Goal: Task Accomplishment & Management: Use online tool/utility

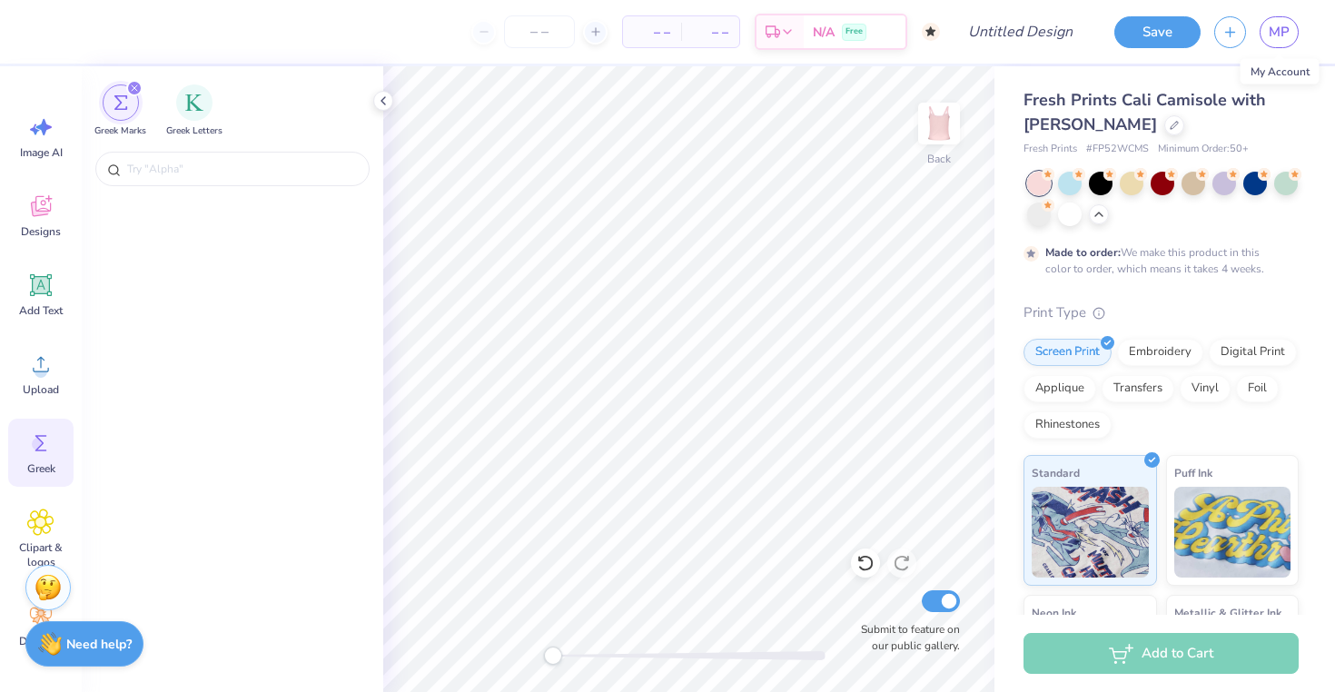
scroll to position [7799, 0]
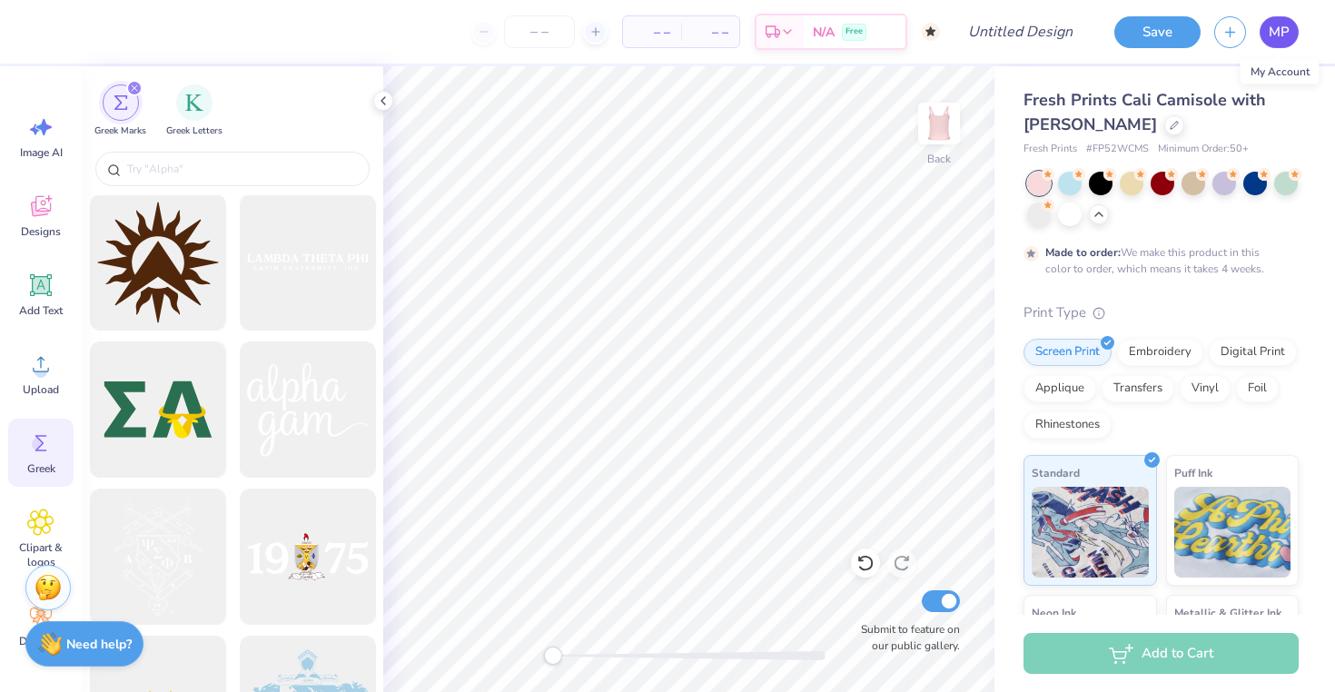
click at [1285, 36] on span "MP" at bounding box center [1279, 32] width 21 height 21
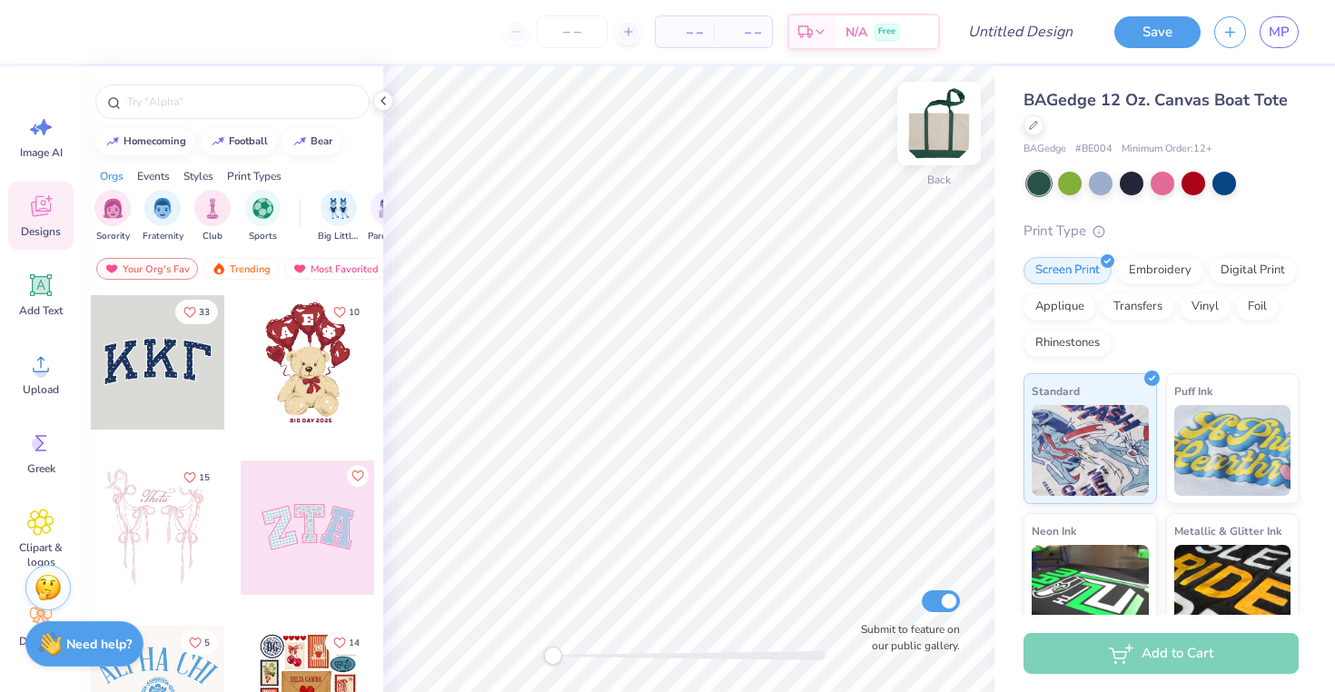
click at [945, 131] on img at bounding box center [939, 123] width 73 height 73
click at [945, 131] on img at bounding box center [939, 123] width 36 height 36
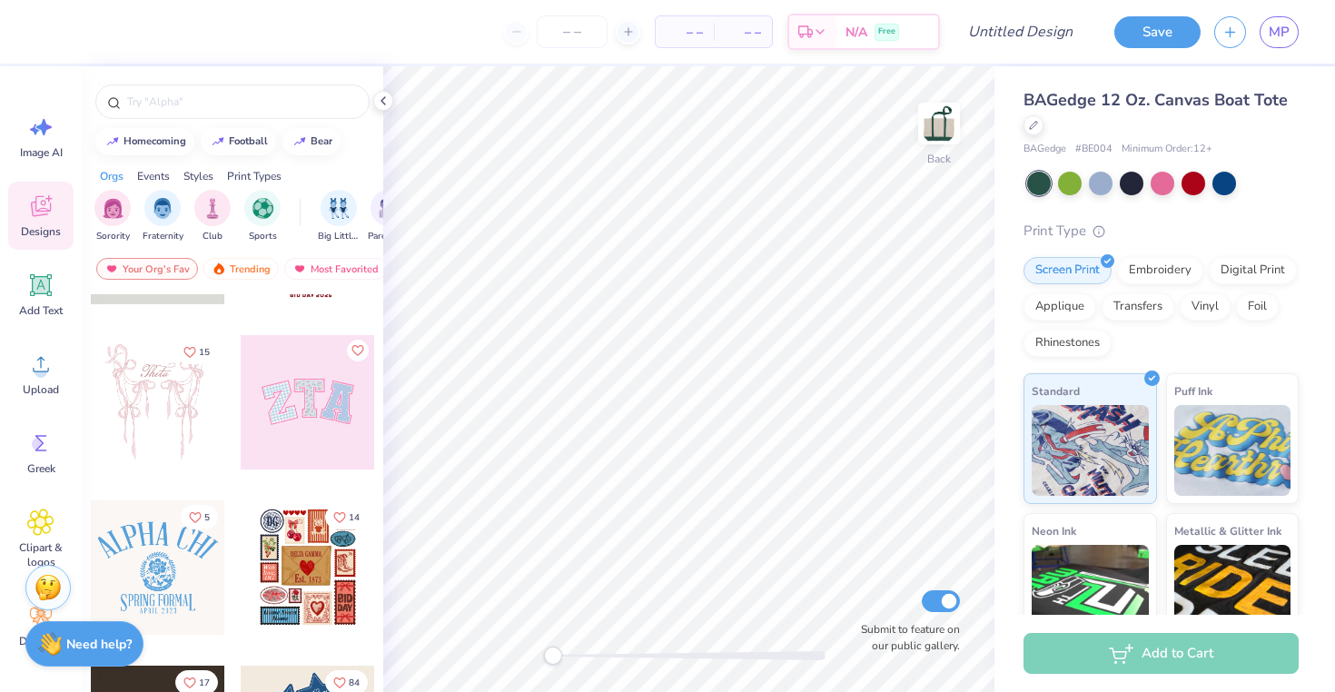
scroll to position [129, 0]
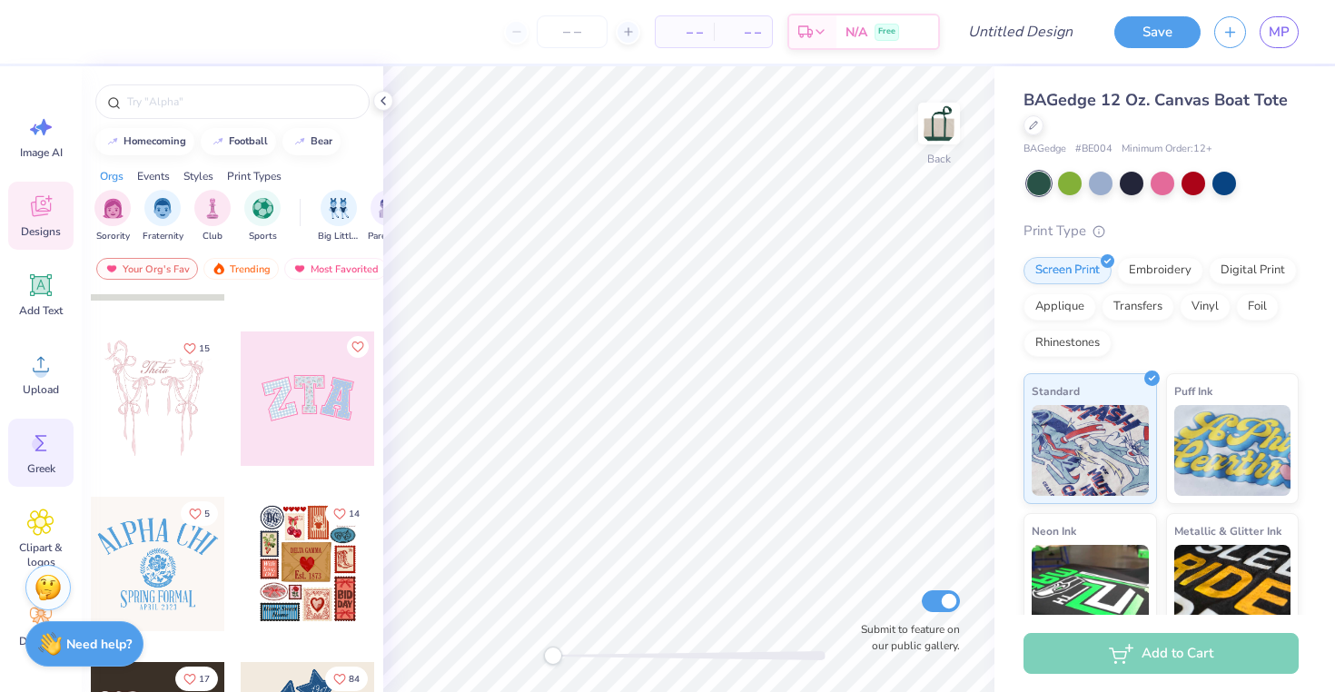
click at [51, 439] on icon at bounding box center [40, 443] width 27 height 27
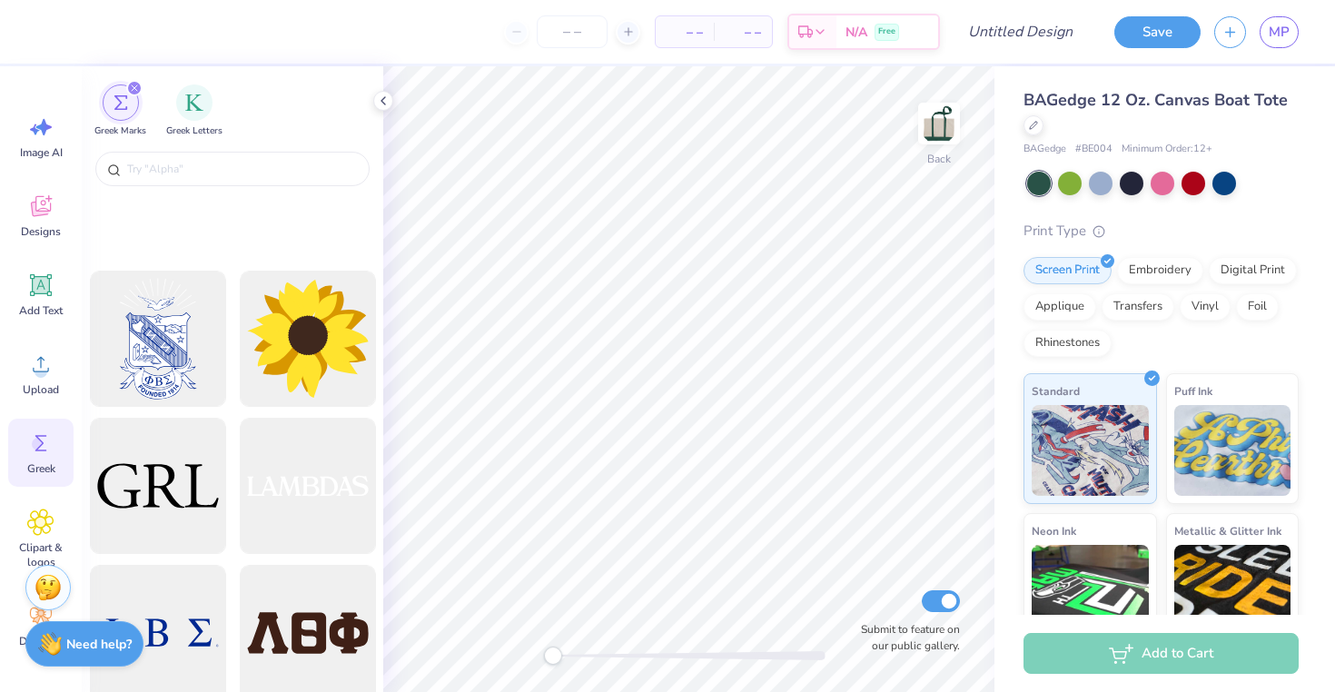
scroll to position [6078, 0]
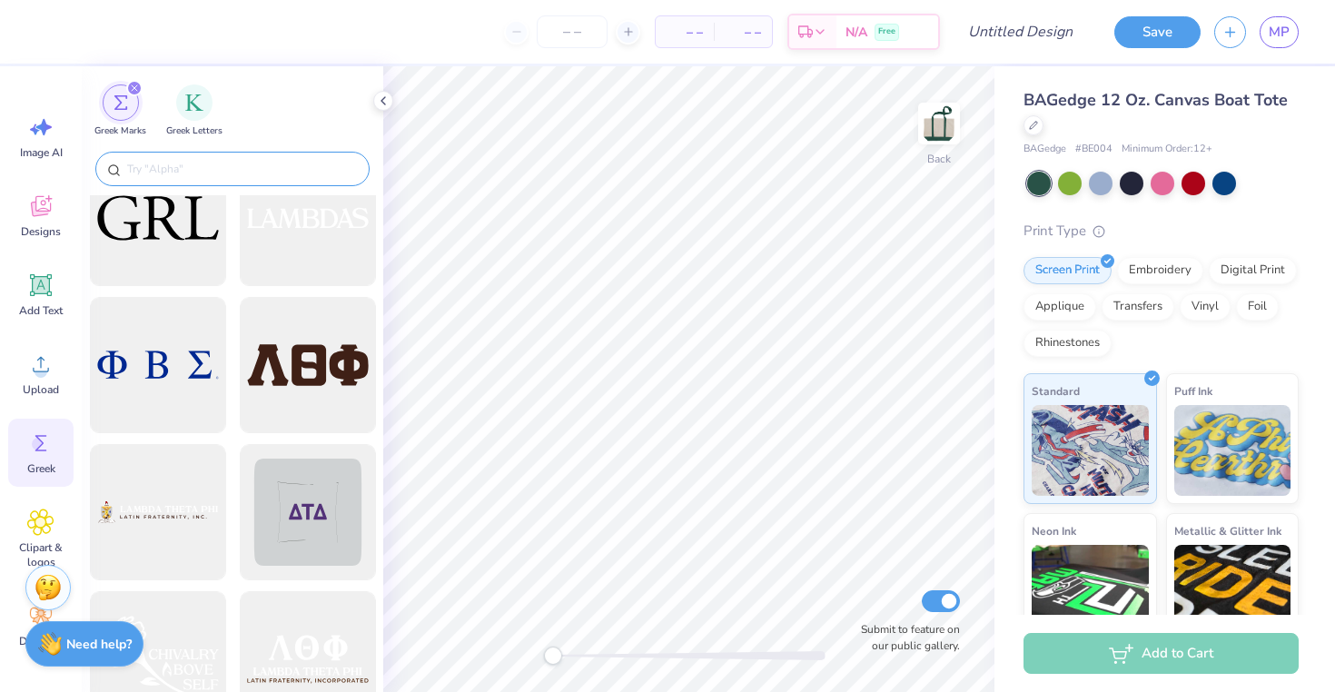
click at [192, 167] on input "text" at bounding box center [241, 169] width 232 height 18
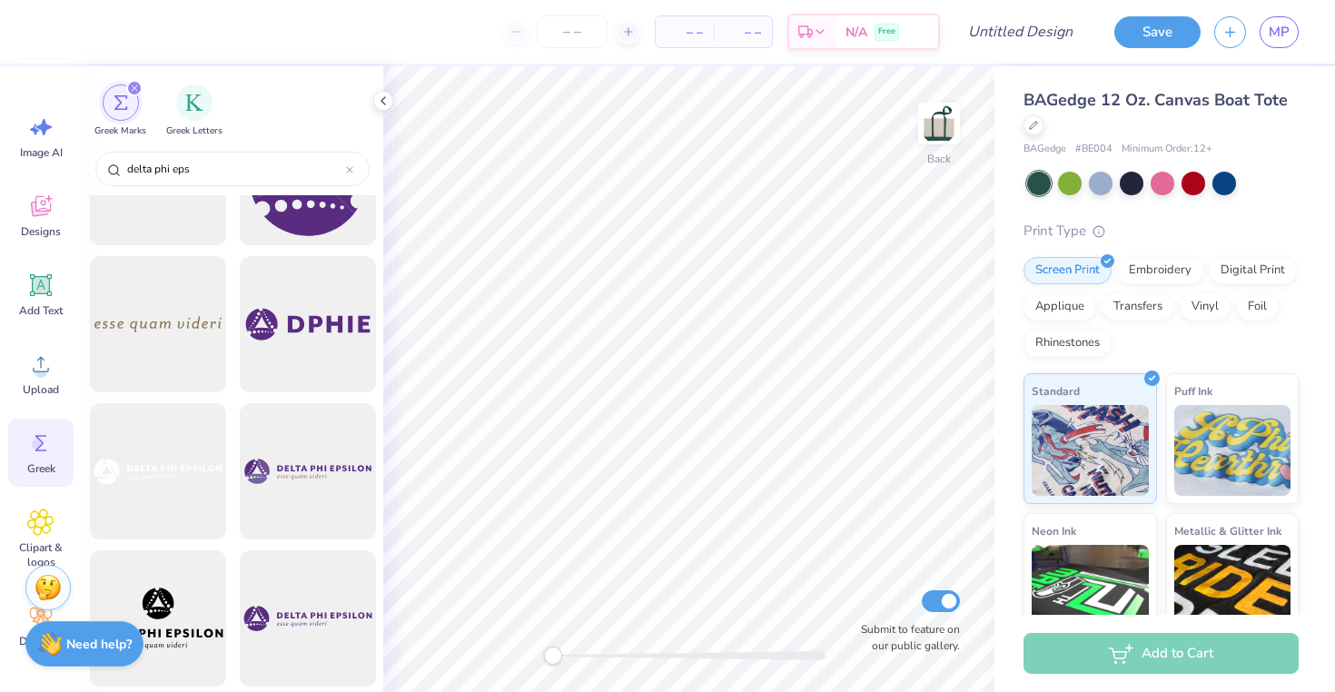
scroll to position [0, 0]
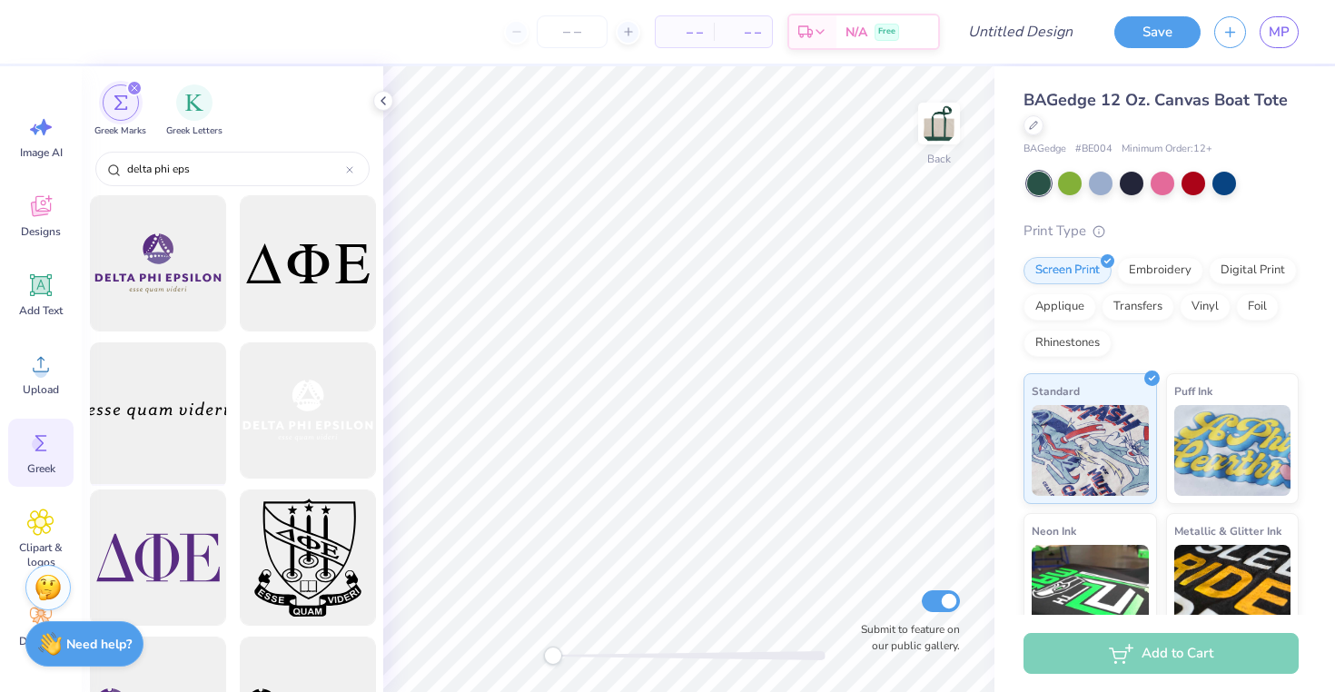
type input "delta phi eps"
click at [195, 407] on div at bounding box center [158, 411] width 150 height 150
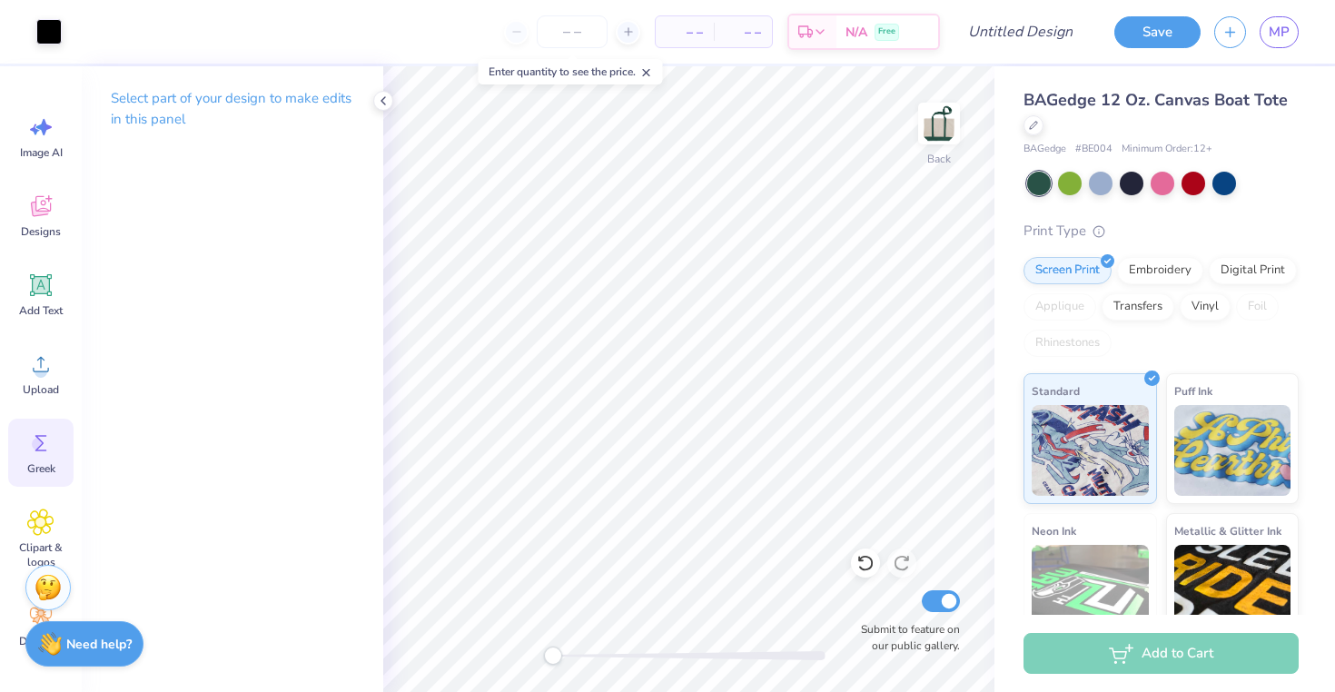
click at [44, 447] on icon at bounding box center [40, 443] width 27 height 27
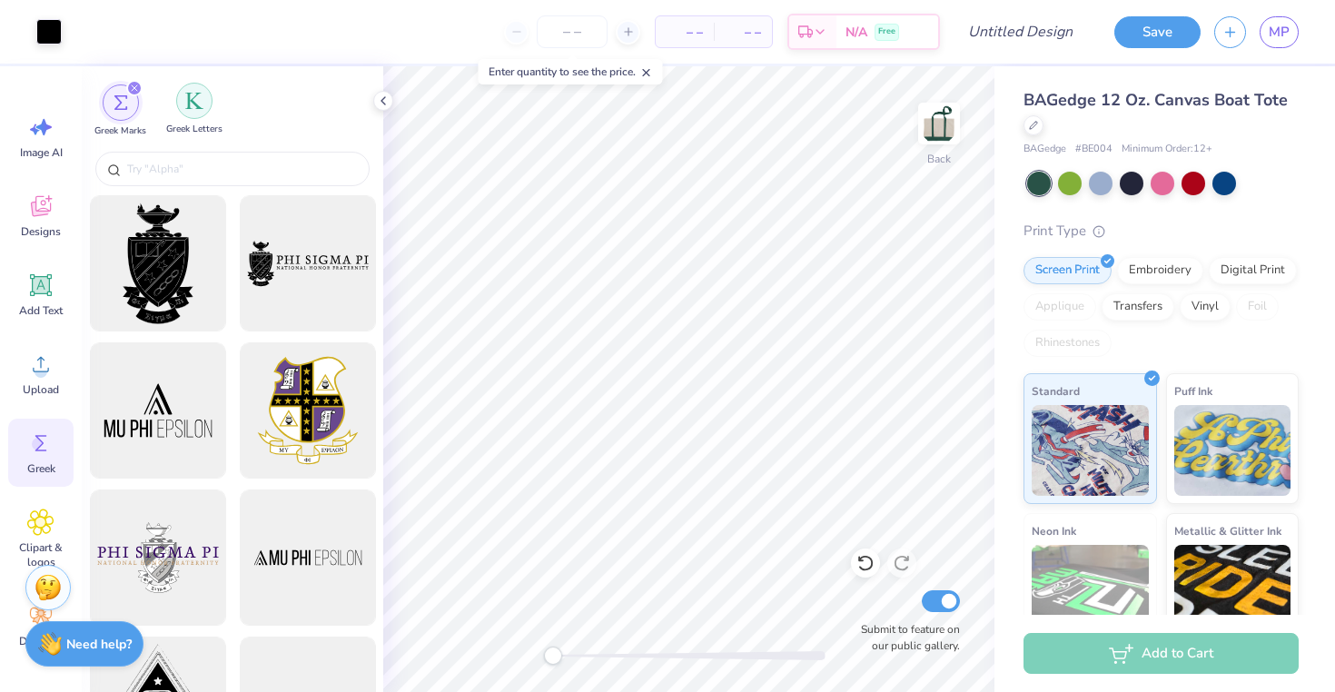
click at [201, 114] on div "filter for Greek Letters" at bounding box center [194, 101] width 36 height 36
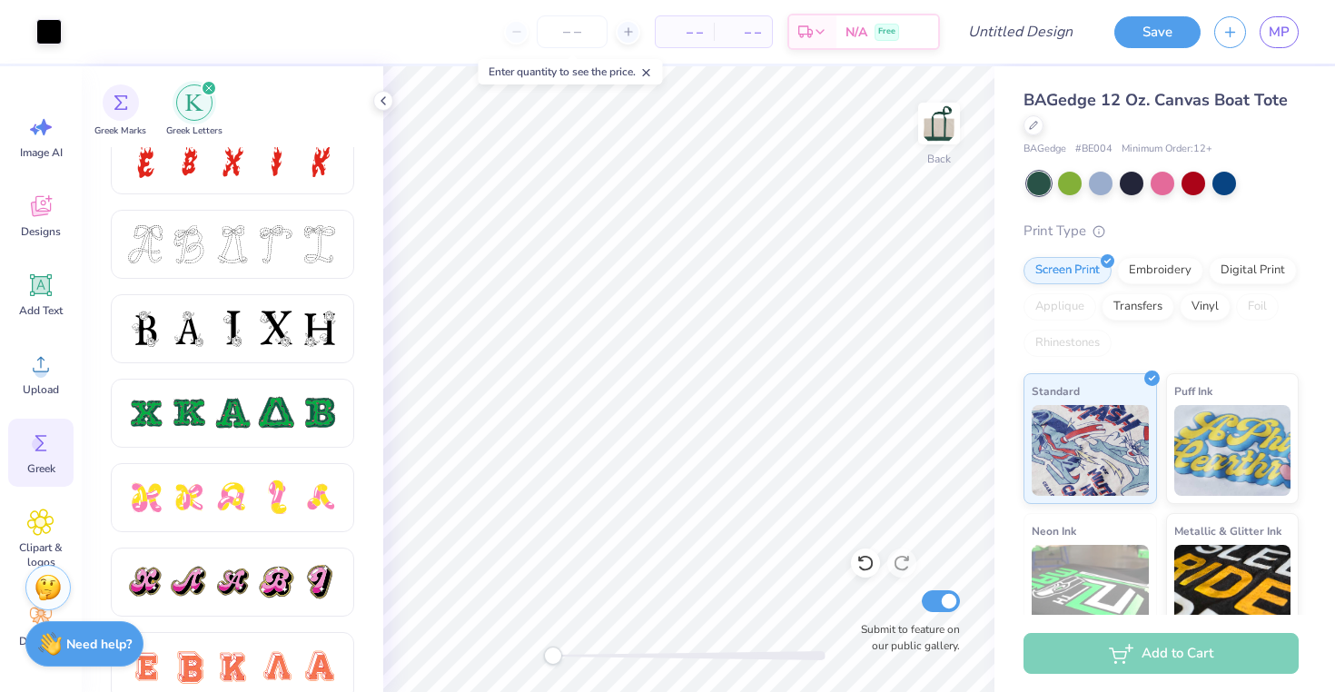
scroll to position [701, 0]
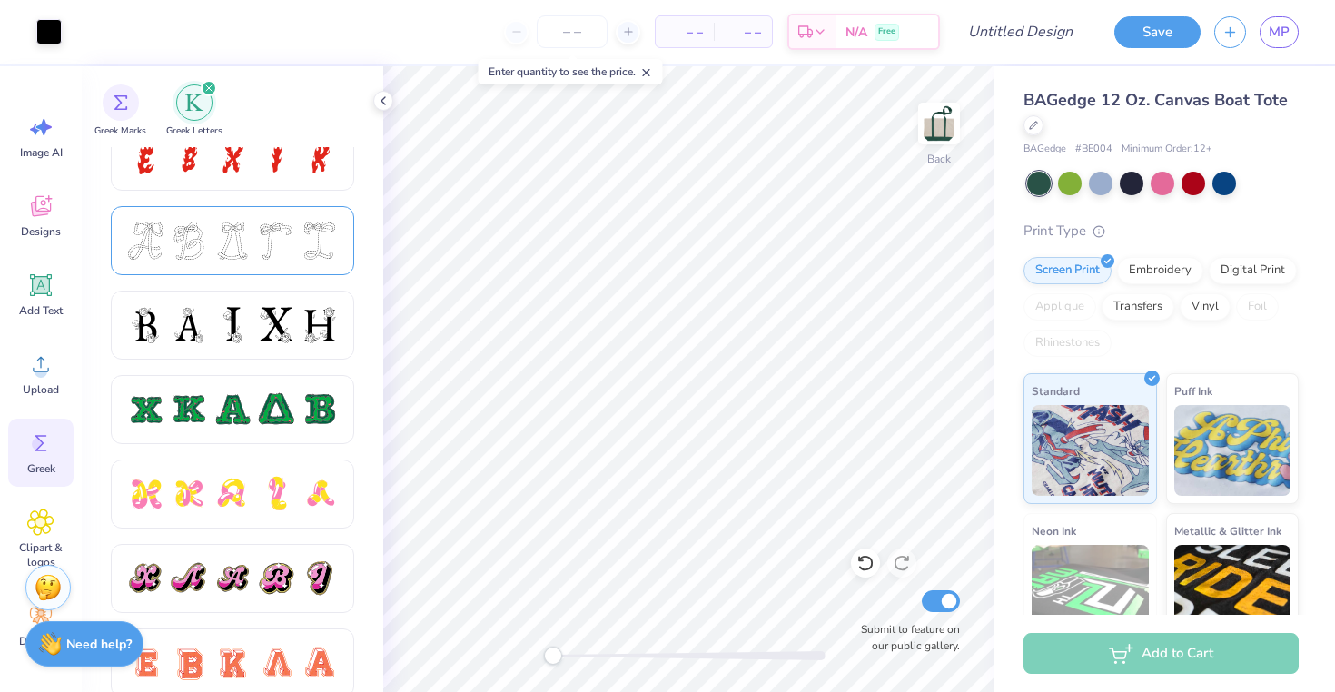
click at [243, 255] on div at bounding box center [232, 241] width 38 height 38
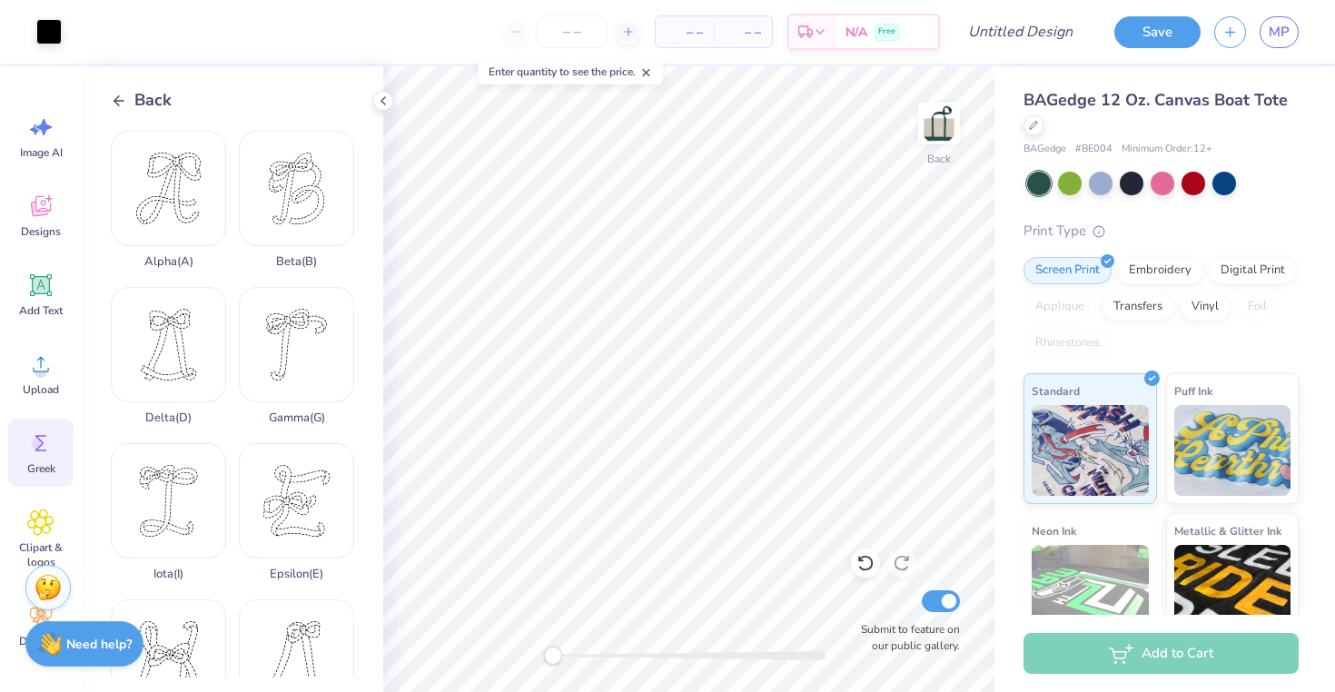
click at [135, 96] on span "Back" at bounding box center [152, 100] width 37 height 25
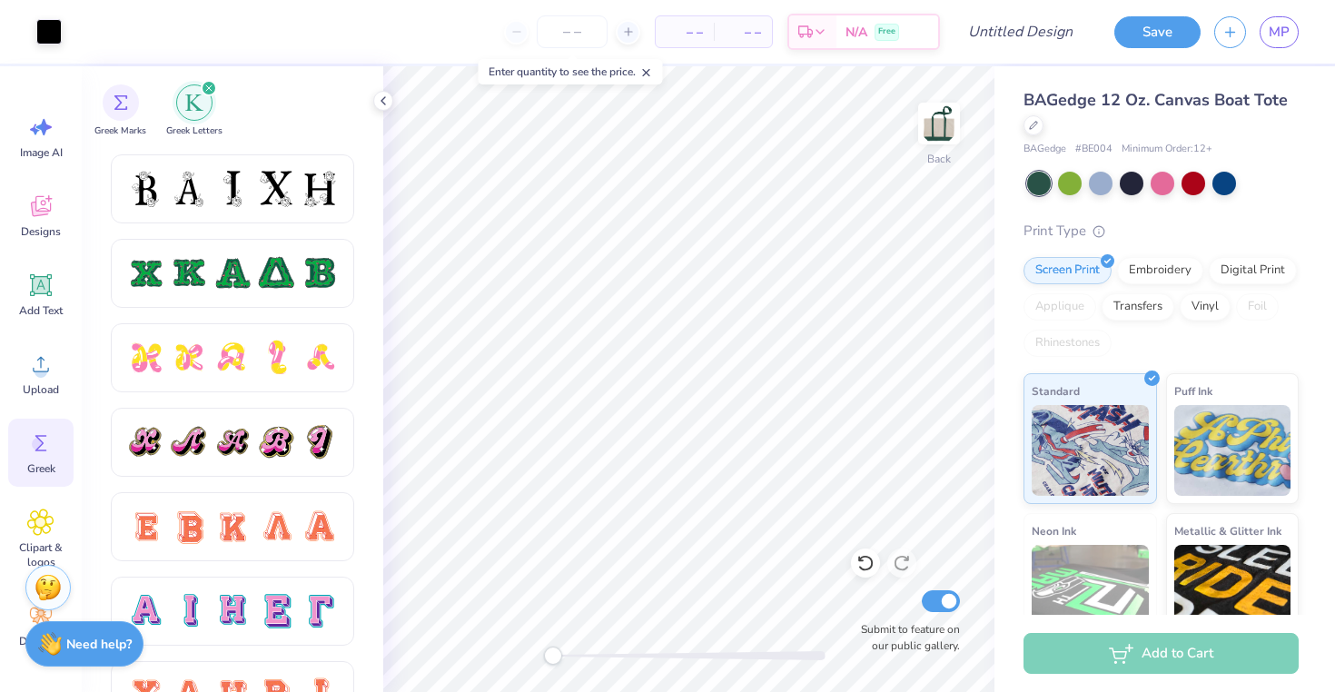
scroll to position [840, 0]
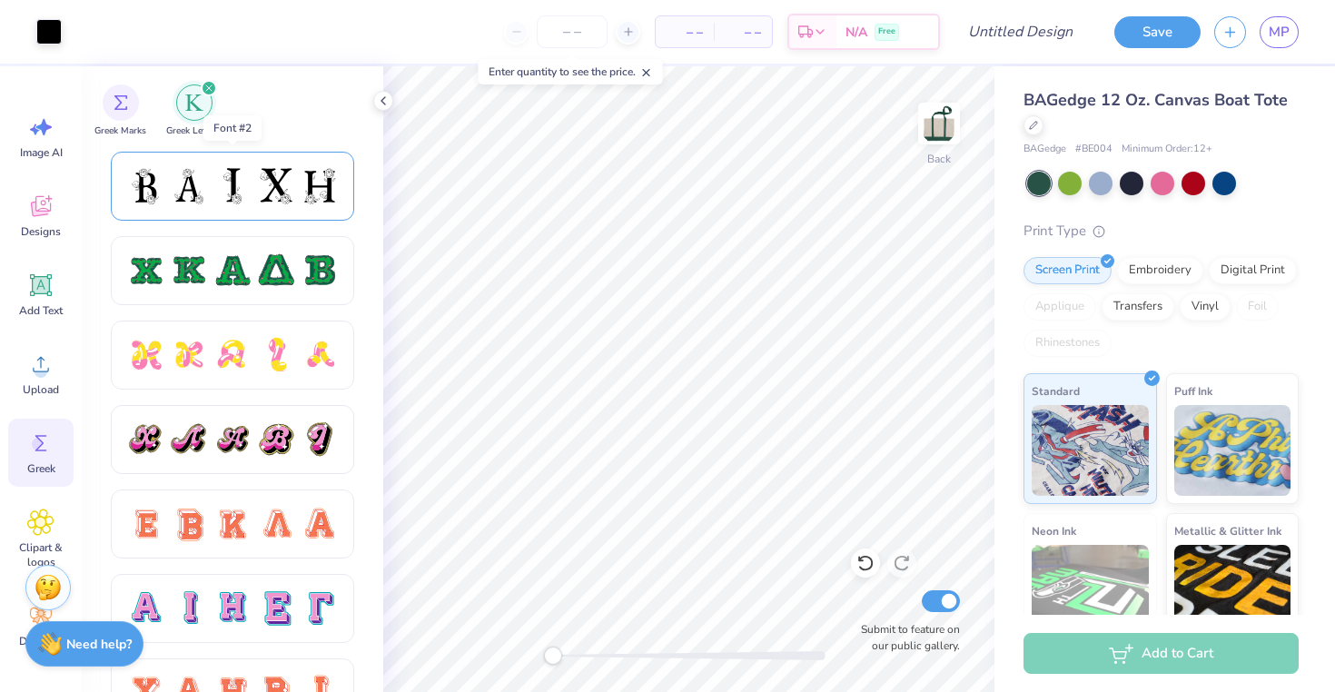
click at [254, 209] on div at bounding box center [232, 186] width 243 height 69
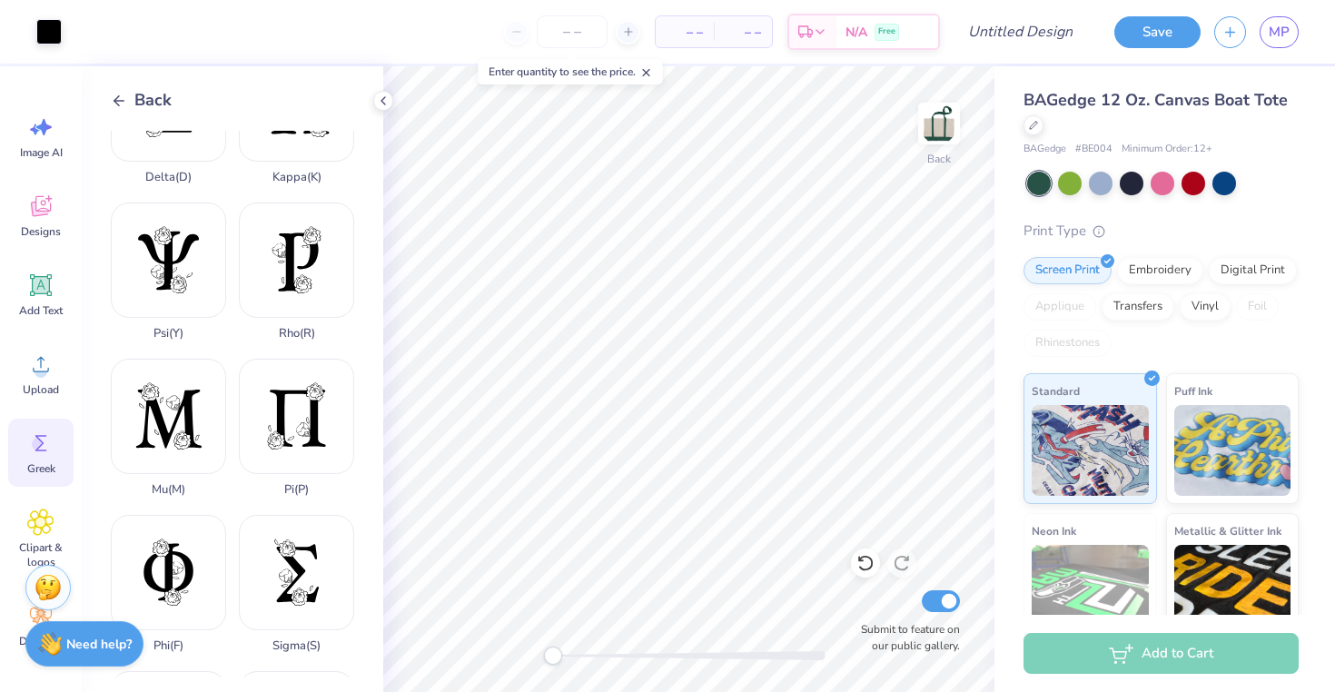
scroll to position [711, 0]
click at [1224, 186] on div at bounding box center [1224, 182] width 24 height 24
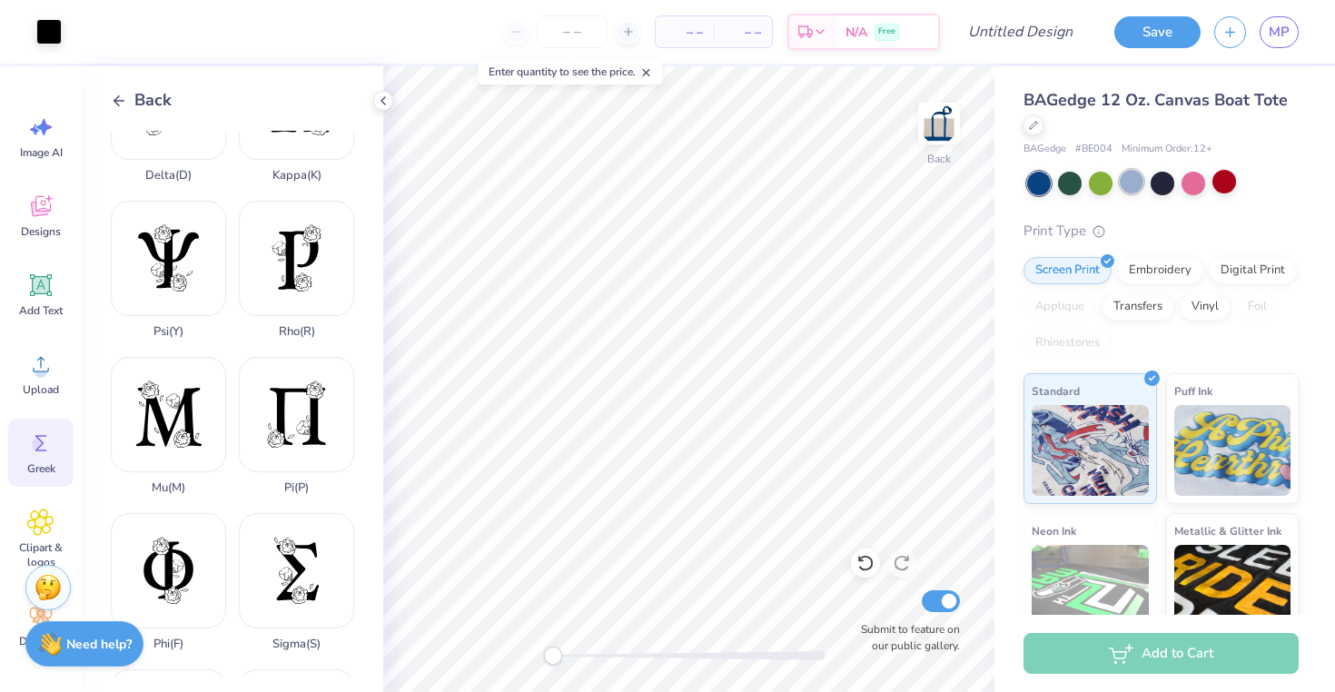
click at [1120, 187] on div at bounding box center [1132, 182] width 24 height 24
click at [1206, 173] on div at bounding box center [1163, 184] width 272 height 24
click at [1196, 180] on div at bounding box center [1194, 182] width 24 height 24
click at [1076, 185] on div at bounding box center [1070, 182] width 24 height 24
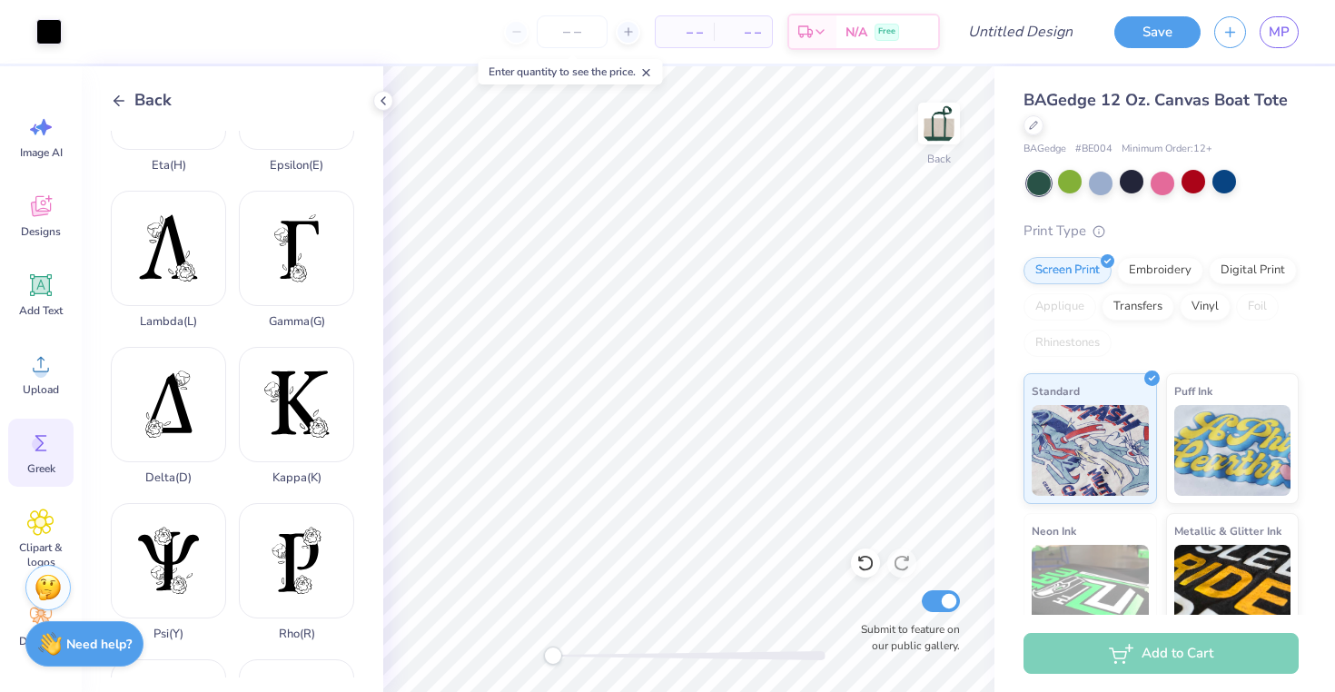
scroll to position [356, 0]
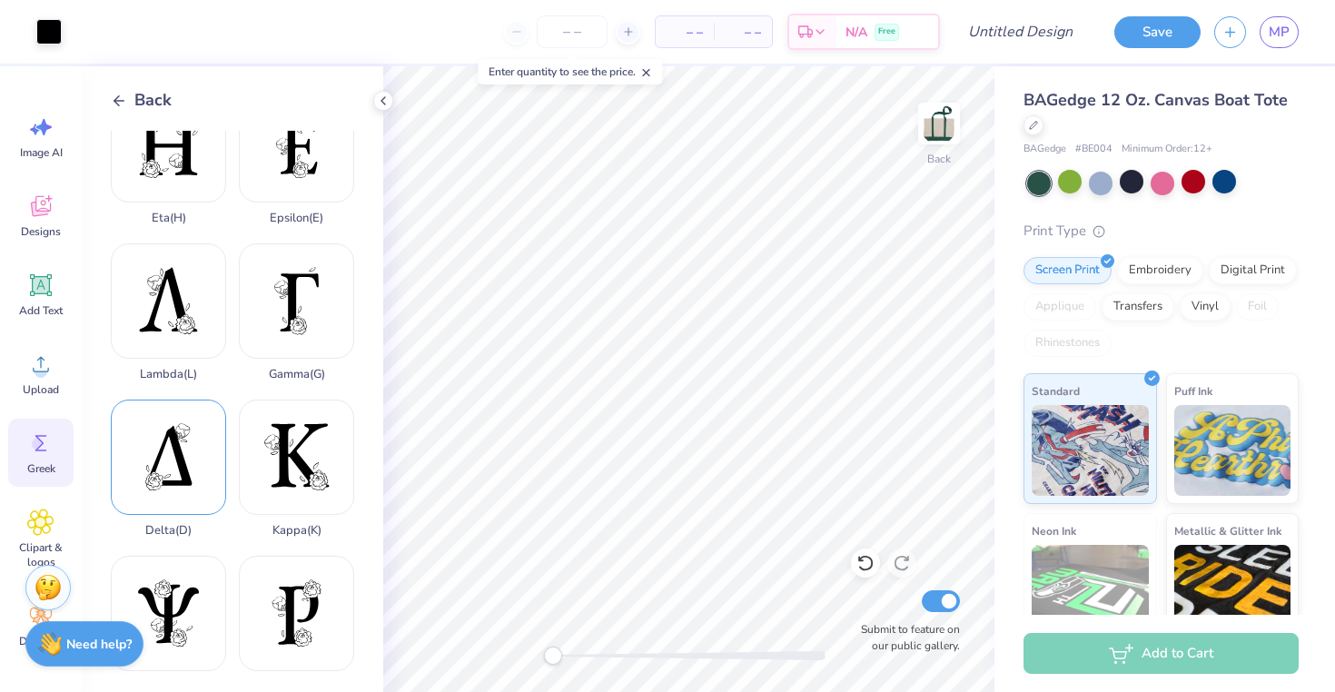
click at [177, 440] on div "Delta ( D )" at bounding box center [168, 469] width 115 height 138
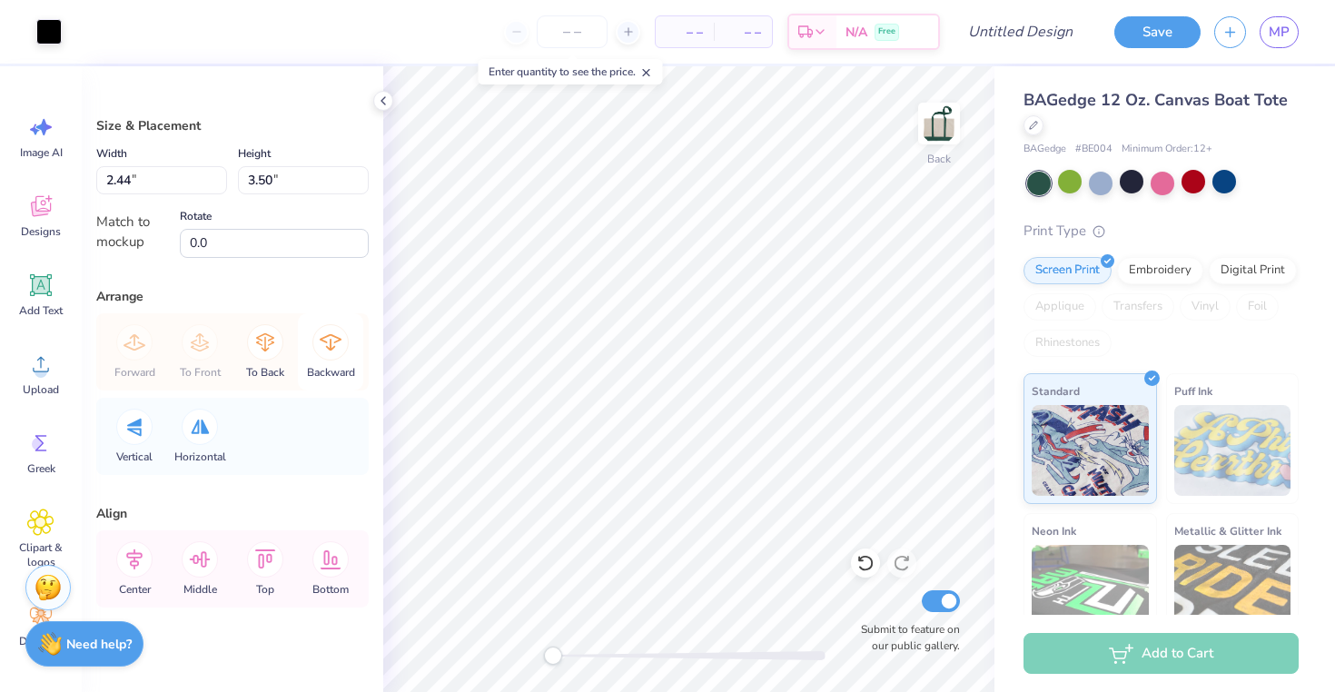
type input "1.41"
type input "2.02"
click at [54, 434] on div "Greek" at bounding box center [40, 453] width 65 height 68
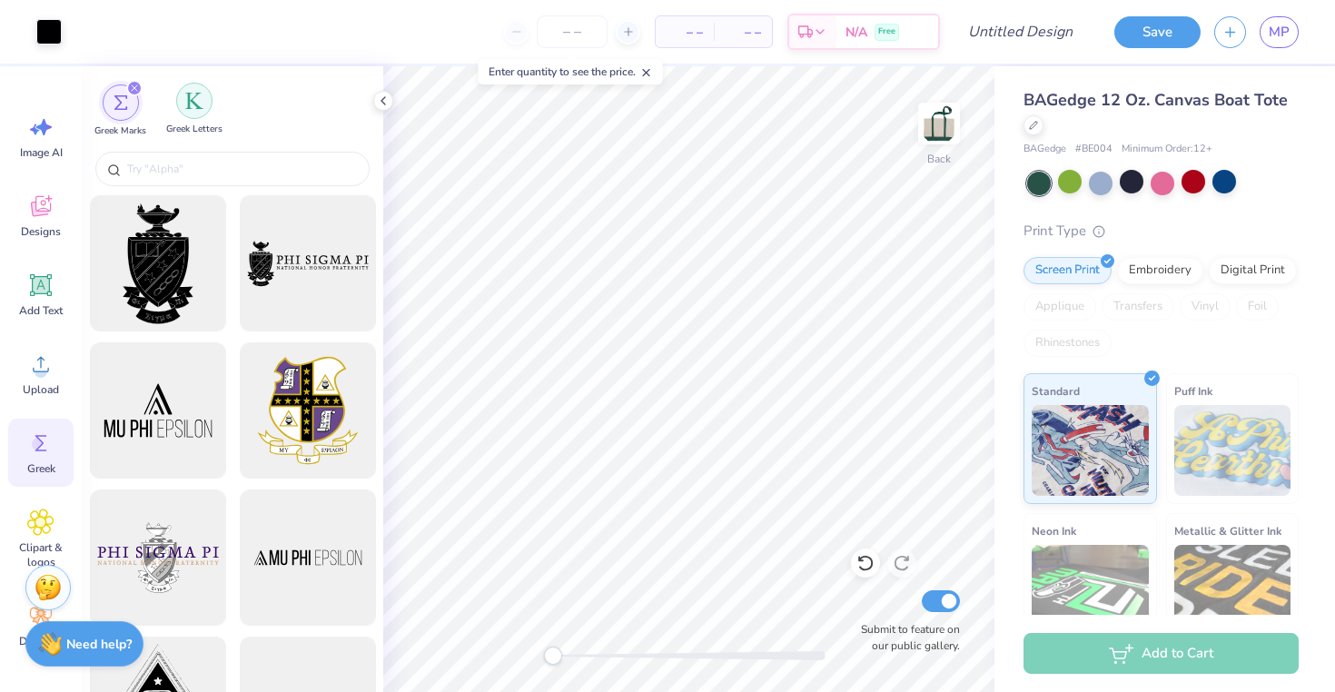
click at [180, 101] on div "filter for Greek Letters" at bounding box center [194, 101] width 36 height 36
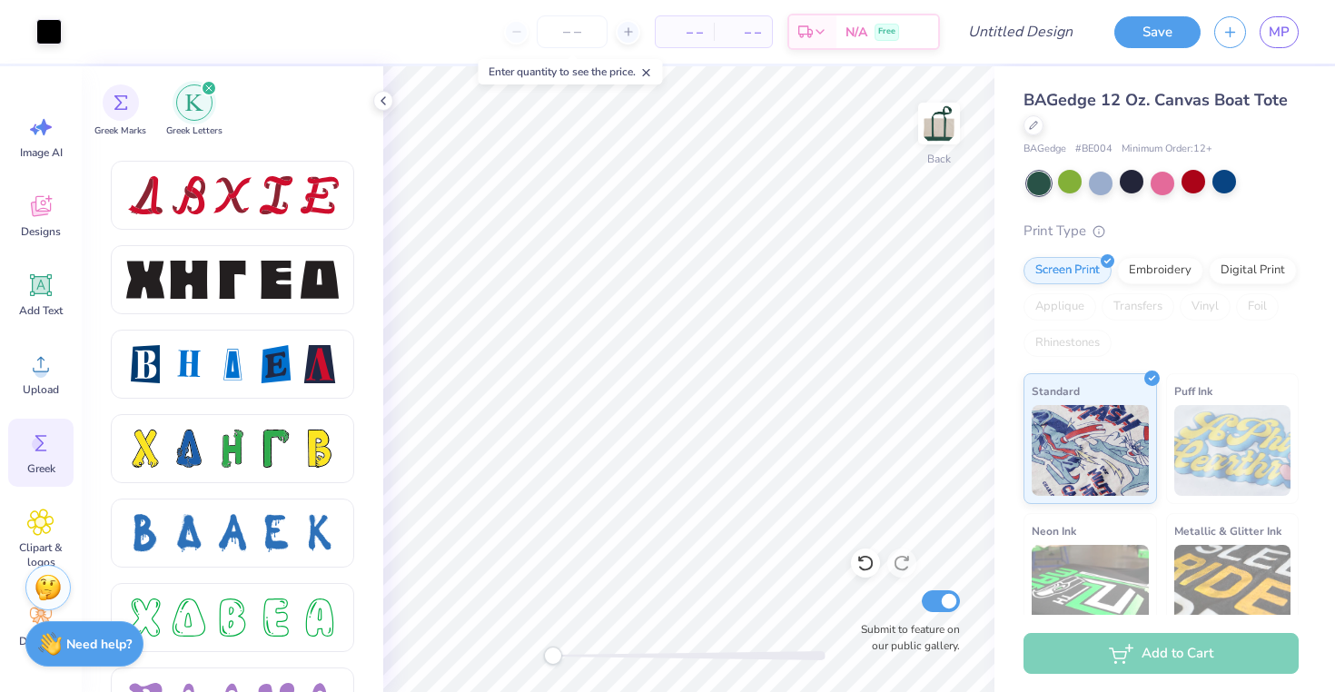
scroll to position [2350, 0]
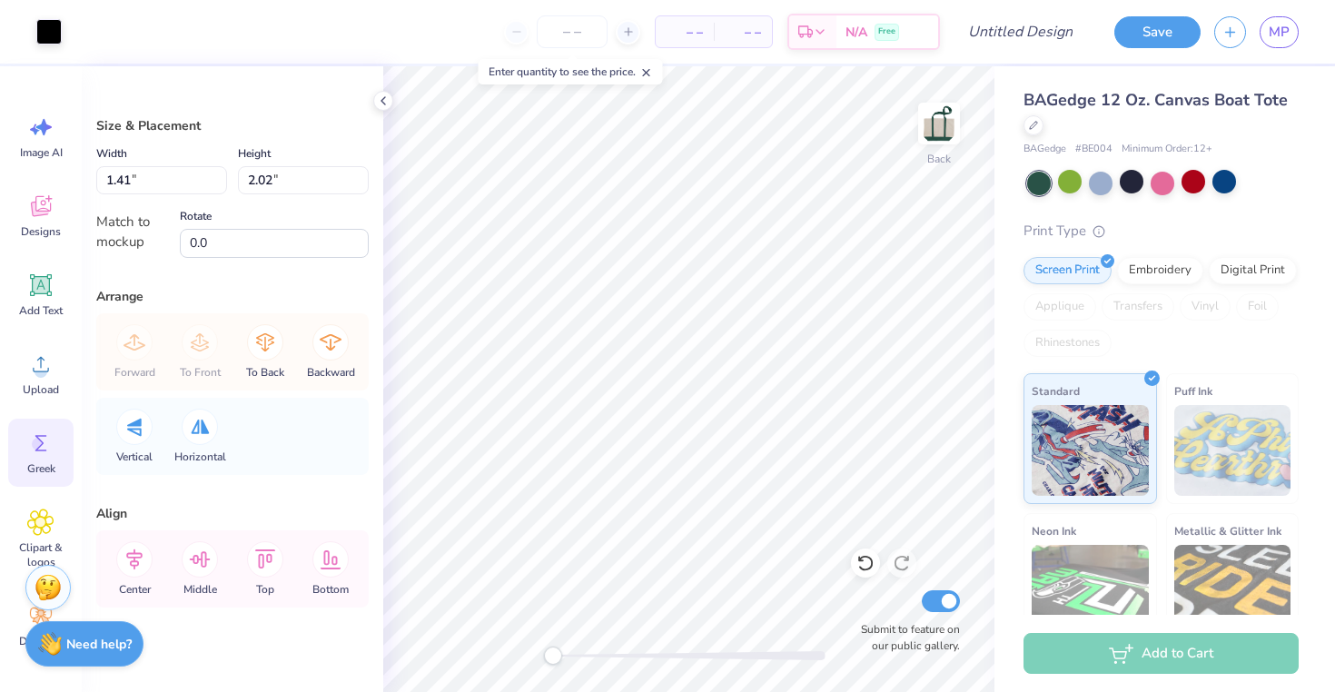
click at [45, 445] on icon at bounding box center [40, 443] width 27 height 27
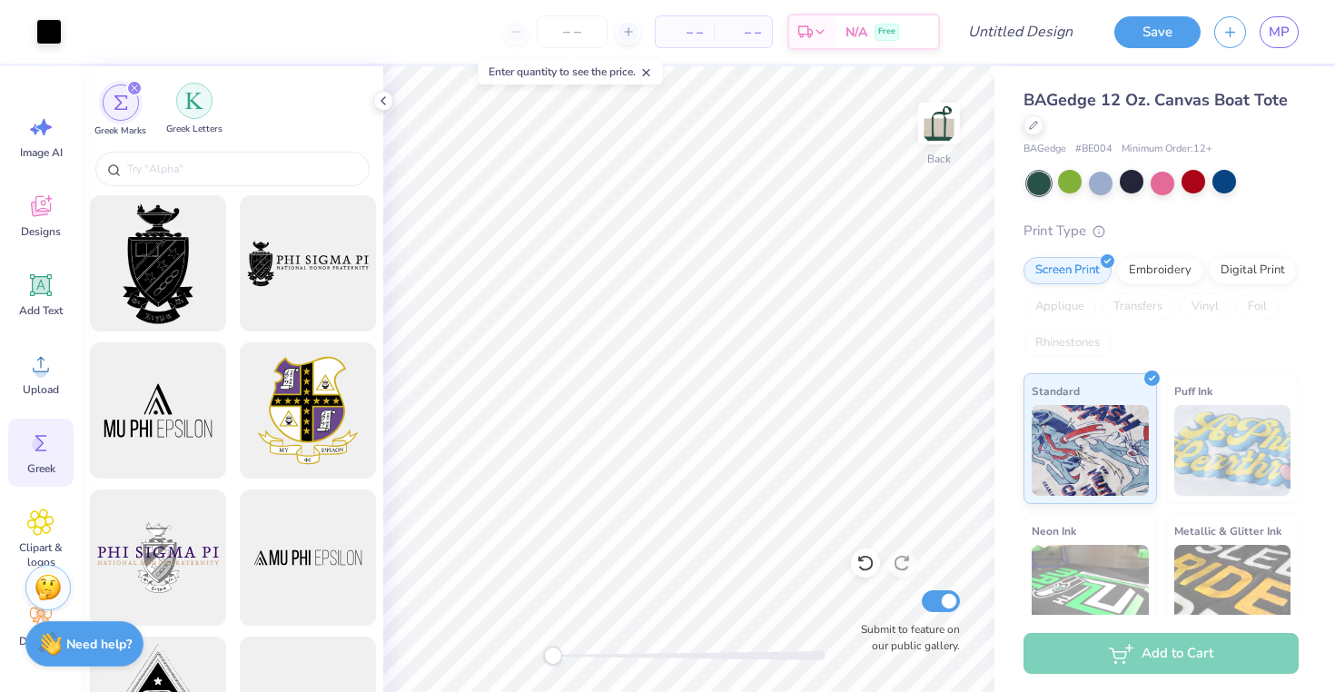
click at [189, 110] on div "filter for Greek Letters" at bounding box center [194, 101] width 36 height 36
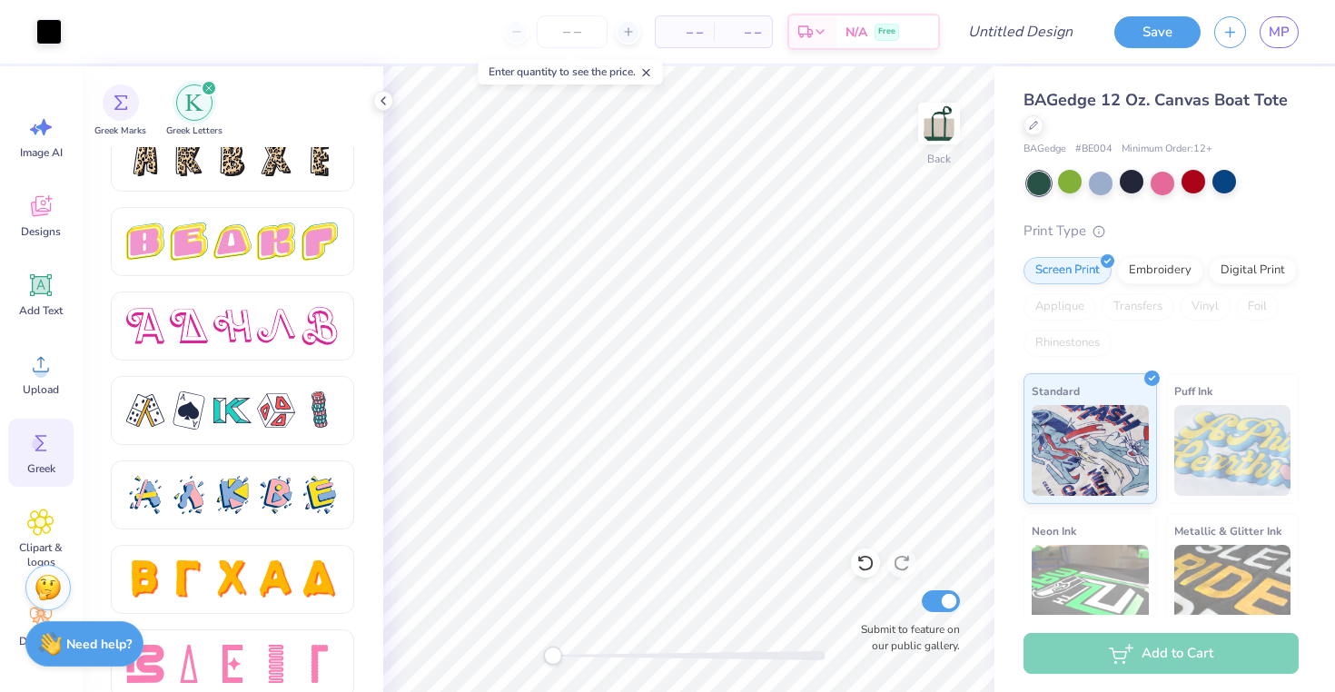
scroll to position [3067, 0]
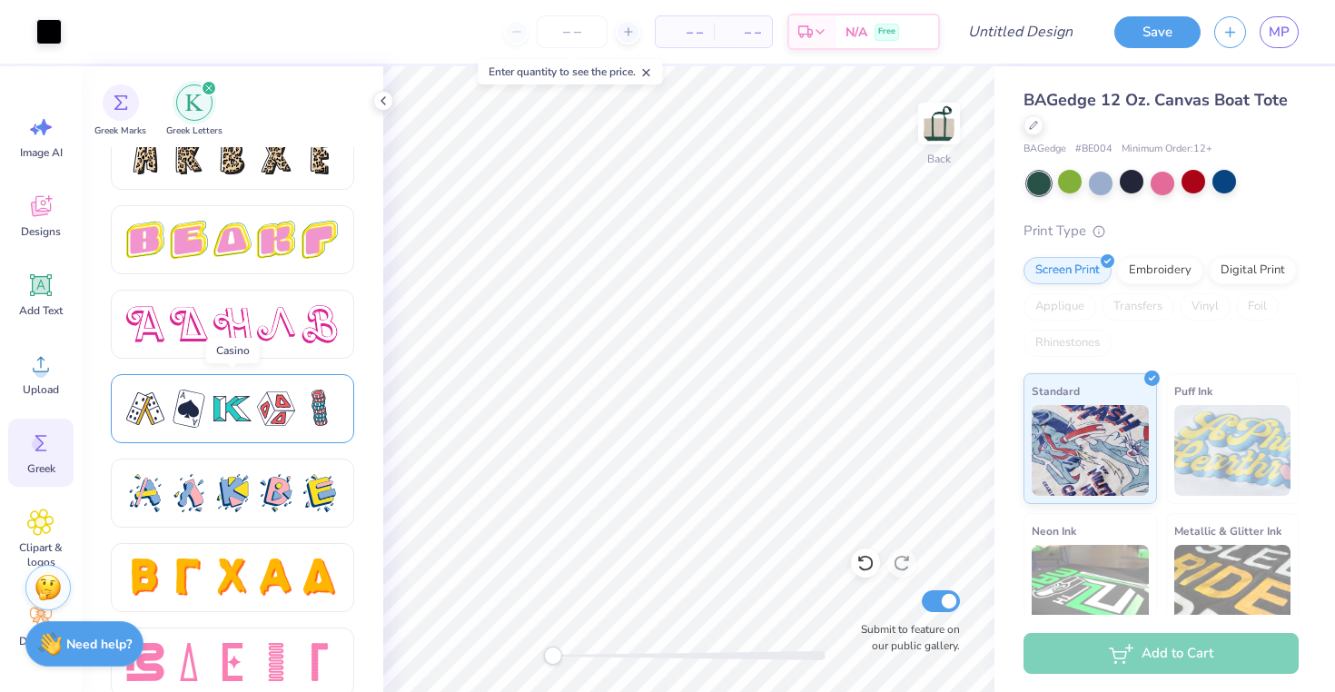
click at [268, 424] on div at bounding box center [276, 409] width 38 height 38
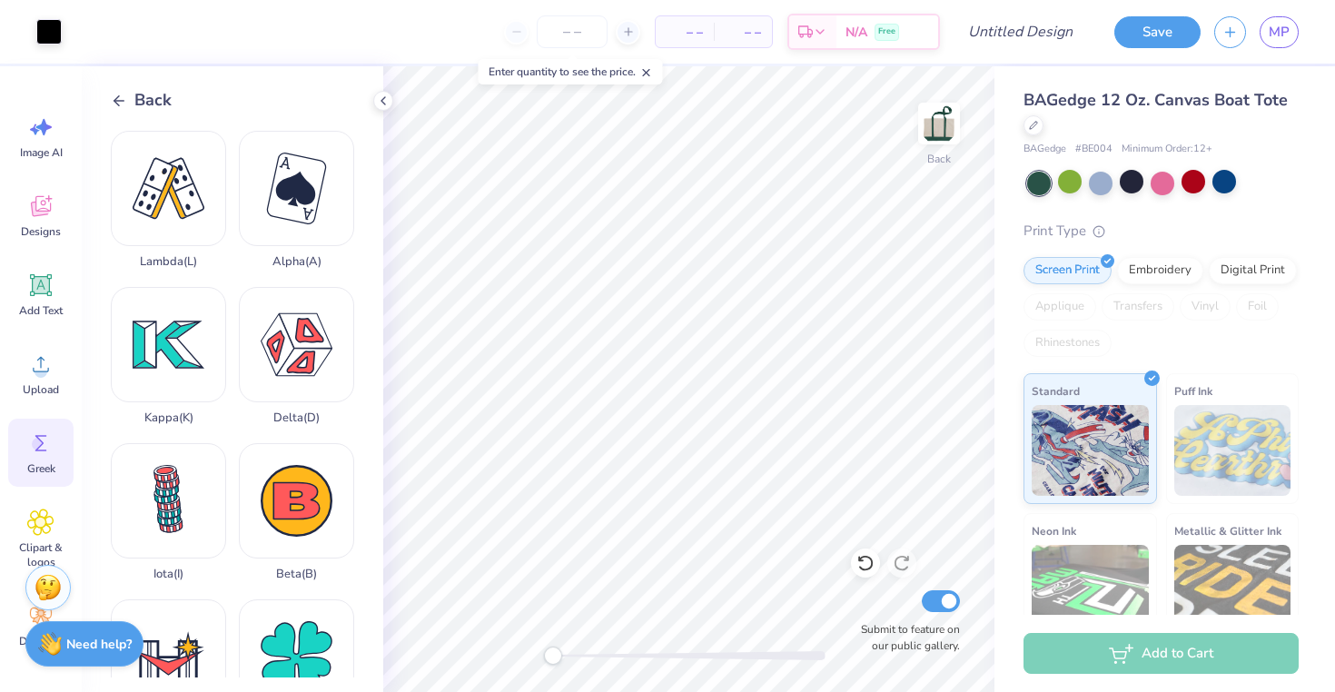
click at [149, 85] on div "Back Lambda ( L ) Alpha ( A ) Kappa ( K ) Delta ( D ) Iota ( I ) Beta ( B ) Eta…" at bounding box center [233, 379] width 302 height 626
click at [149, 107] on span "Back" at bounding box center [152, 100] width 37 height 25
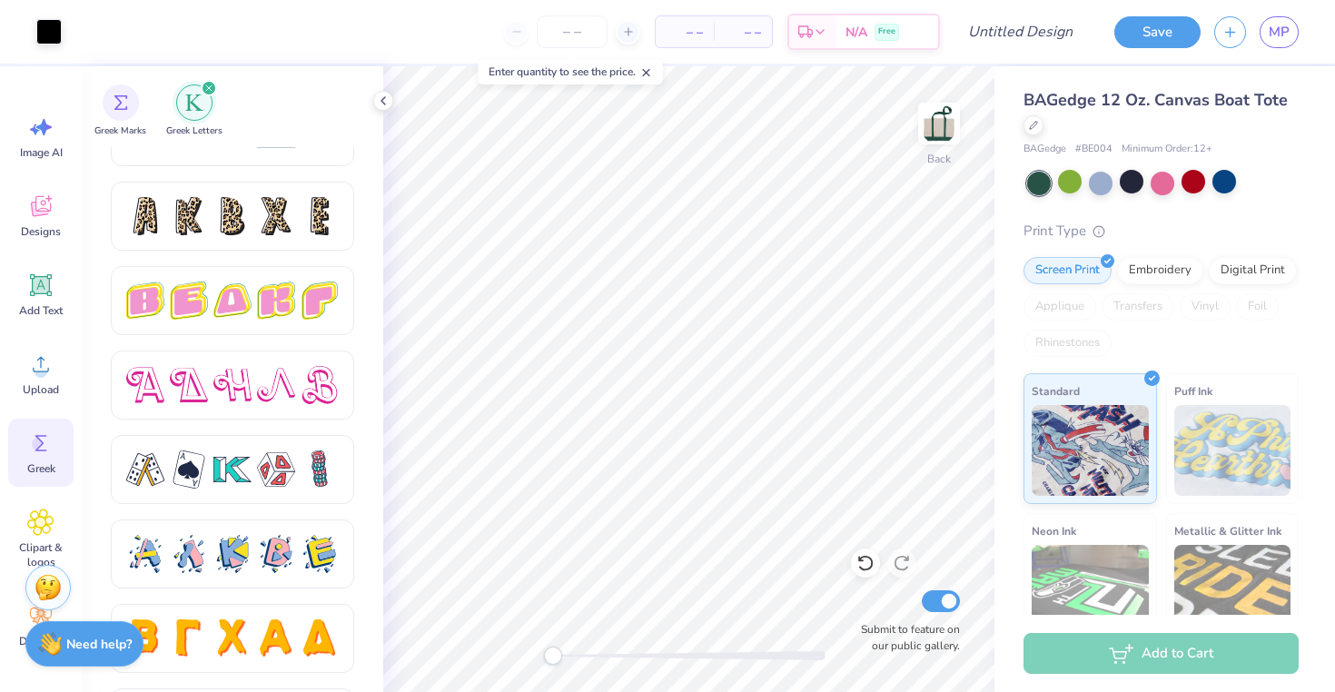
scroll to position [3005, 0]
click at [233, 304] on div at bounding box center [232, 301] width 38 height 38
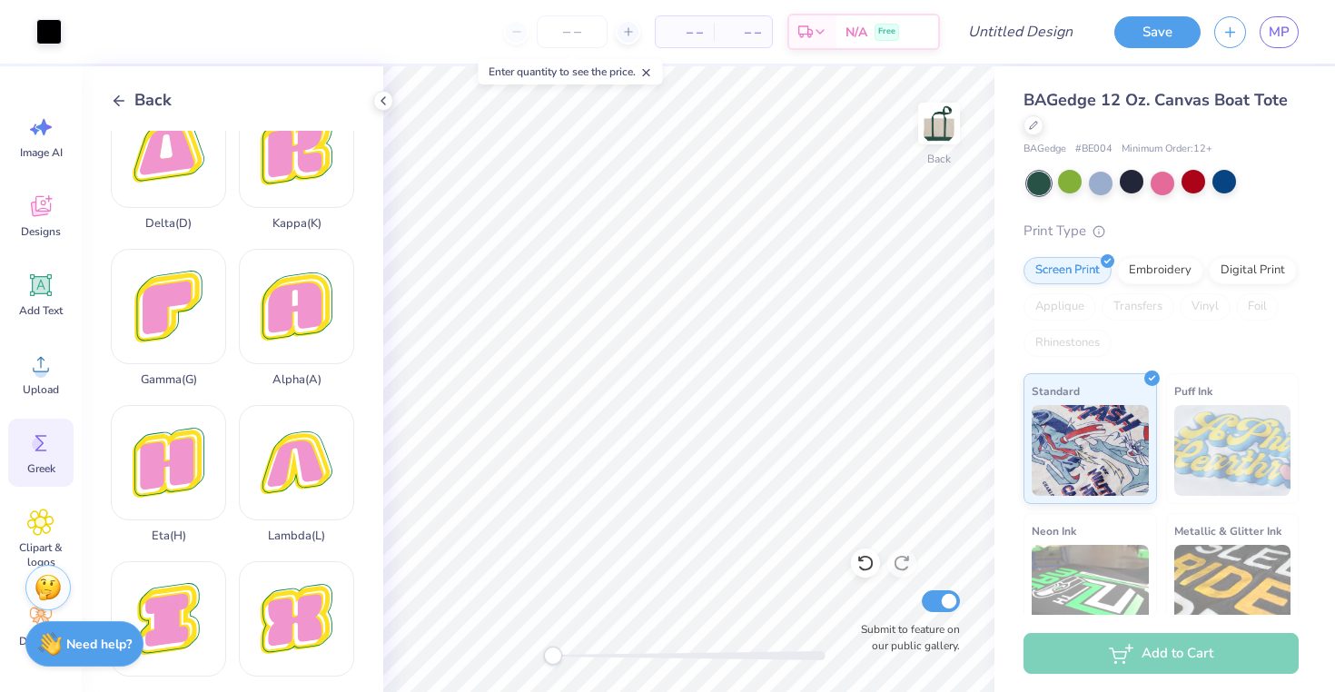
scroll to position [185, 0]
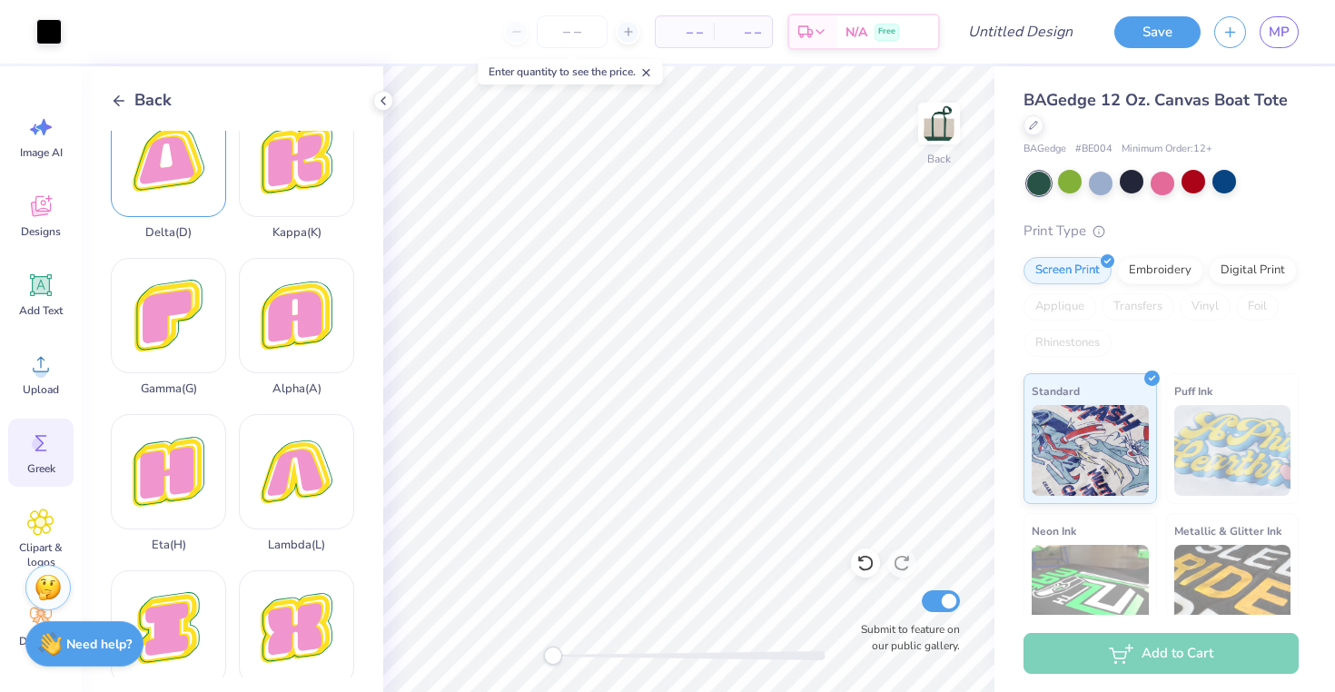
click at [199, 198] on div "Delta ( D )" at bounding box center [168, 171] width 115 height 138
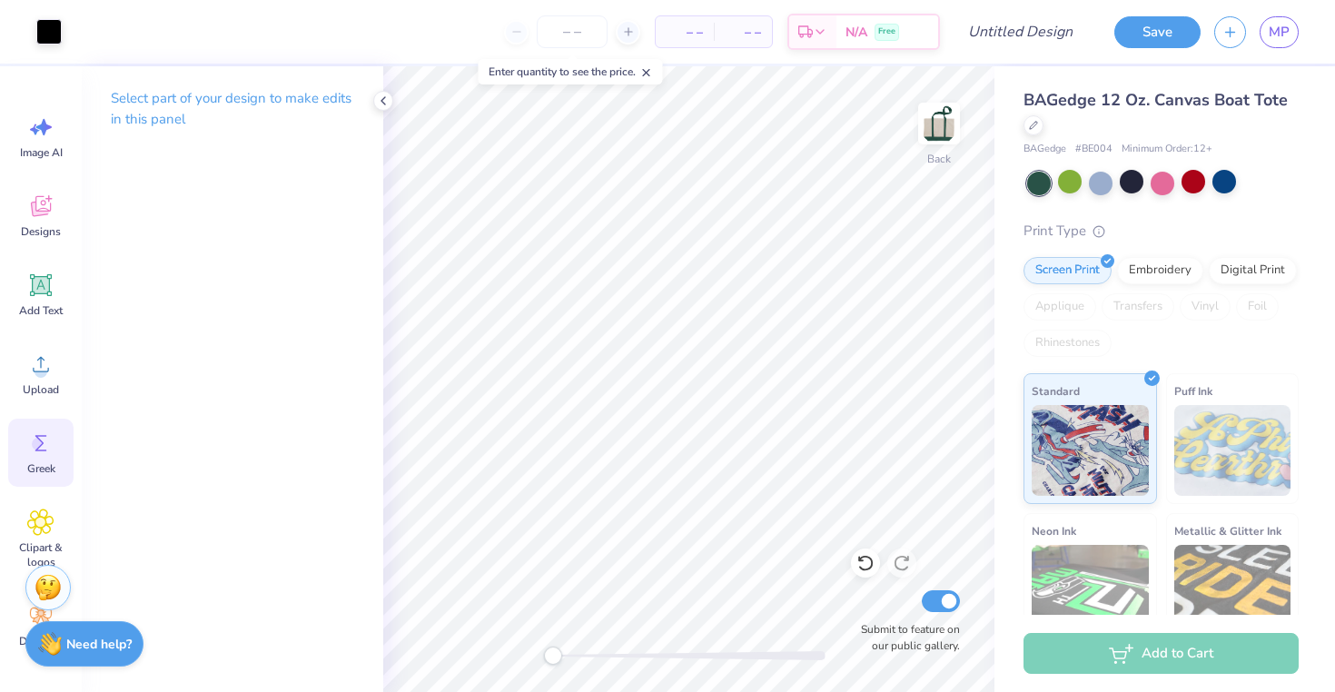
click at [40, 435] on icon at bounding box center [41, 443] width 12 height 16
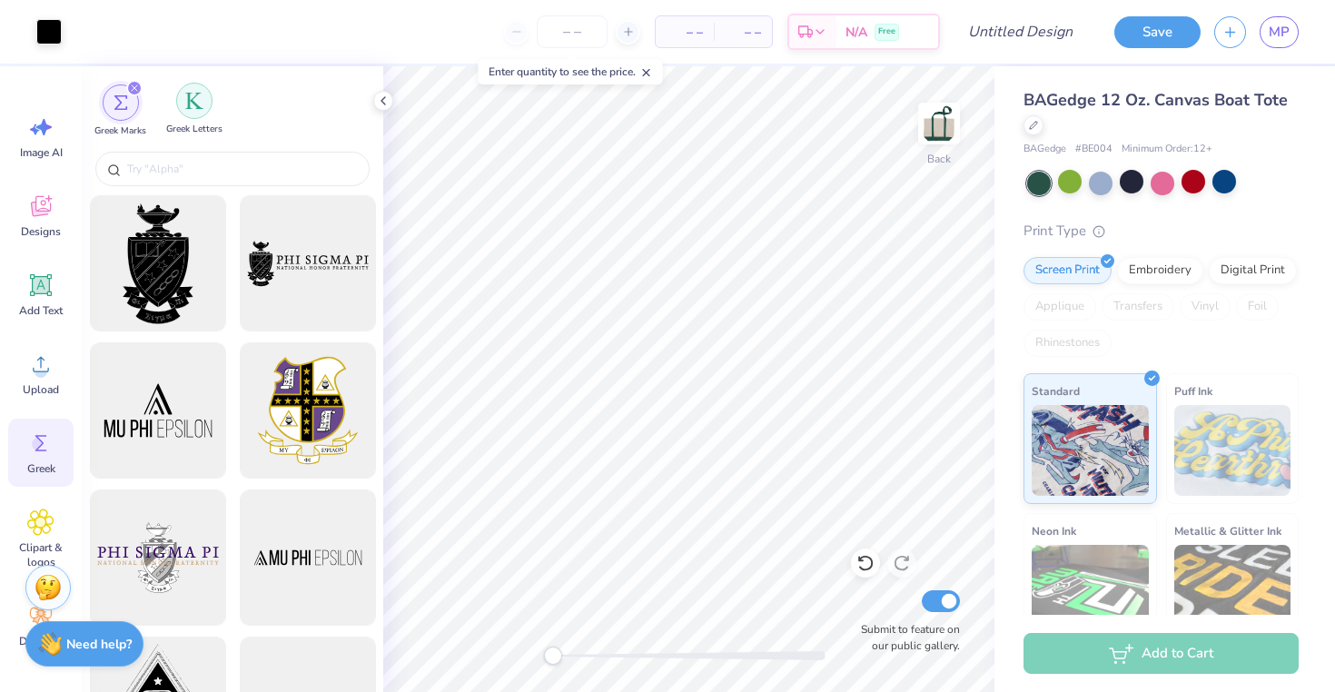
click at [203, 110] on div "filter for Greek Letters" at bounding box center [194, 101] width 36 height 36
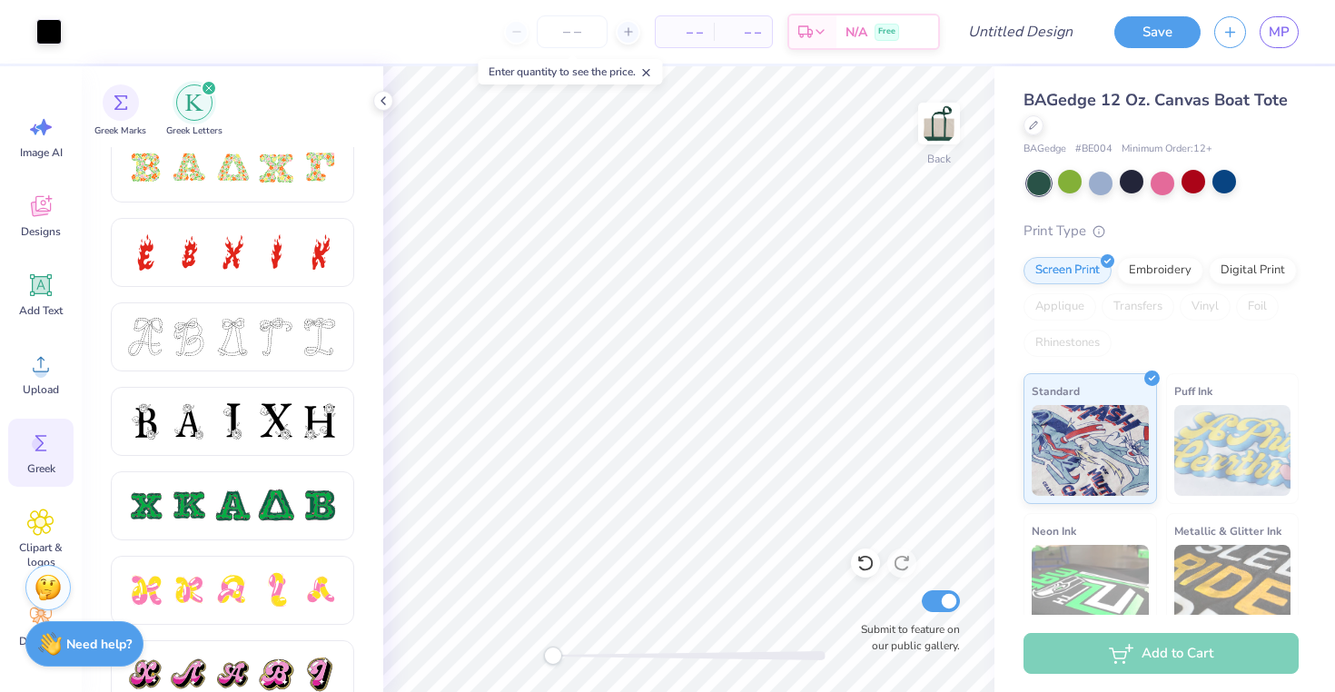
scroll to position [619, 0]
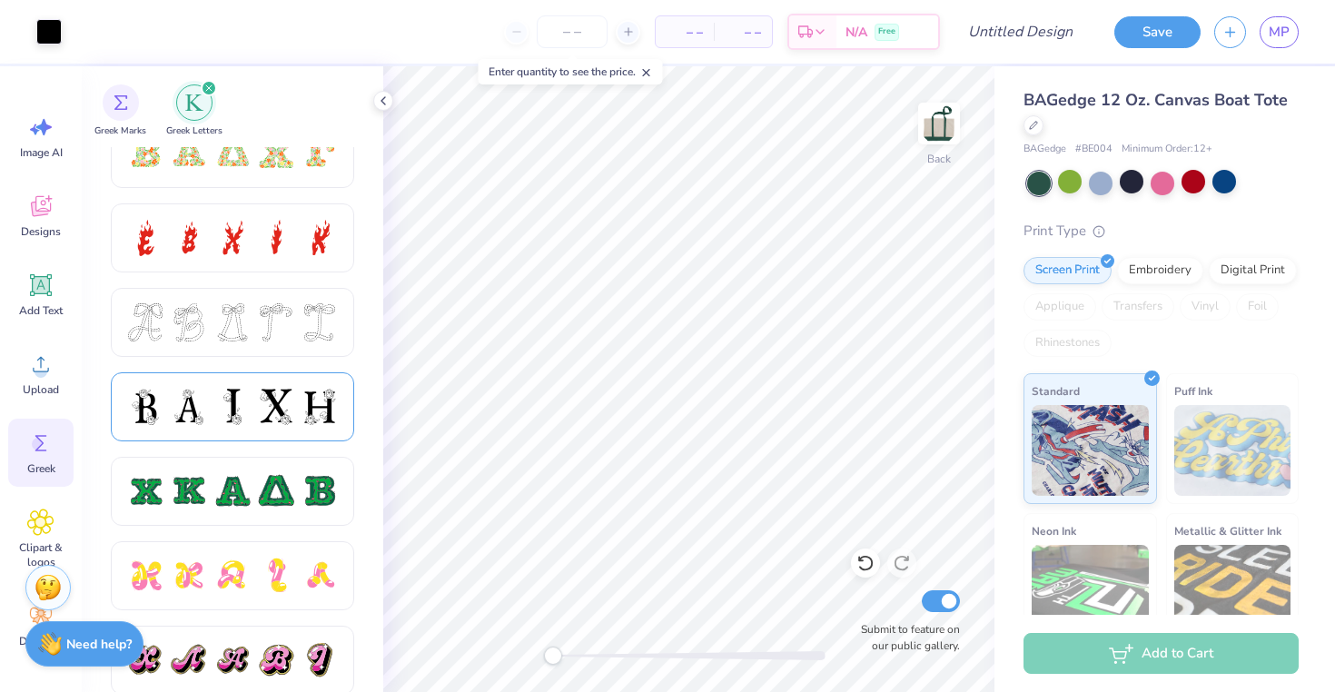
click at [252, 406] on div at bounding box center [232, 407] width 213 height 38
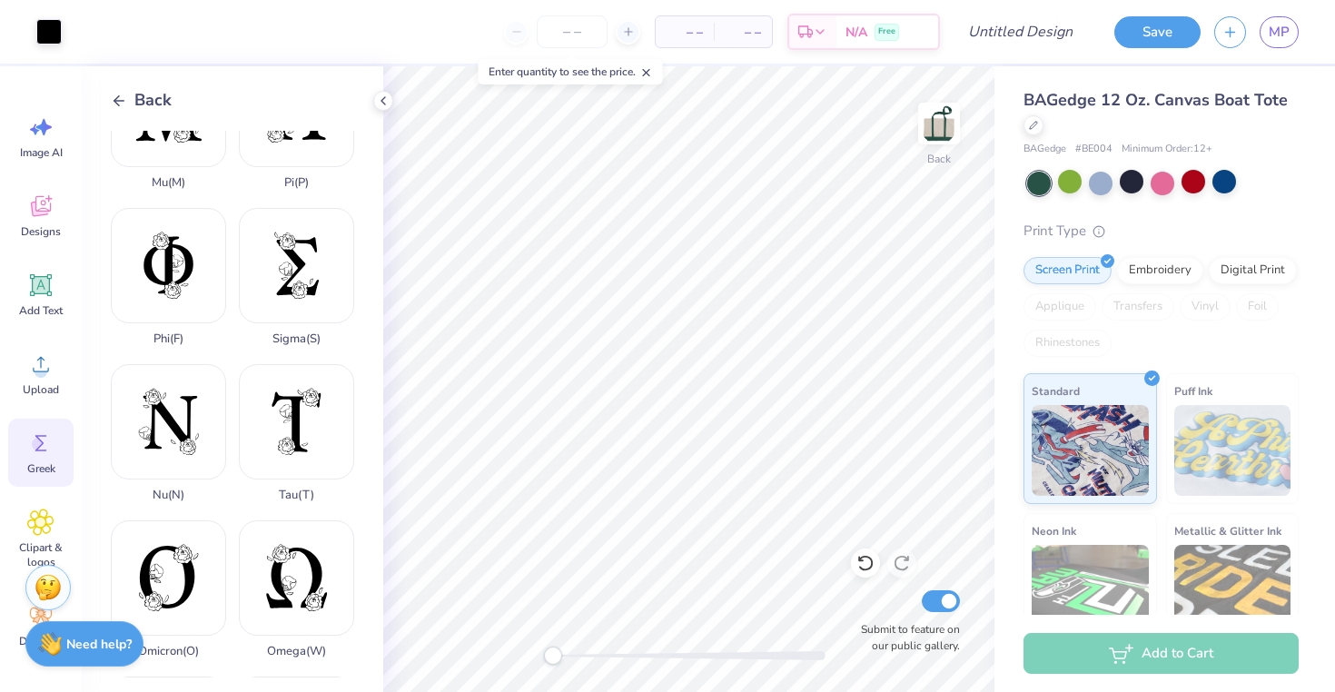
scroll to position [986, 0]
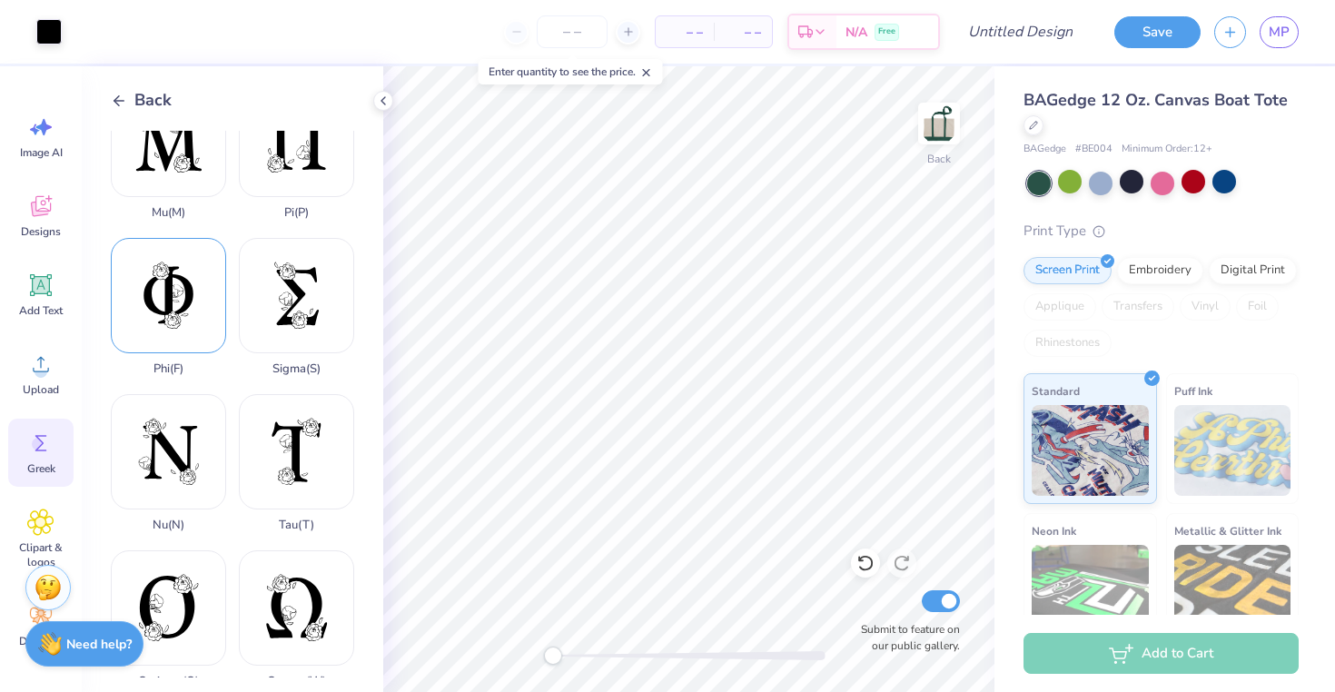
click at [202, 288] on div "Phi ( F )" at bounding box center [168, 307] width 115 height 138
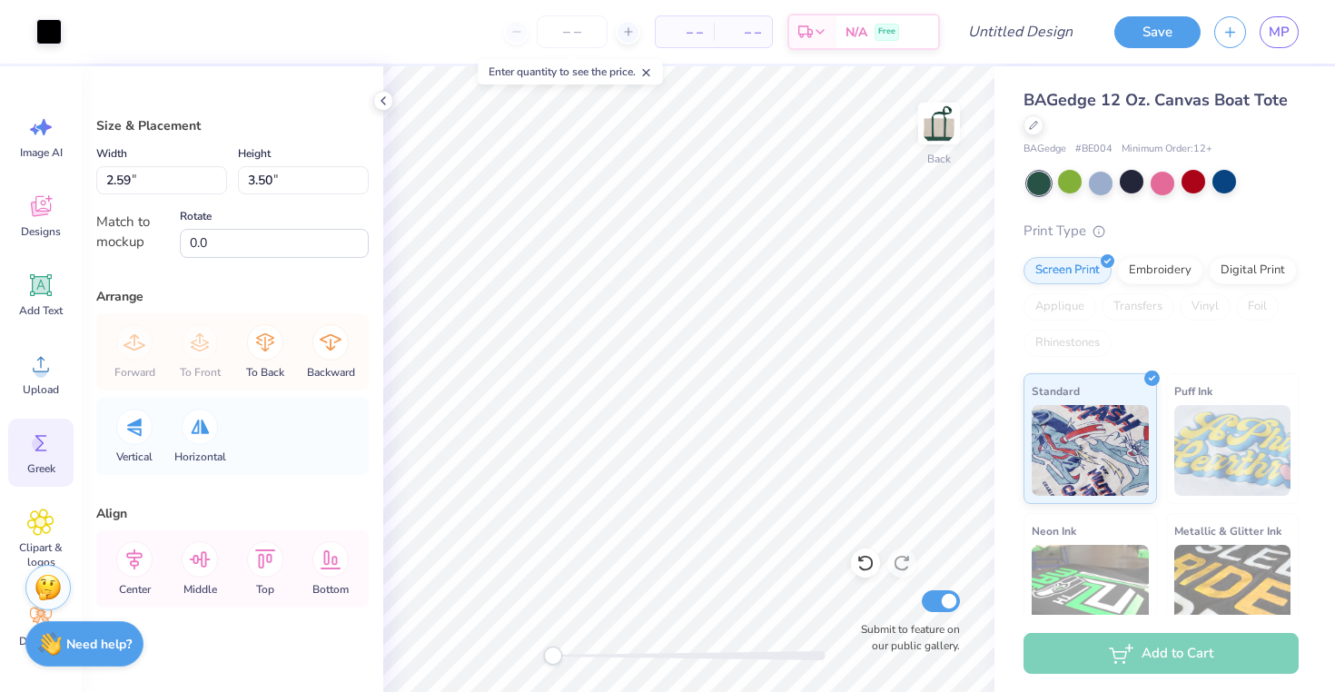
click at [32, 453] on icon at bounding box center [40, 443] width 27 height 27
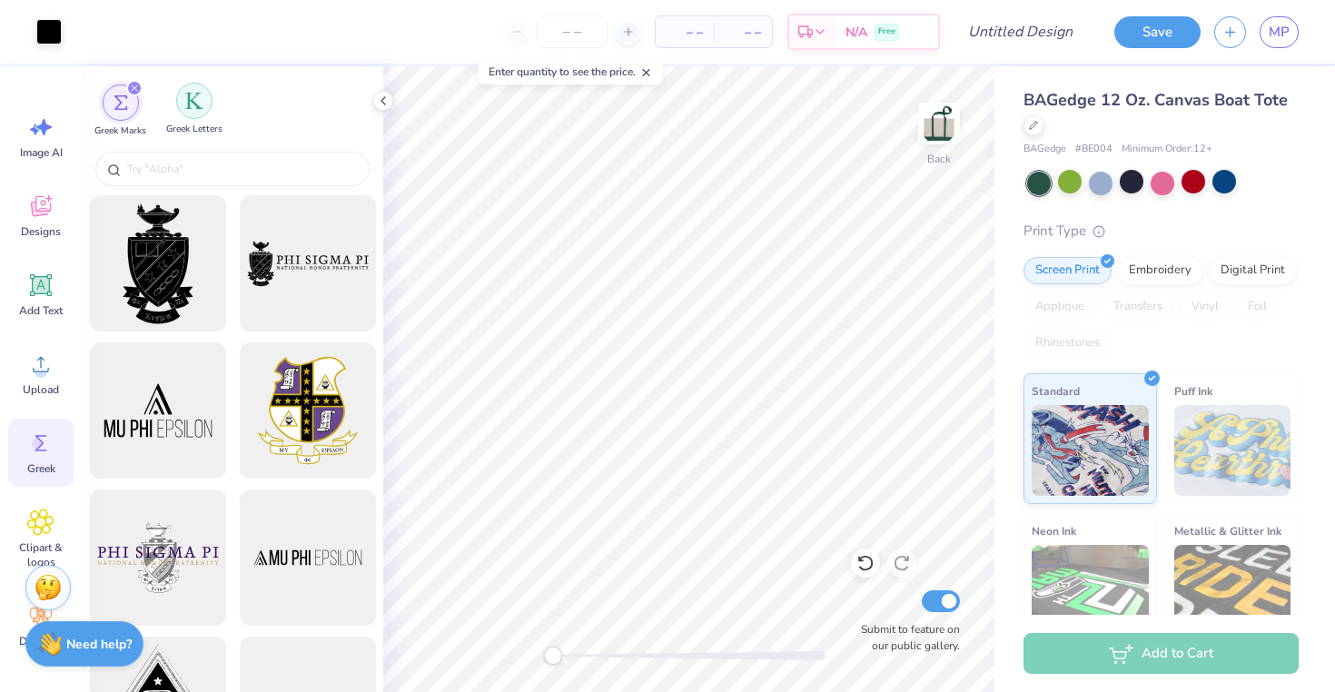
click at [200, 104] on img "filter for Greek Letters" at bounding box center [194, 101] width 18 height 18
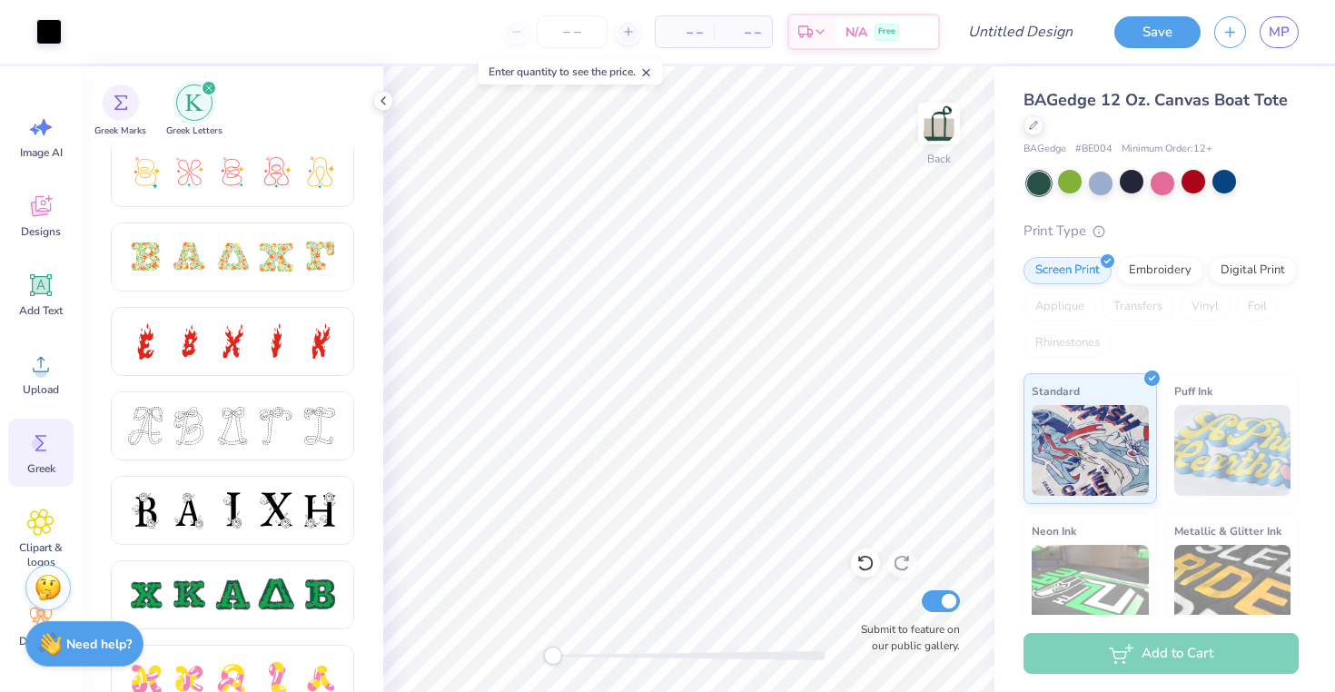
scroll to position [532, 0]
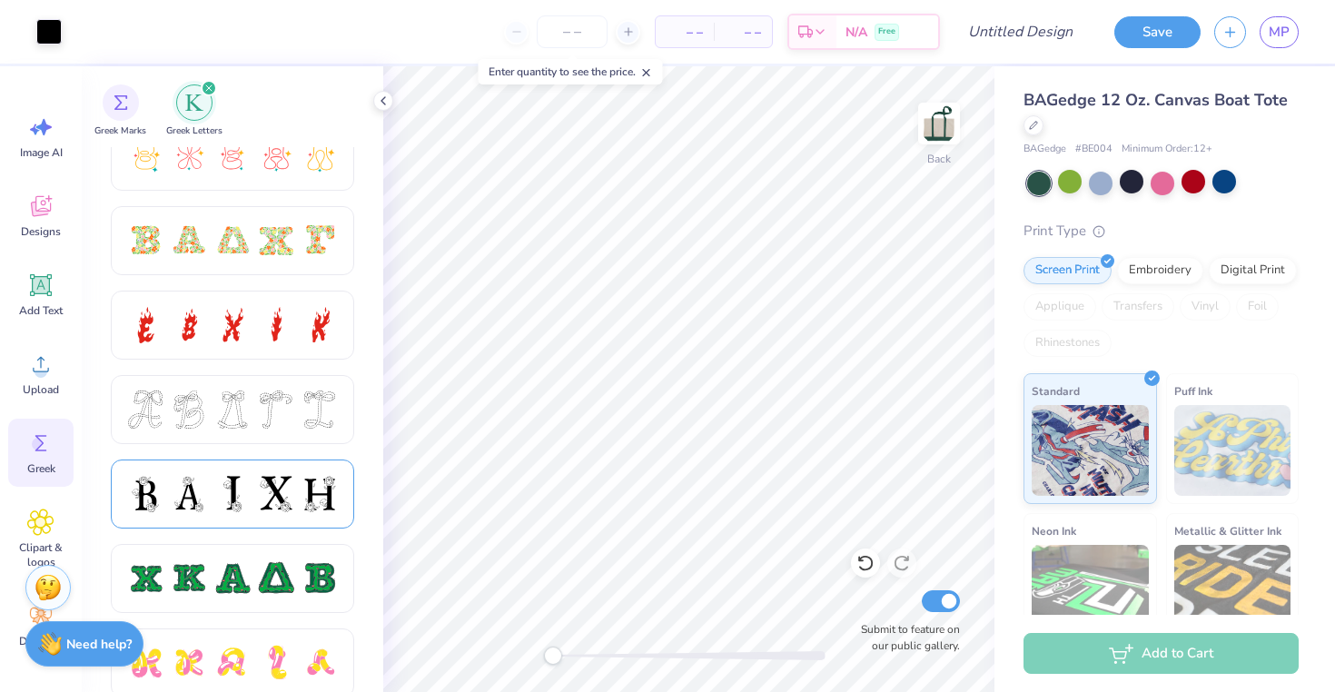
click at [292, 510] on div at bounding box center [276, 494] width 38 height 38
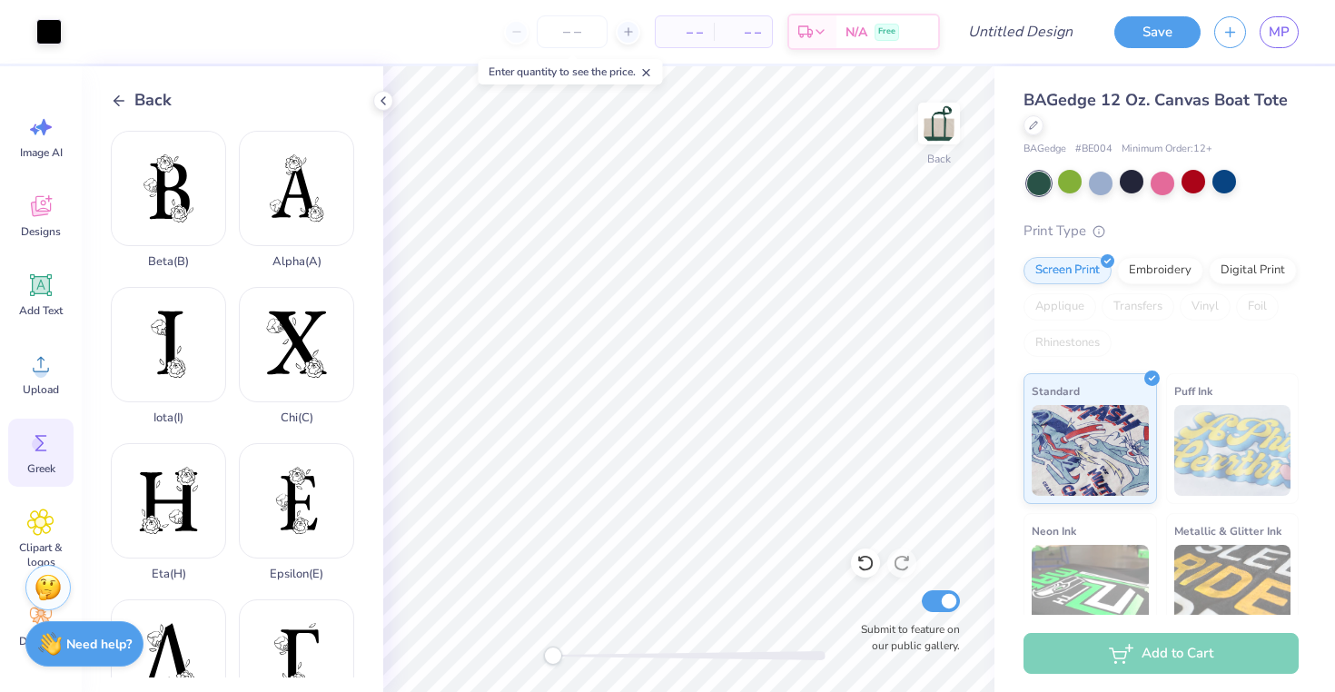
scroll to position [311, 0]
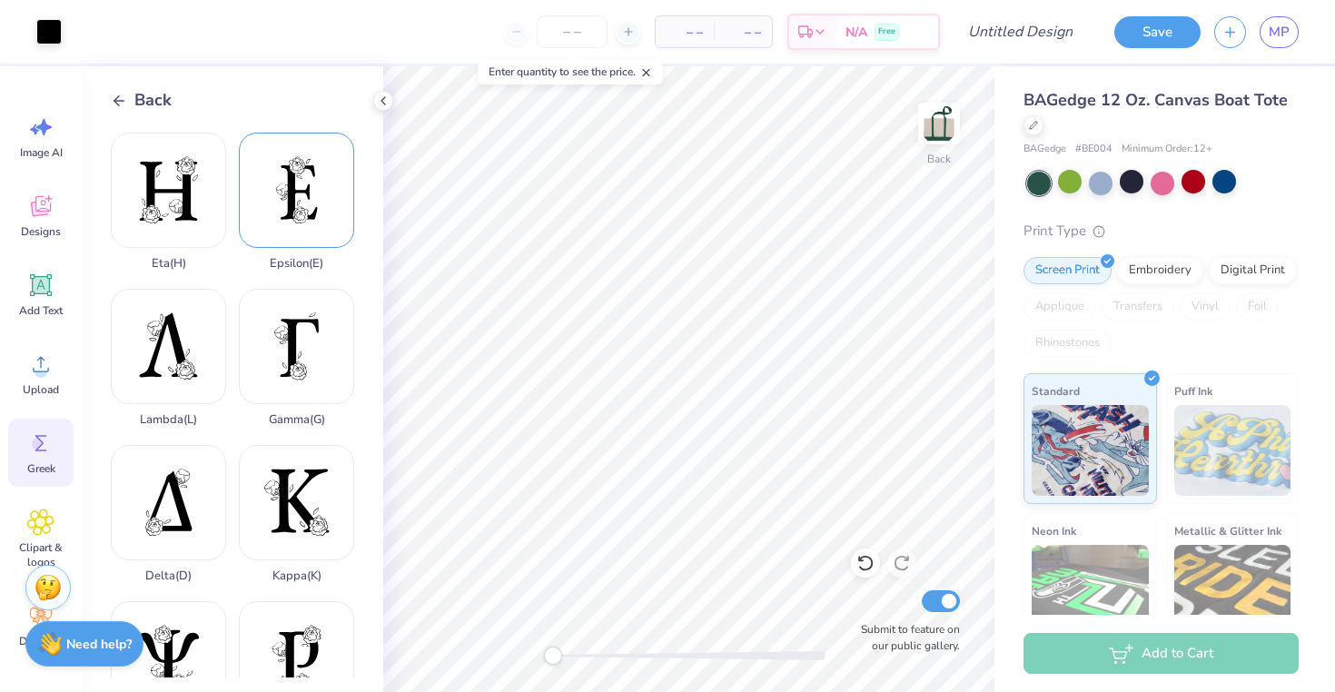
click at [302, 212] on div "Epsilon ( E )" at bounding box center [296, 202] width 115 height 138
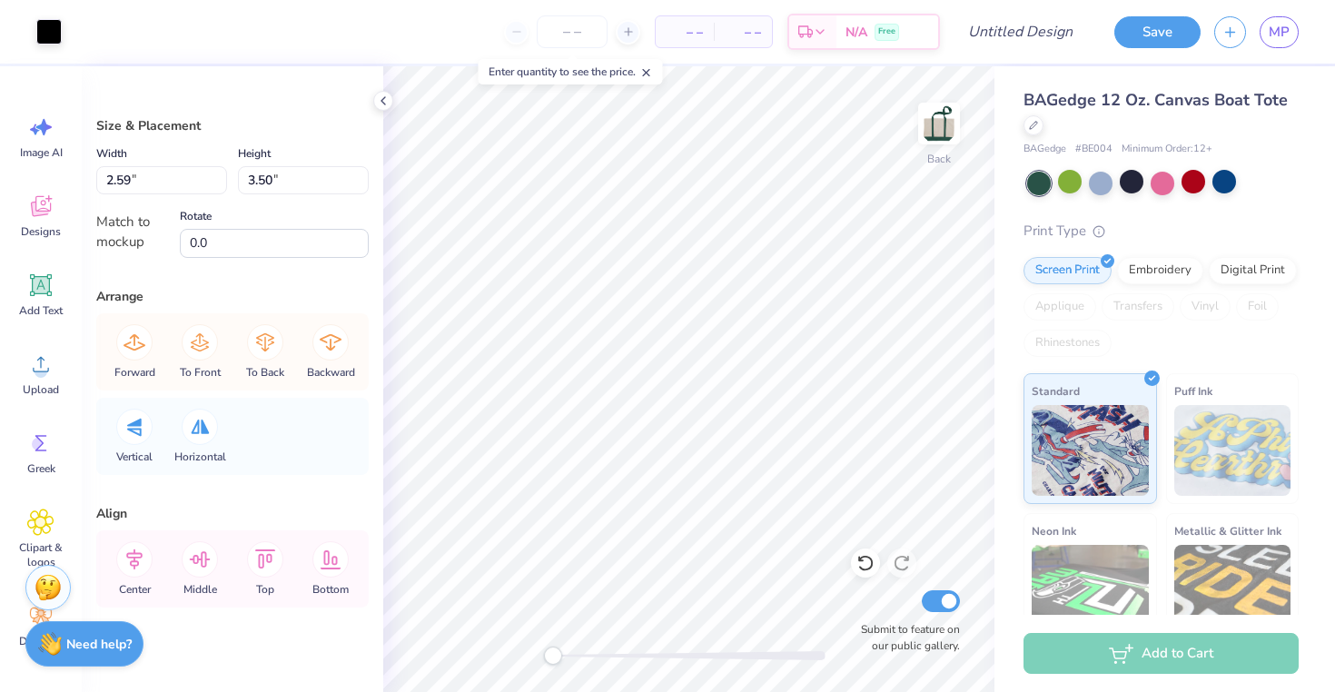
type input "1.41"
type input "2.02"
type input "0.97"
type input "1.39"
type input "2.17"
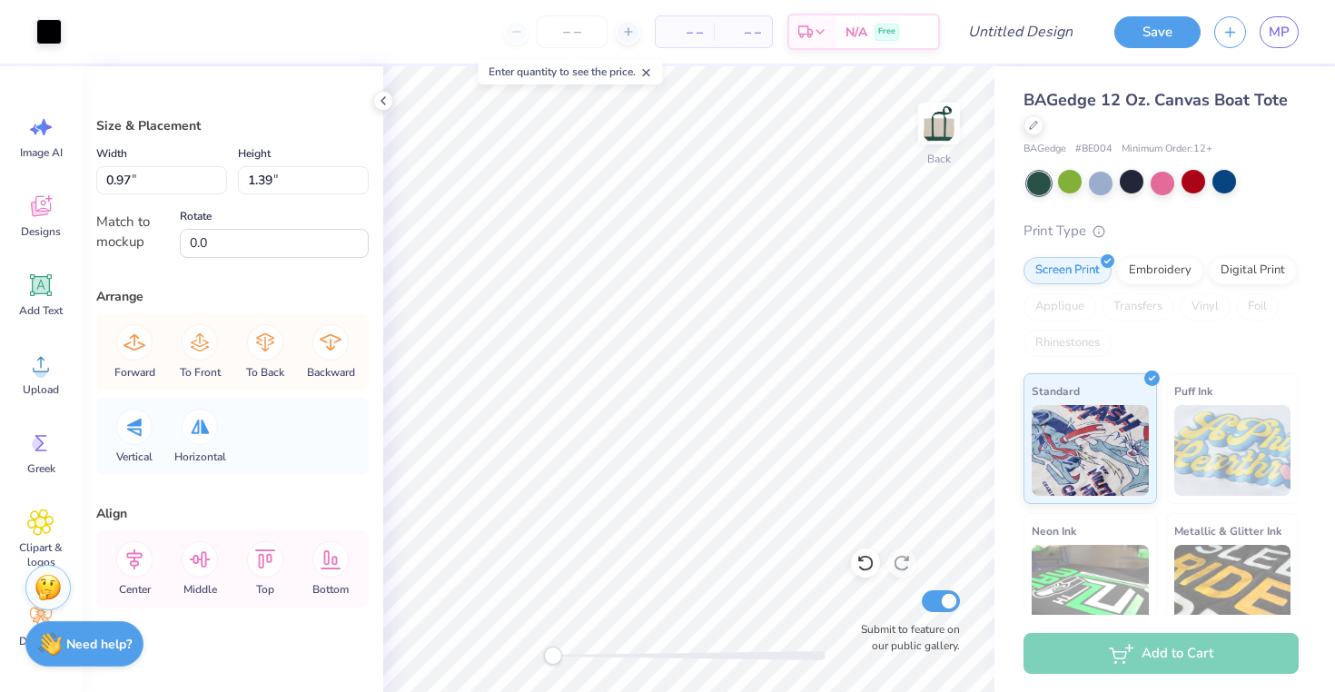
type input "3.51"
type input "0.97"
type input "1.39"
type input "2.60"
type input "3.51"
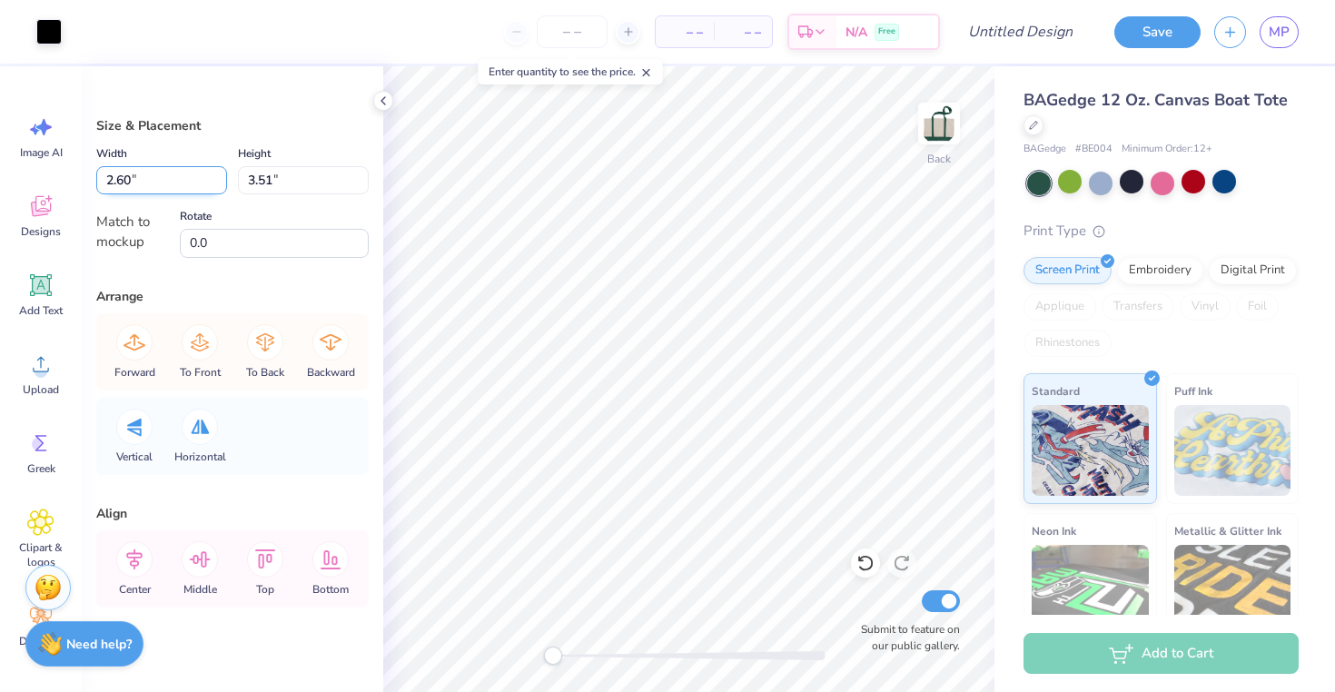
click at [149, 185] on input "2.60" at bounding box center [161, 180] width 131 height 28
type input "0.97"
click at [250, 184] on input "1.31" at bounding box center [303, 180] width 131 height 28
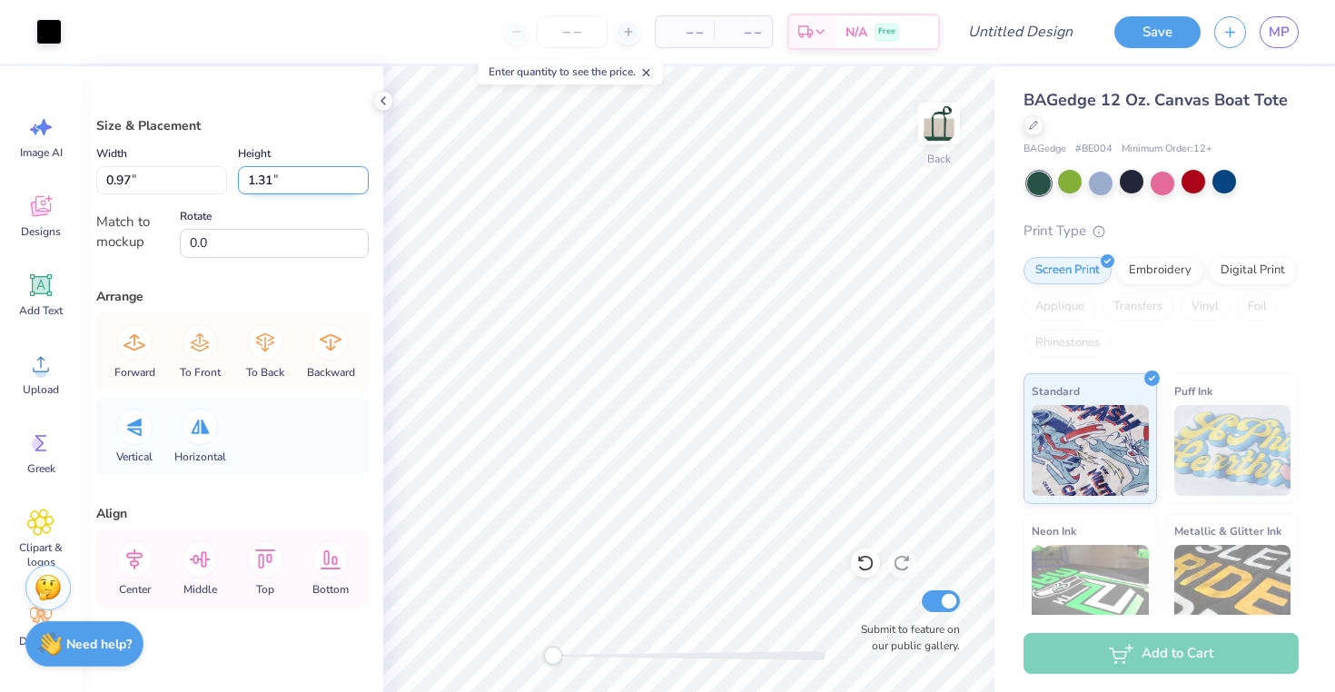
click at [250, 184] on input "1.31" at bounding box center [303, 180] width 131 height 28
type input "1.39"
type input "2.17"
type input "3.51"
type input "1.25"
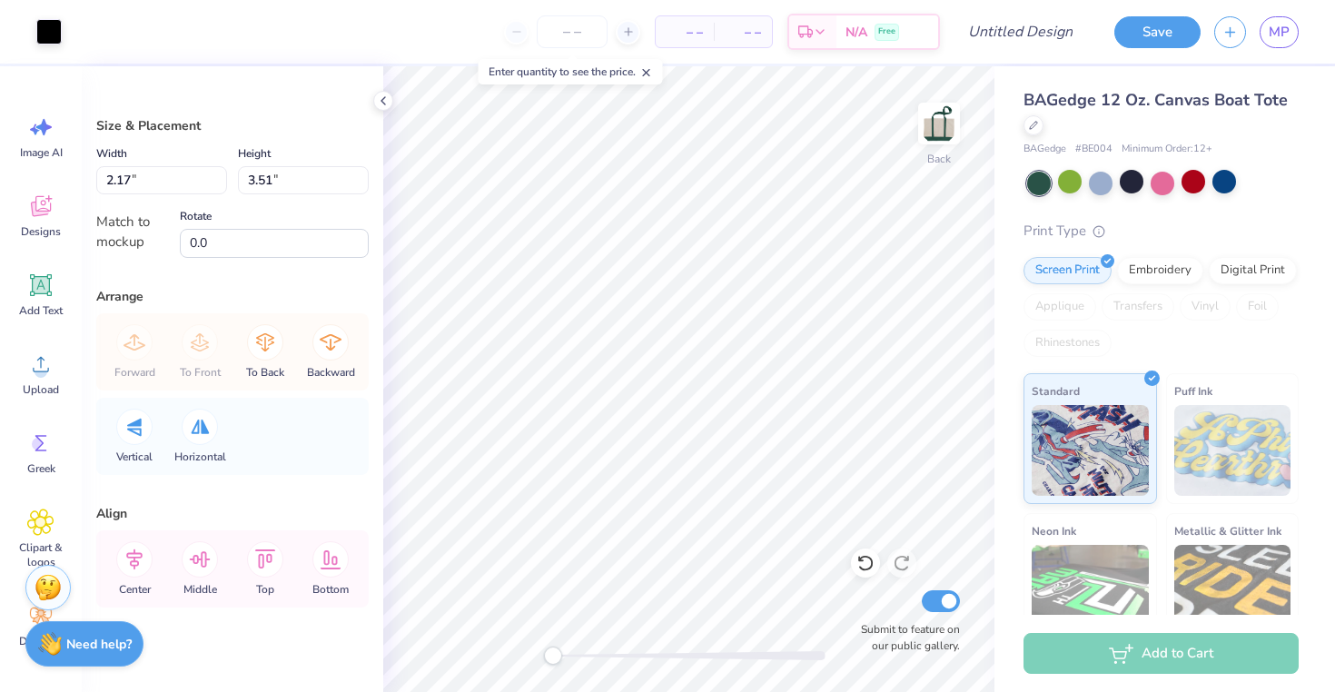
type input "2.02"
type input "0.97"
click at [274, 179] on input "1.31" at bounding box center [303, 180] width 131 height 28
type input "1.39"
click at [131, 181] on input "1.03" at bounding box center [161, 180] width 131 height 28
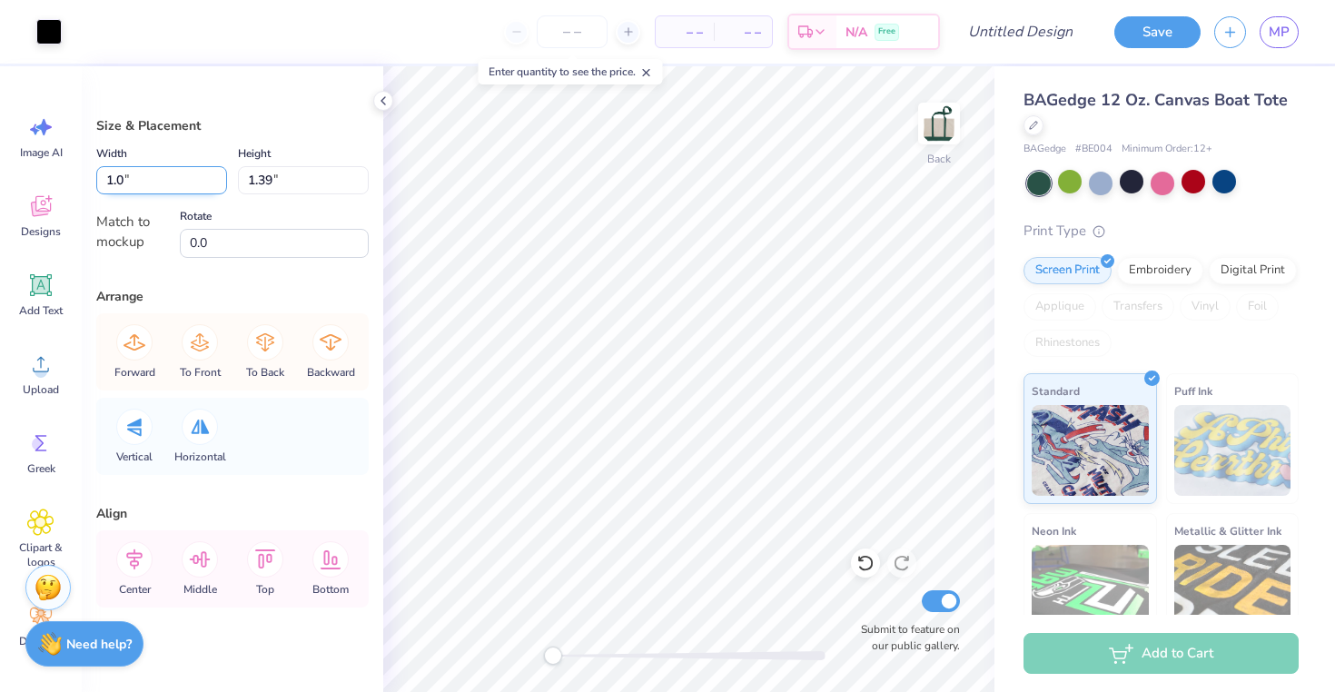
type input "1"
type input "0.97"
click at [274, 183] on input "1.31" at bounding box center [303, 180] width 131 height 28
type input "1.39"
type input "1.03"
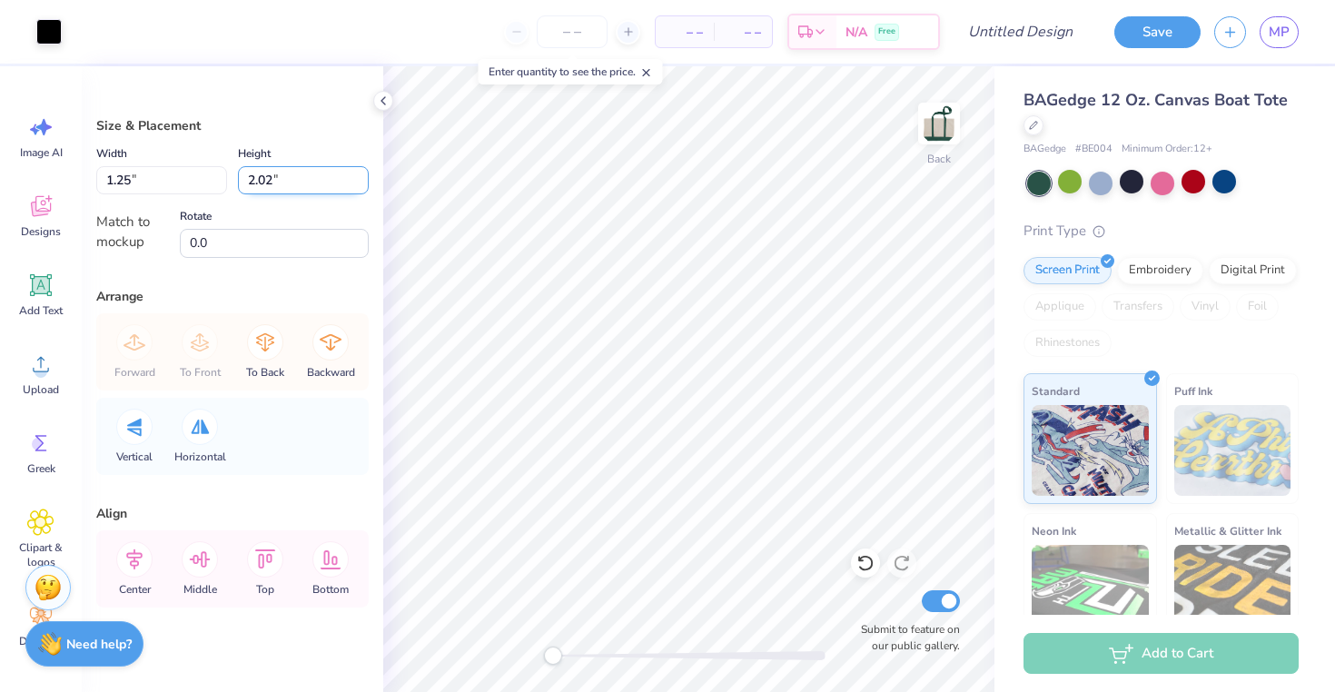
click at [268, 186] on input "2.02" at bounding box center [303, 180] width 131 height 28
type input "1"
type input ".39"
type input "0.24"
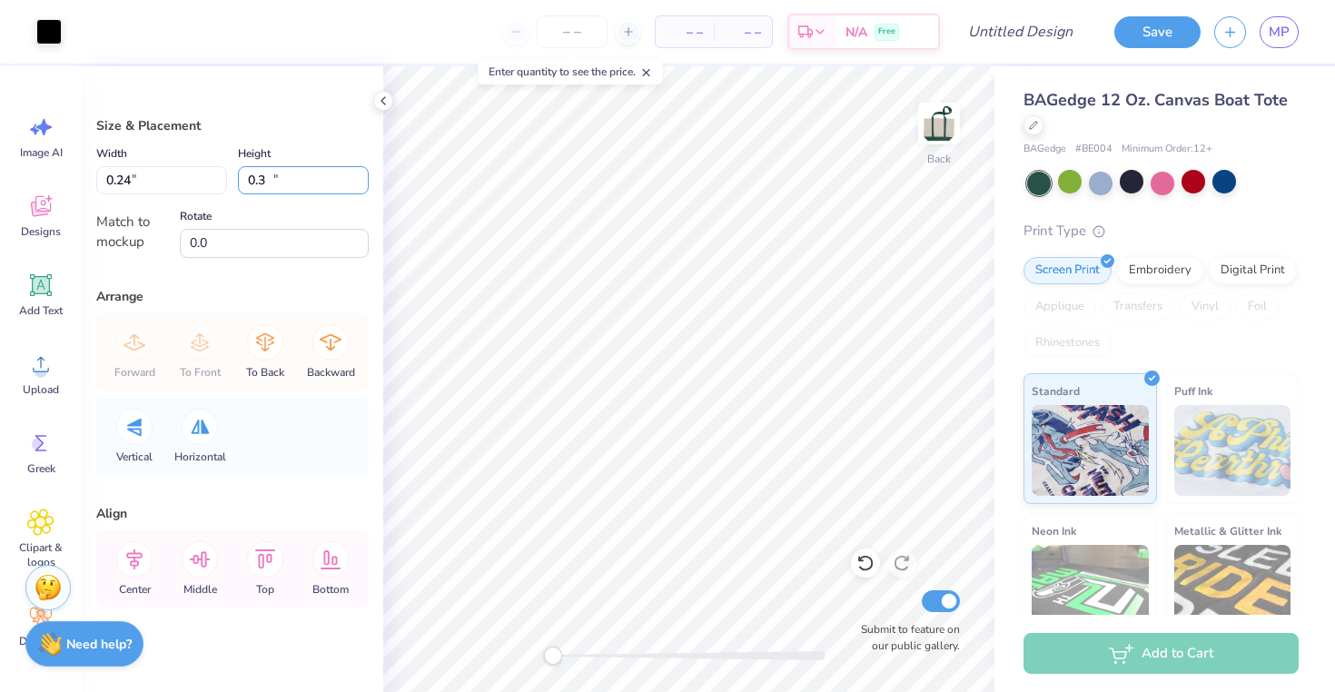
type input "0"
type input "1.39"
type input "0.97"
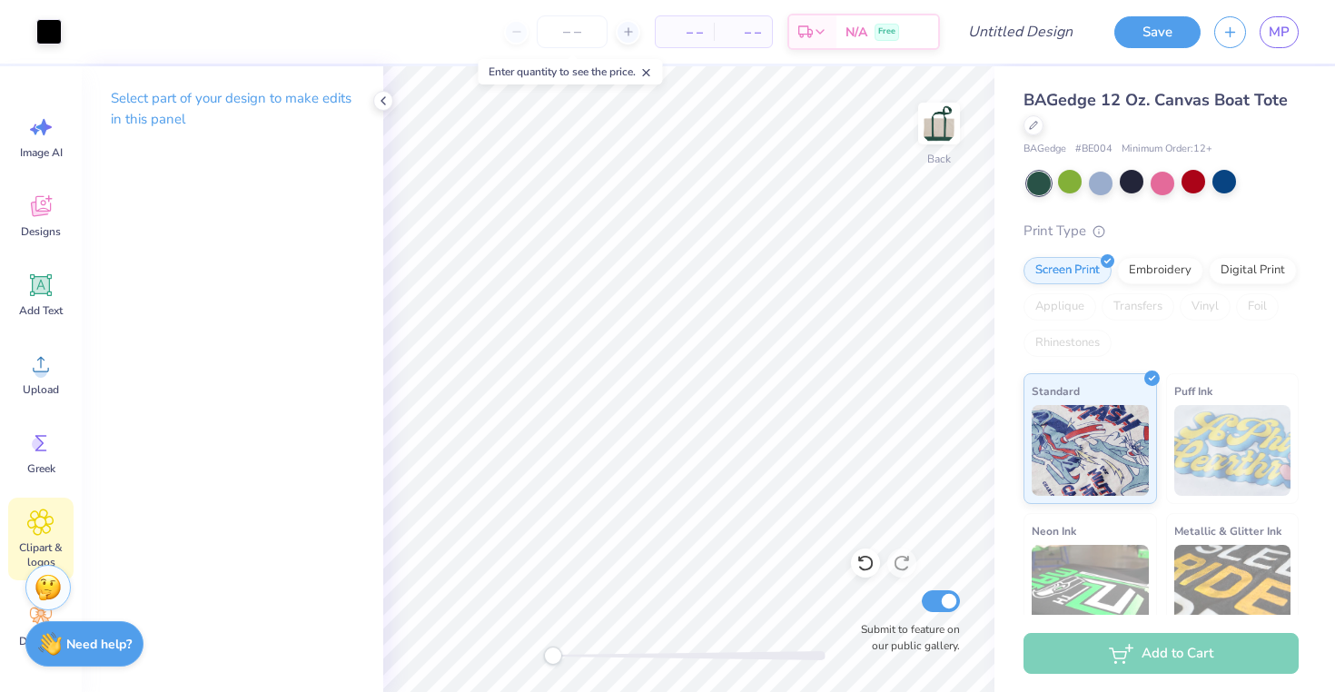
click at [42, 510] on icon at bounding box center [40, 522] width 26 height 27
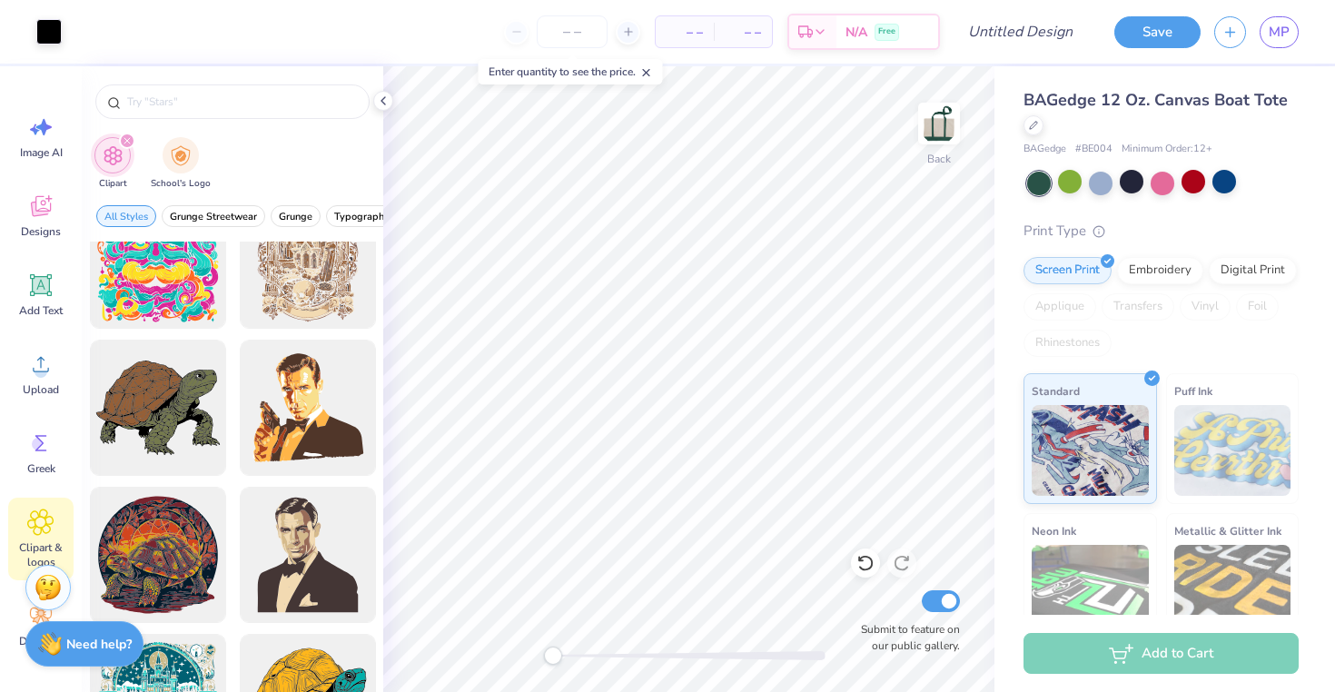
scroll to position [2416, 0]
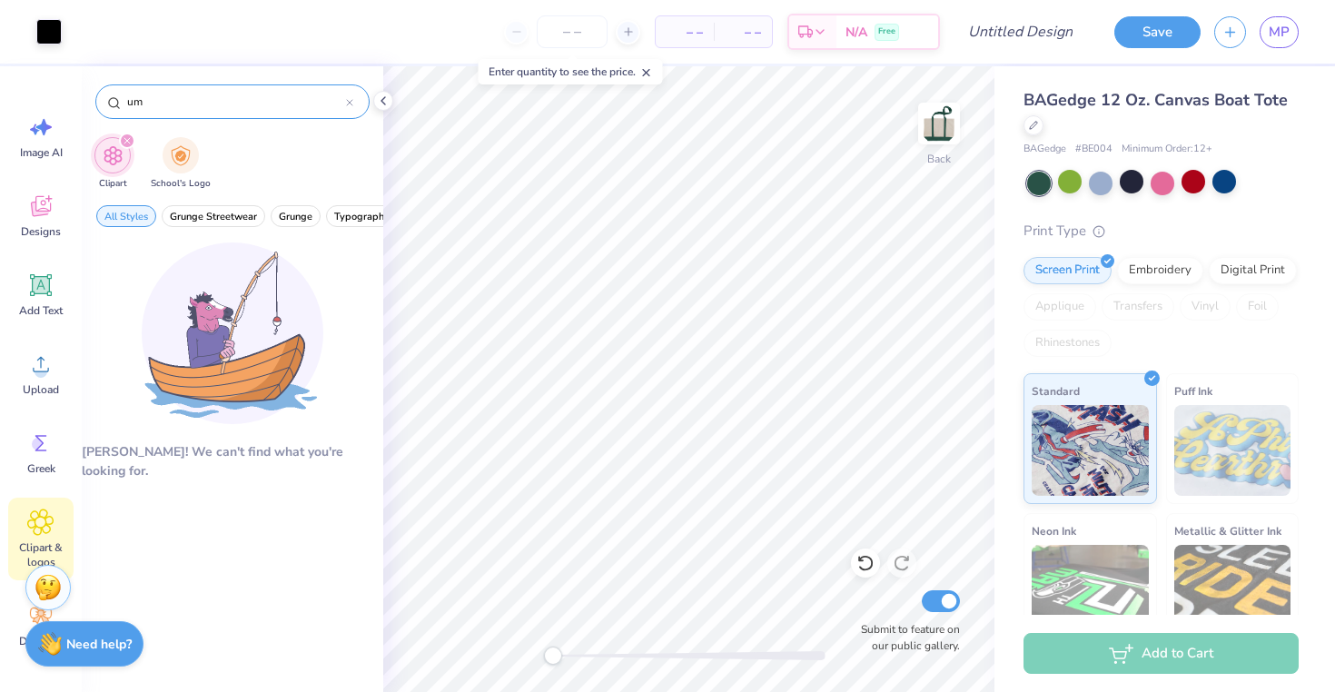
type input "u"
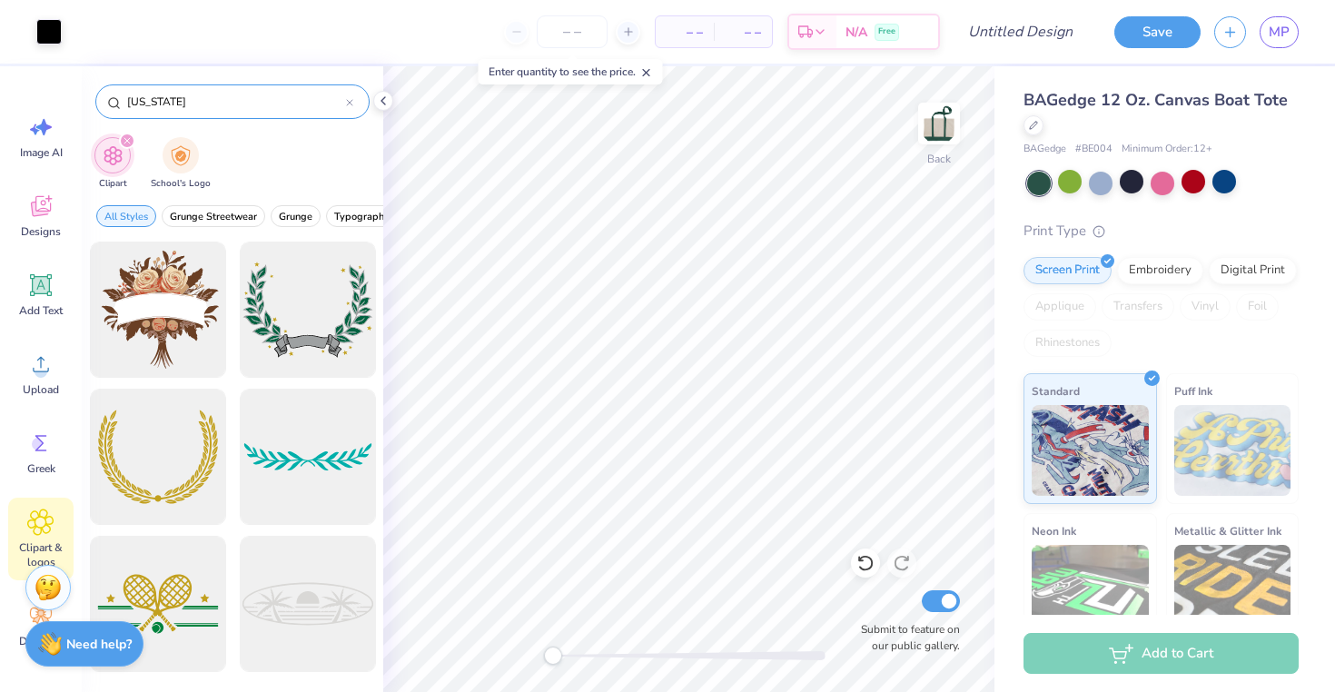
click at [145, 105] on input "[US_STATE]" at bounding box center [235, 102] width 221 height 18
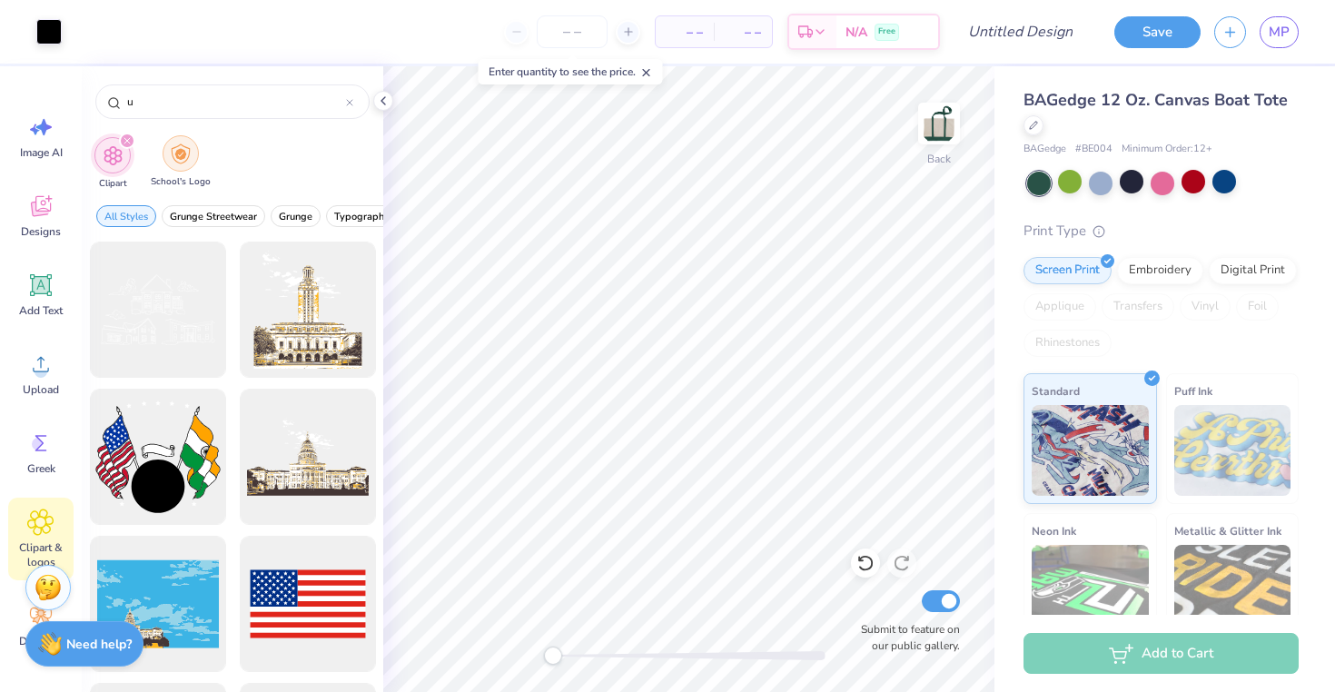
type input "u"
click at [169, 153] on div "filter for School's Logo" at bounding box center [181, 153] width 36 height 36
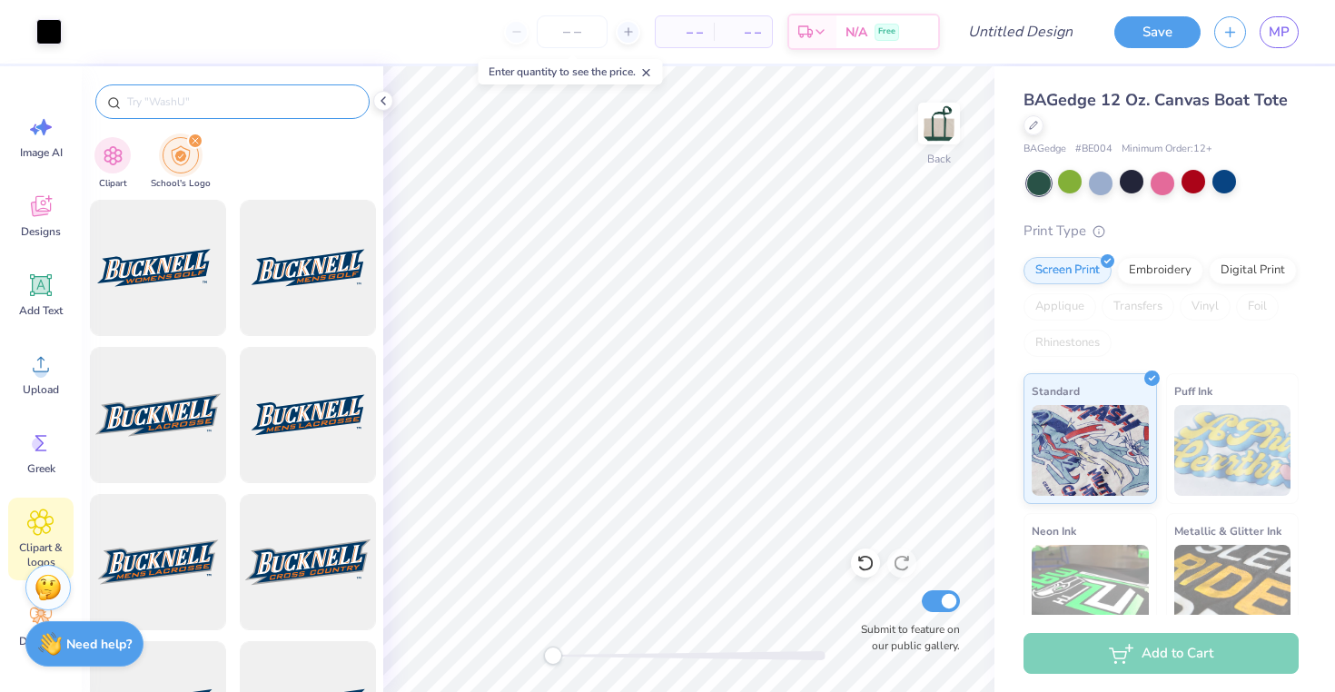
click at [177, 103] on input "text" at bounding box center [241, 102] width 232 height 18
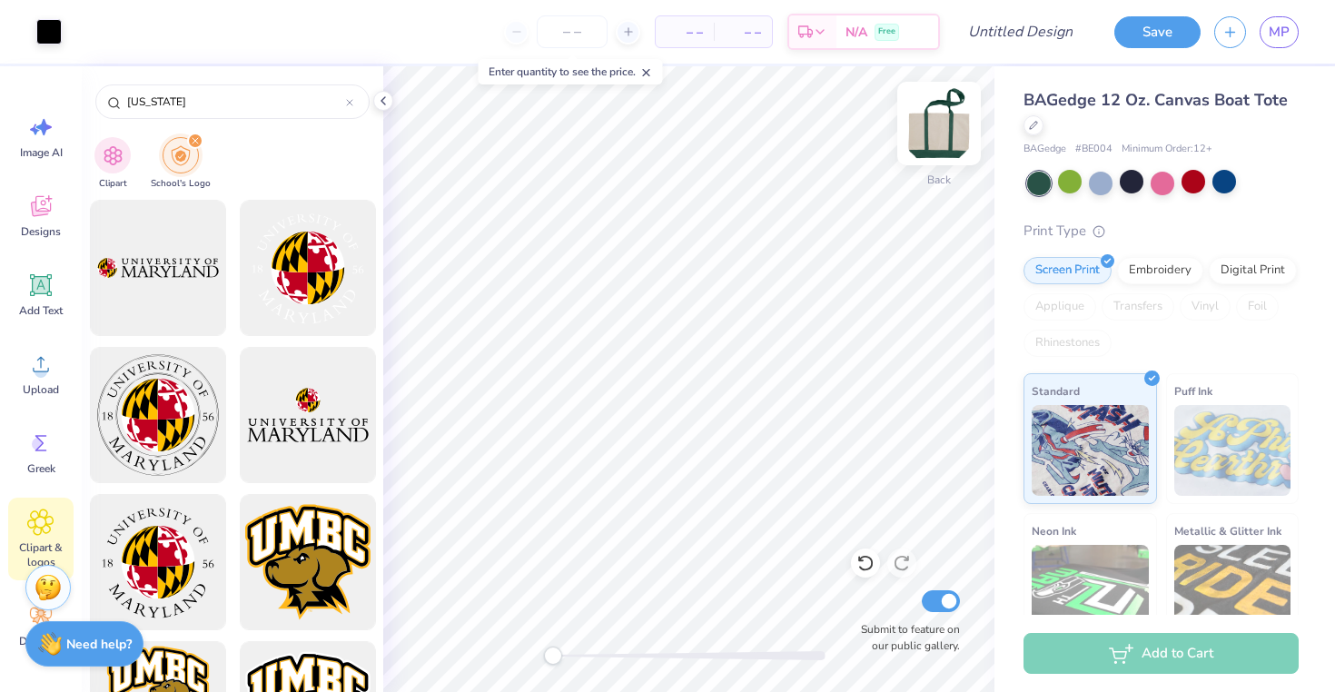
click at [921, 123] on img at bounding box center [939, 123] width 73 height 73
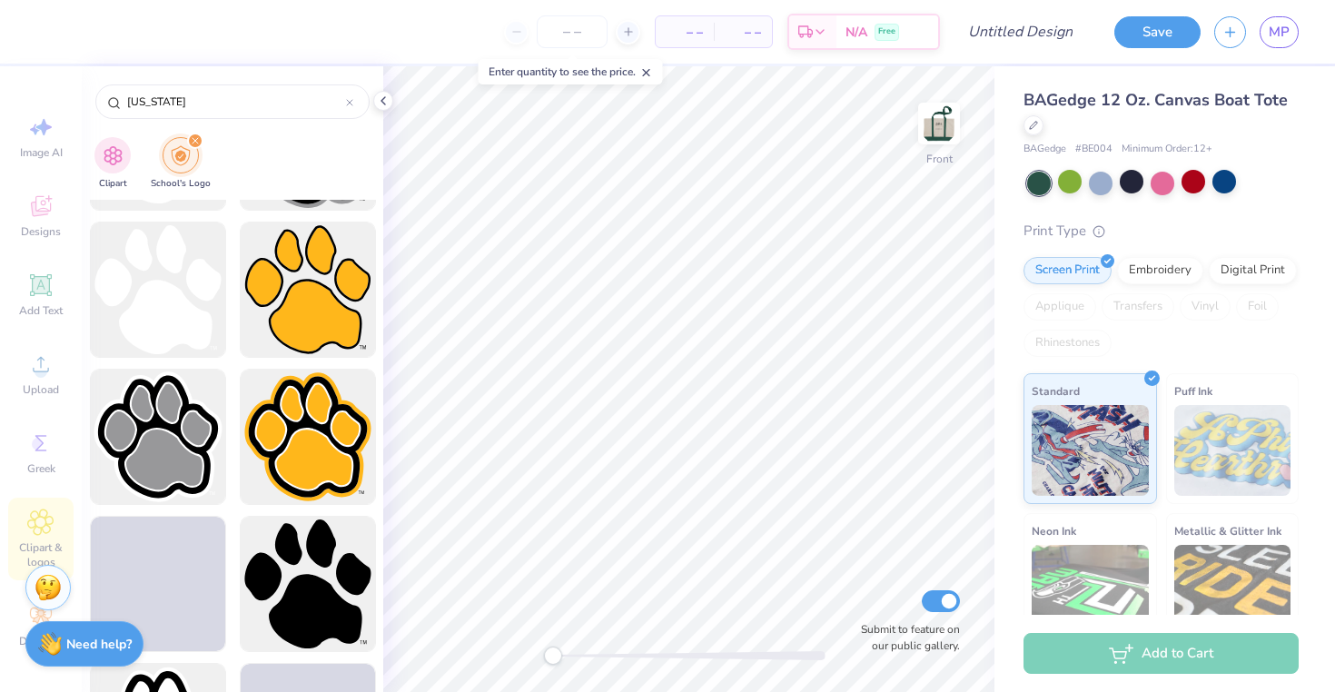
scroll to position [3844, 0]
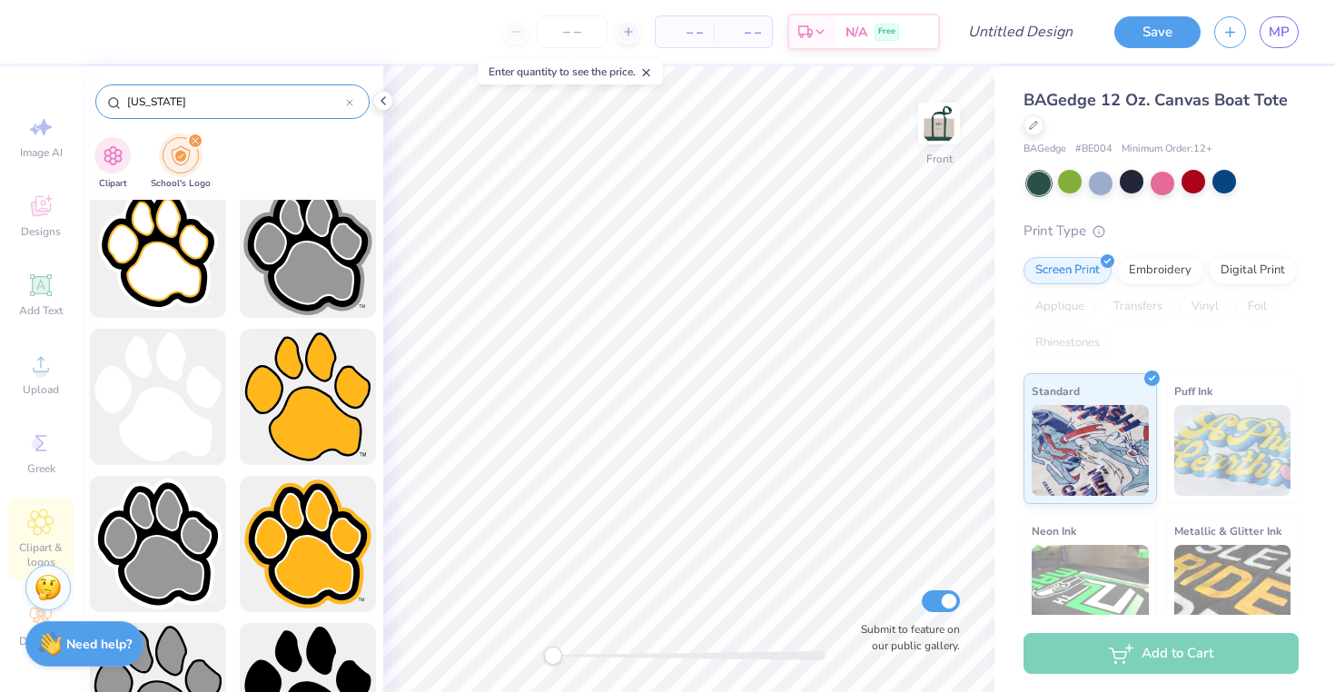
click at [170, 88] on div "[US_STATE]" at bounding box center [232, 101] width 274 height 35
click at [170, 104] on input "[US_STATE]" at bounding box center [235, 102] width 221 height 18
type input "umd"
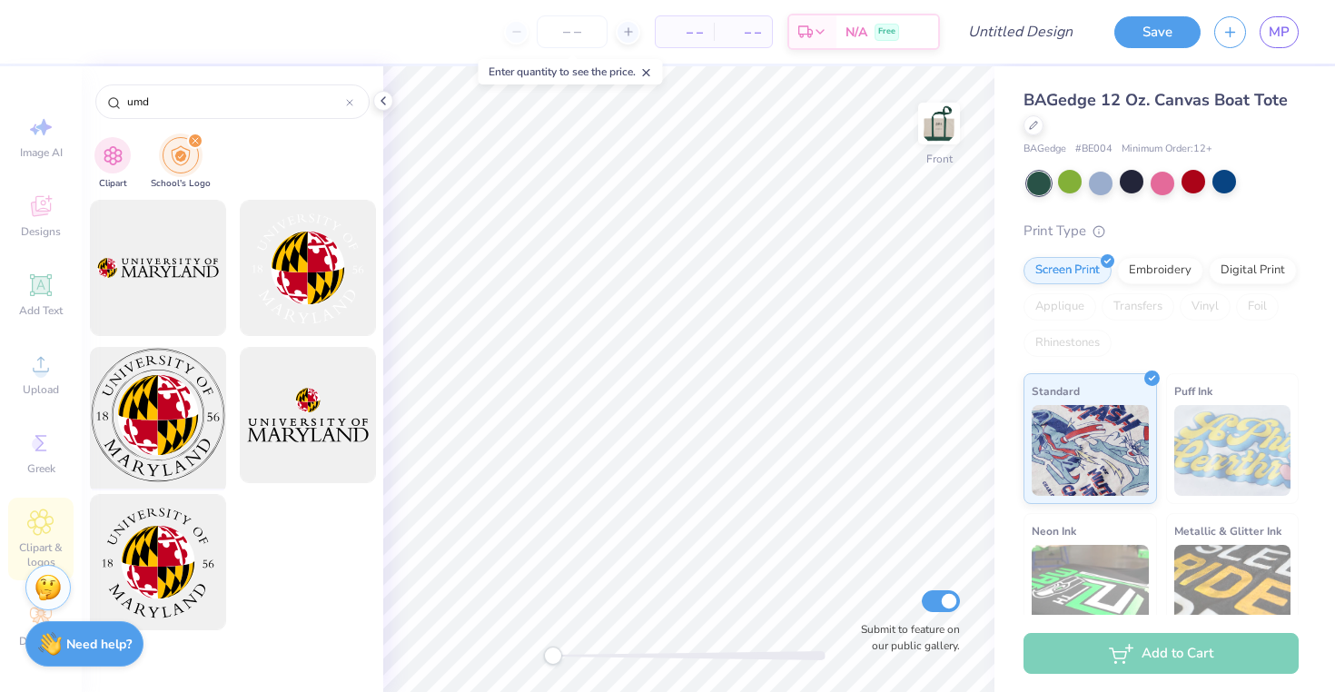
click at [179, 390] on div at bounding box center [158, 416] width 150 height 150
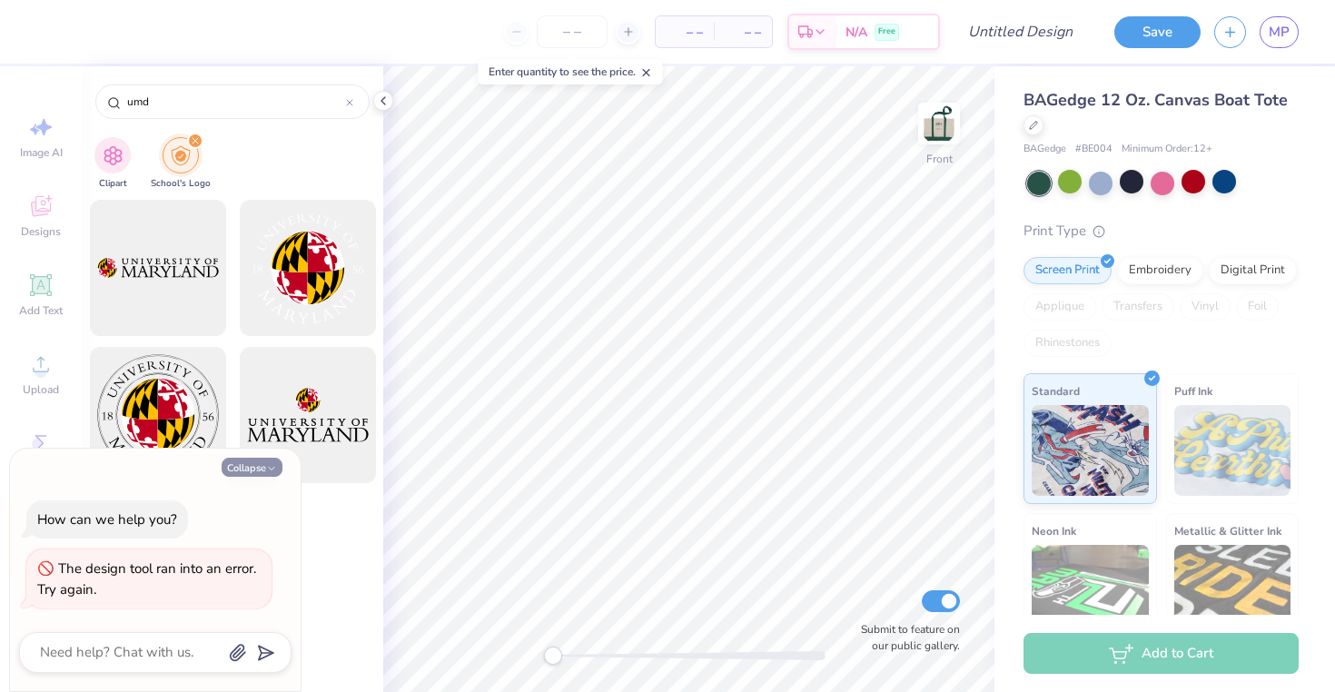
click at [253, 470] on button "Collapse" at bounding box center [252, 467] width 61 height 19
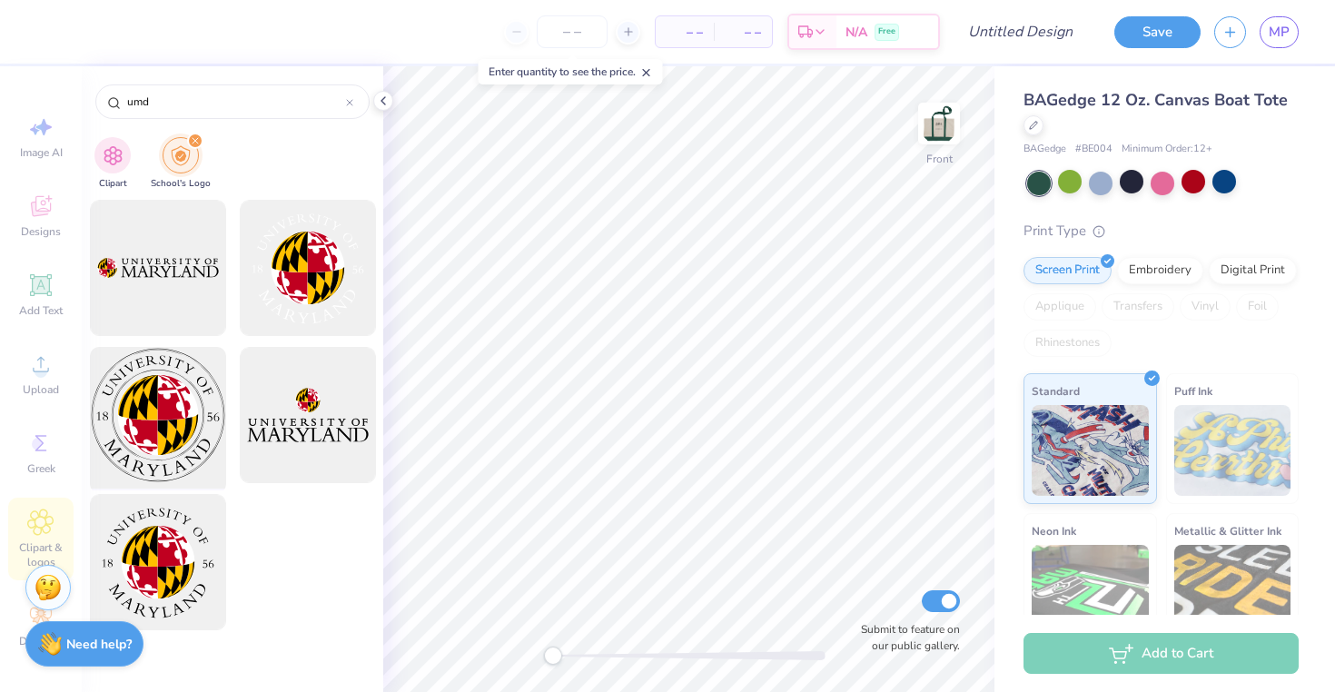
click at [156, 359] on div at bounding box center [158, 416] width 150 height 150
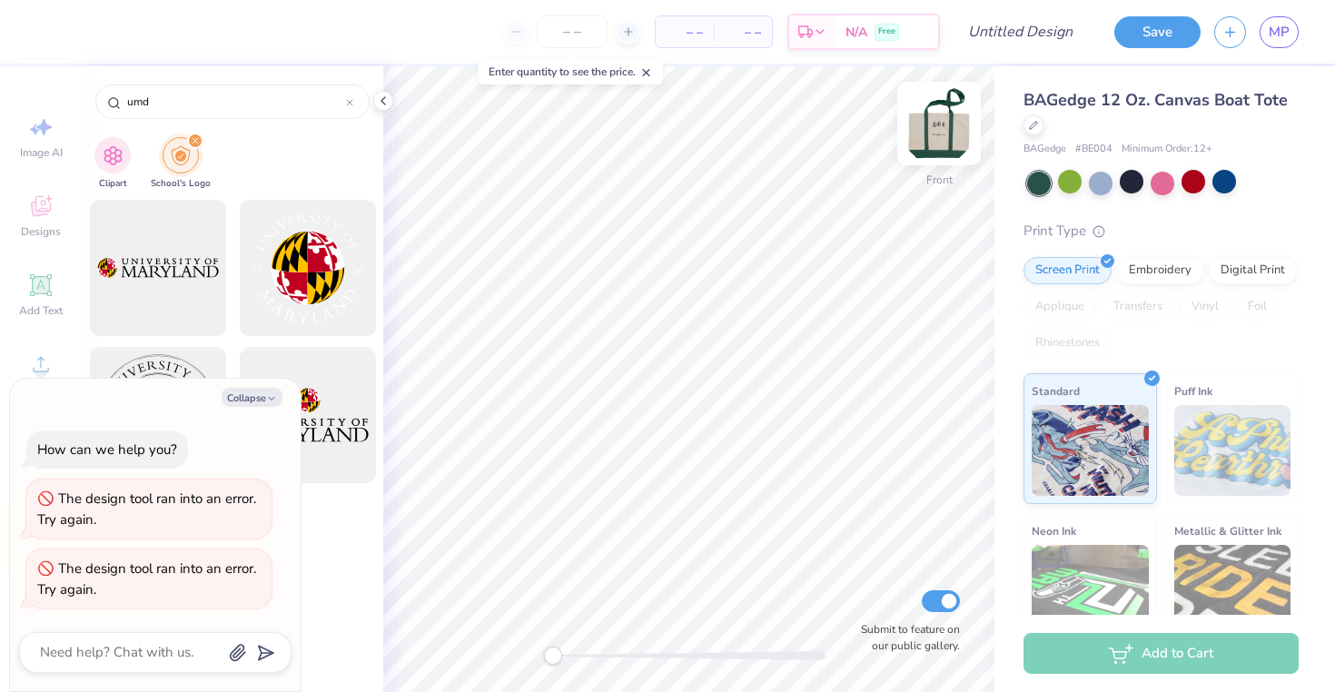
click at [941, 115] on img at bounding box center [939, 123] width 73 height 73
click at [238, 402] on button "Collapse" at bounding box center [252, 397] width 61 height 19
type textarea "x"
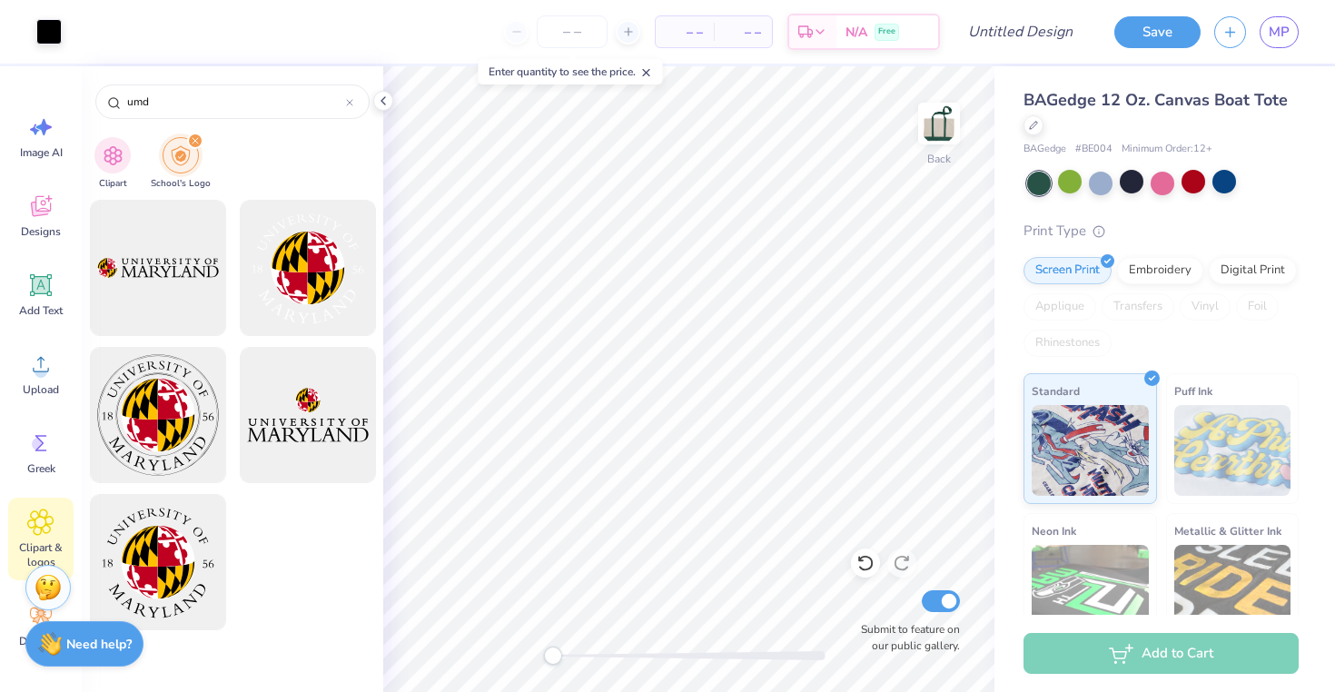
click at [189, 136] on div "filter for School's Logo" at bounding box center [195, 141] width 16 height 16
click at [194, 143] on icon "filter for School's Logo" at bounding box center [195, 140] width 7 height 7
click at [345, 110] on input "umd" at bounding box center [235, 102] width 221 height 18
click at [347, 104] on icon at bounding box center [349, 102] width 5 height 5
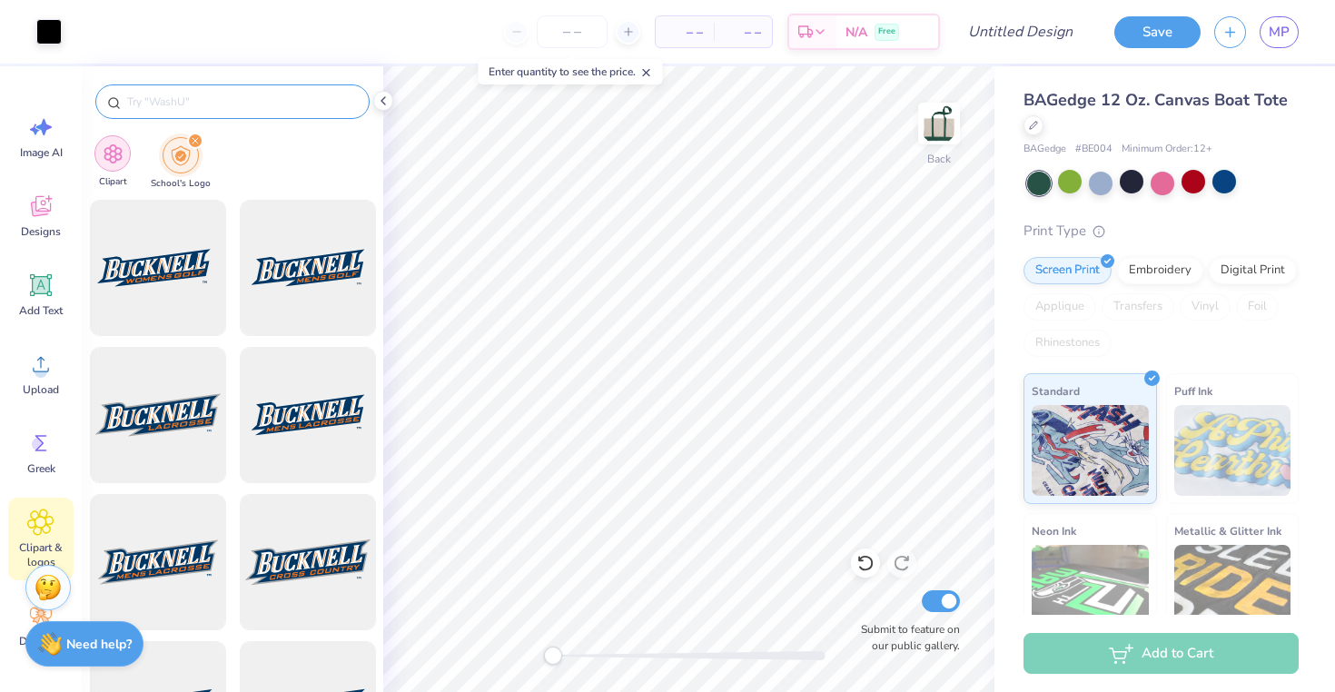
drag, startPoint x: 347, startPoint y: 109, endPoint x: 122, endPoint y: 169, distance: 233.1
click at [121, 181] on div "Clipart School's Logo" at bounding box center [233, 379] width 302 height 626
click at [122, 167] on div "filter for Clipart" at bounding box center [112, 153] width 36 height 36
type input "u"
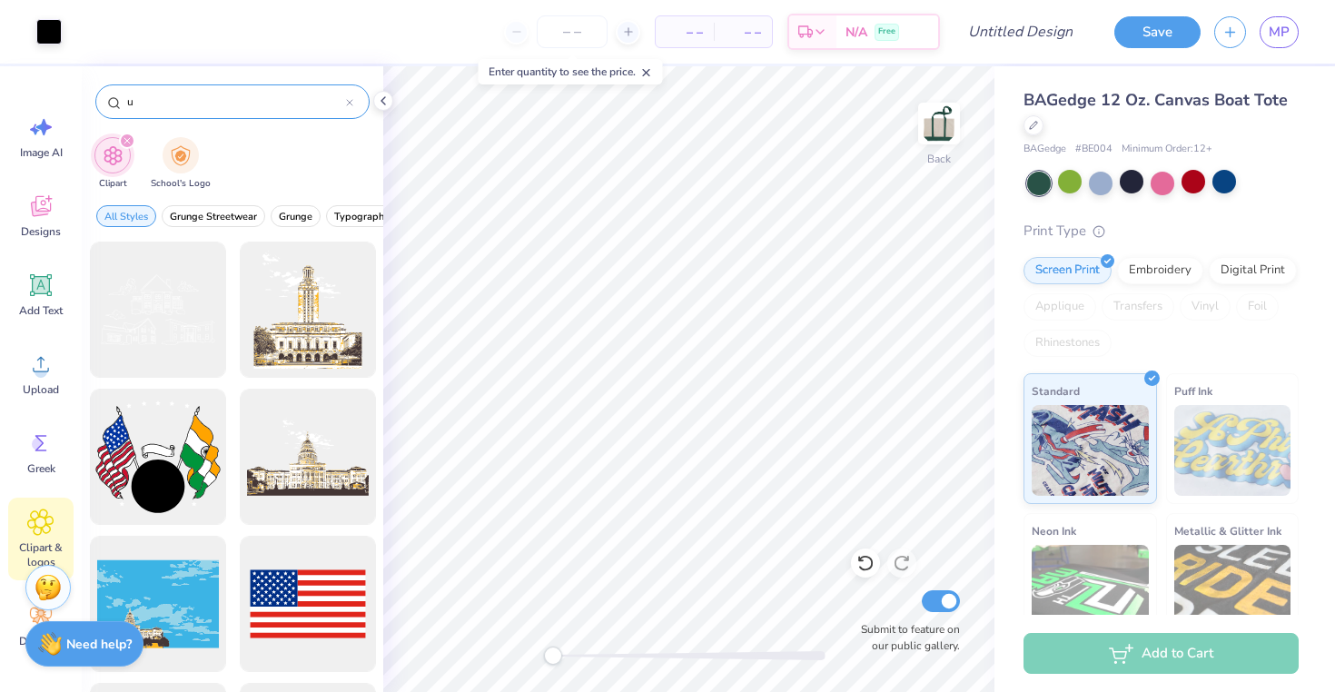
click at [129, 143] on icon "filter for Clipart" at bounding box center [127, 140] width 7 height 7
click at [124, 140] on icon "filter for Clipart" at bounding box center [126, 140] width 5 height 5
click at [343, 105] on input "u" at bounding box center [235, 102] width 221 height 18
click at [349, 105] on icon at bounding box center [349, 102] width 7 height 7
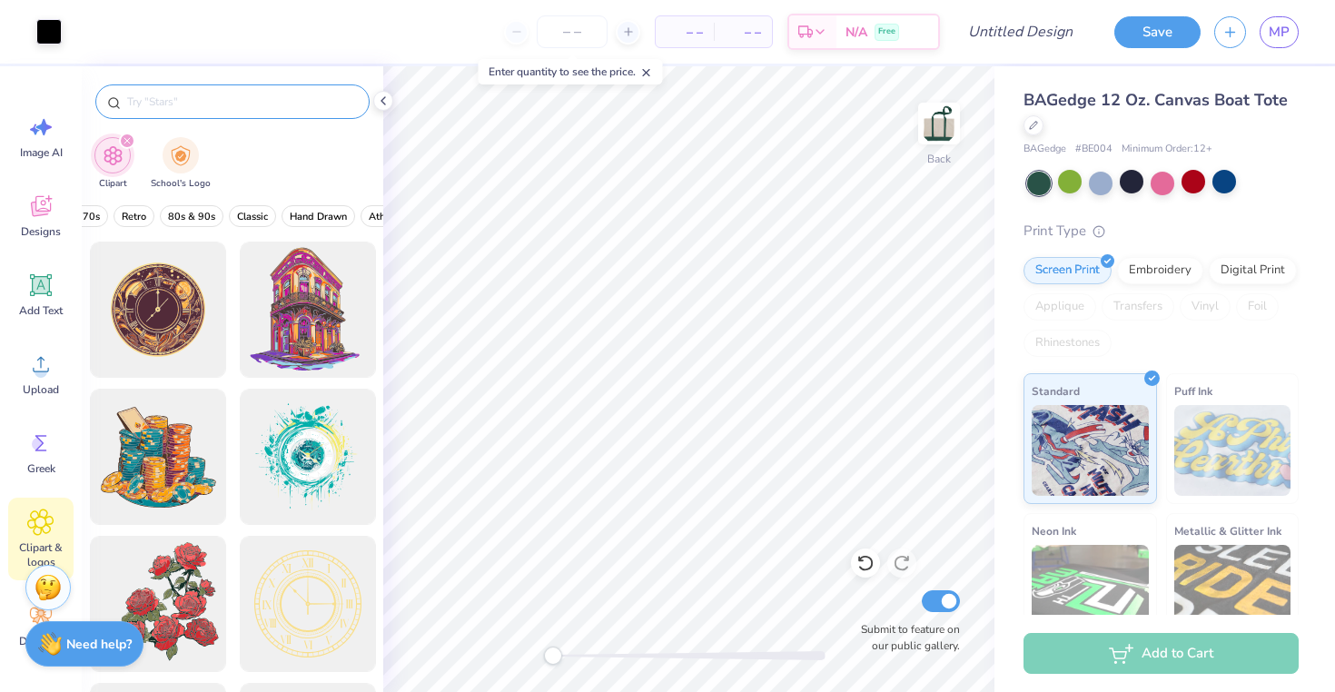
scroll to position [0, 470]
click at [262, 218] on span "Classic" at bounding box center [251, 217] width 31 height 14
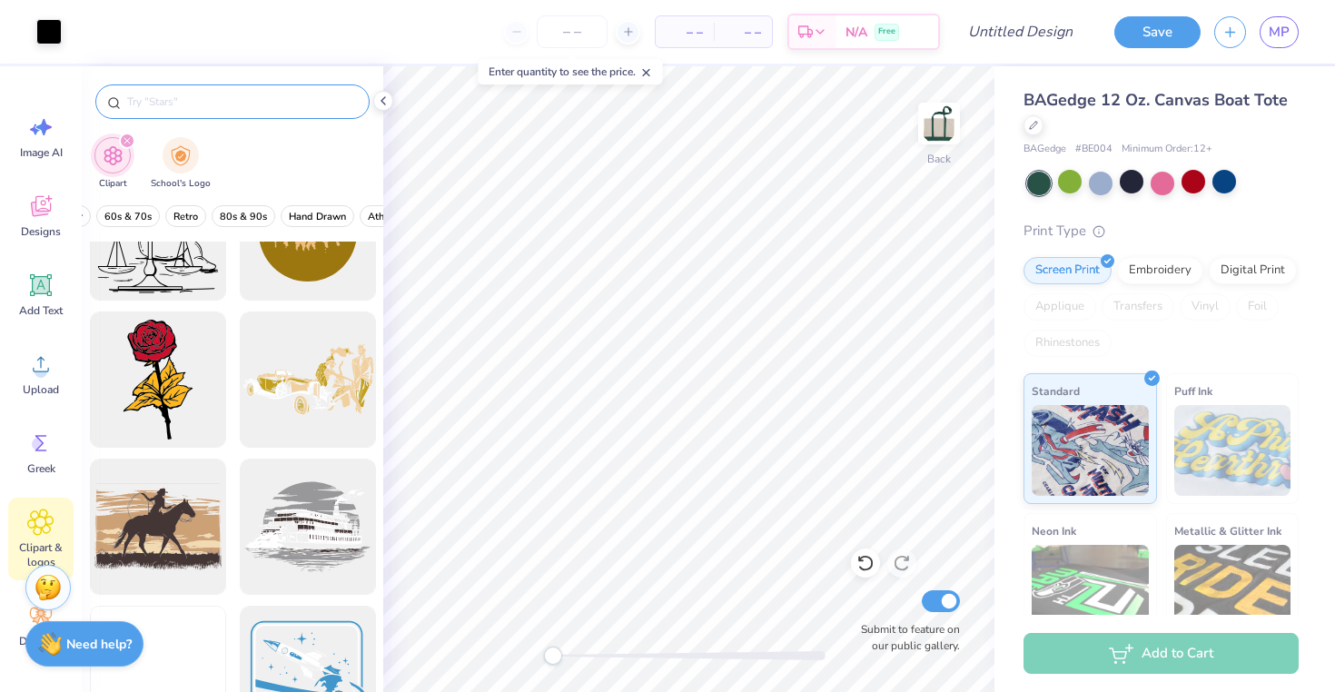
scroll to position [377, 0]
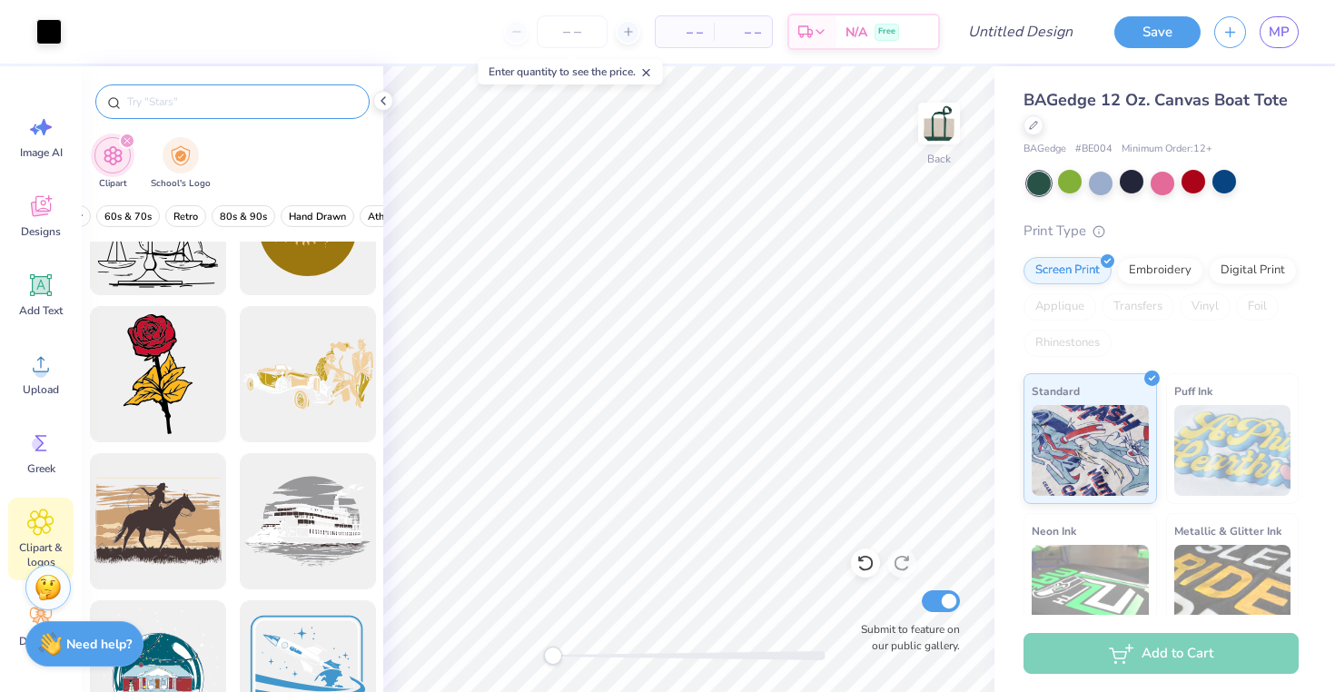
click at [171, 95] on input "text" at bounding box center [241, 102] width 232 height 18
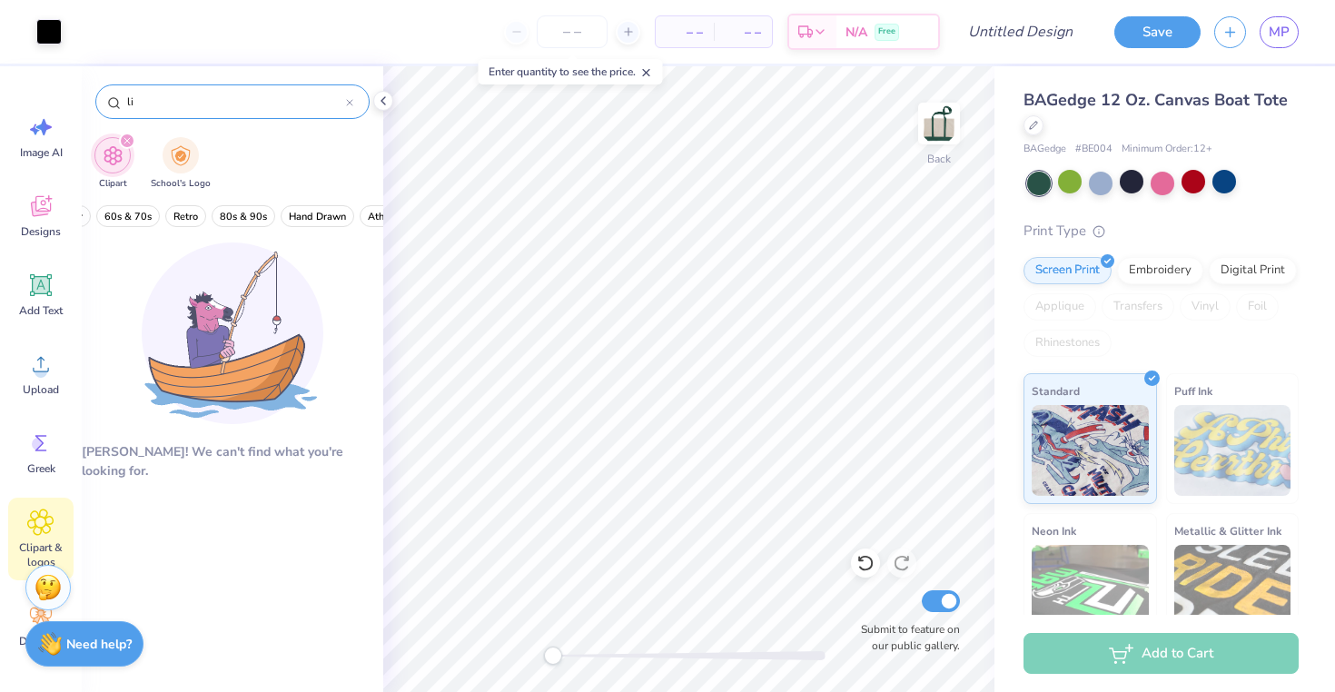
type input "l"
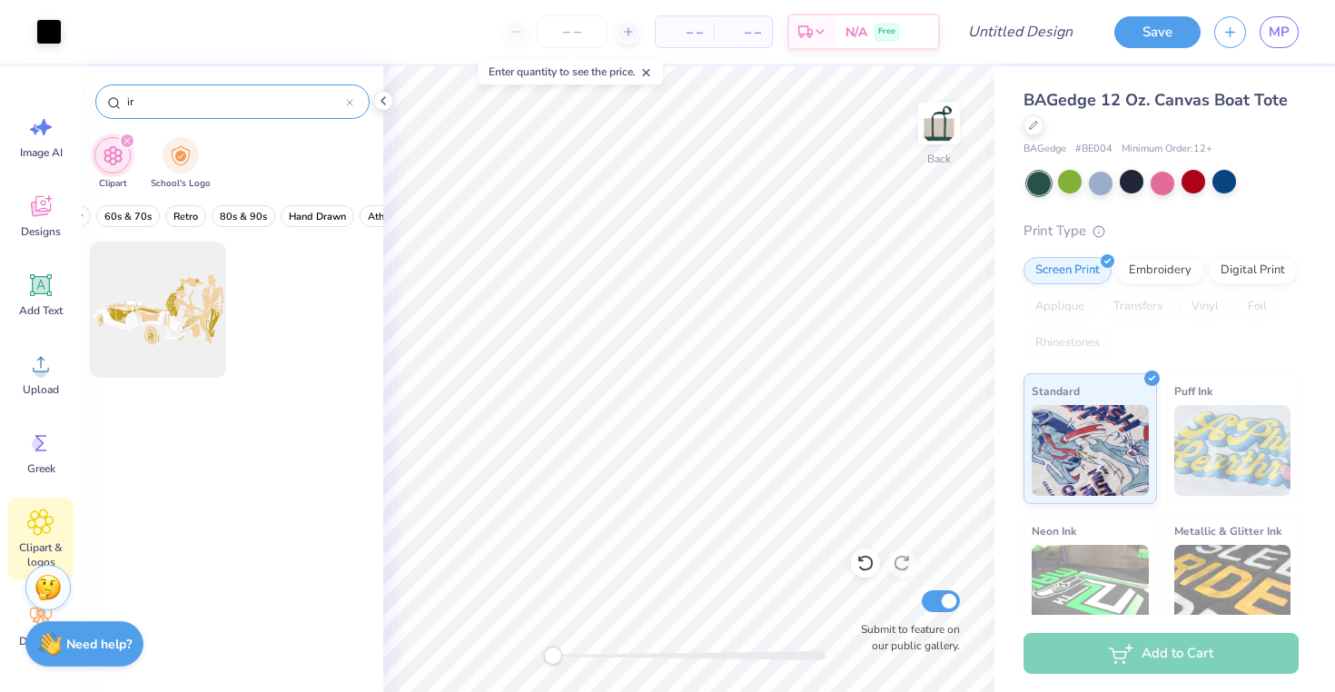
type input "i"
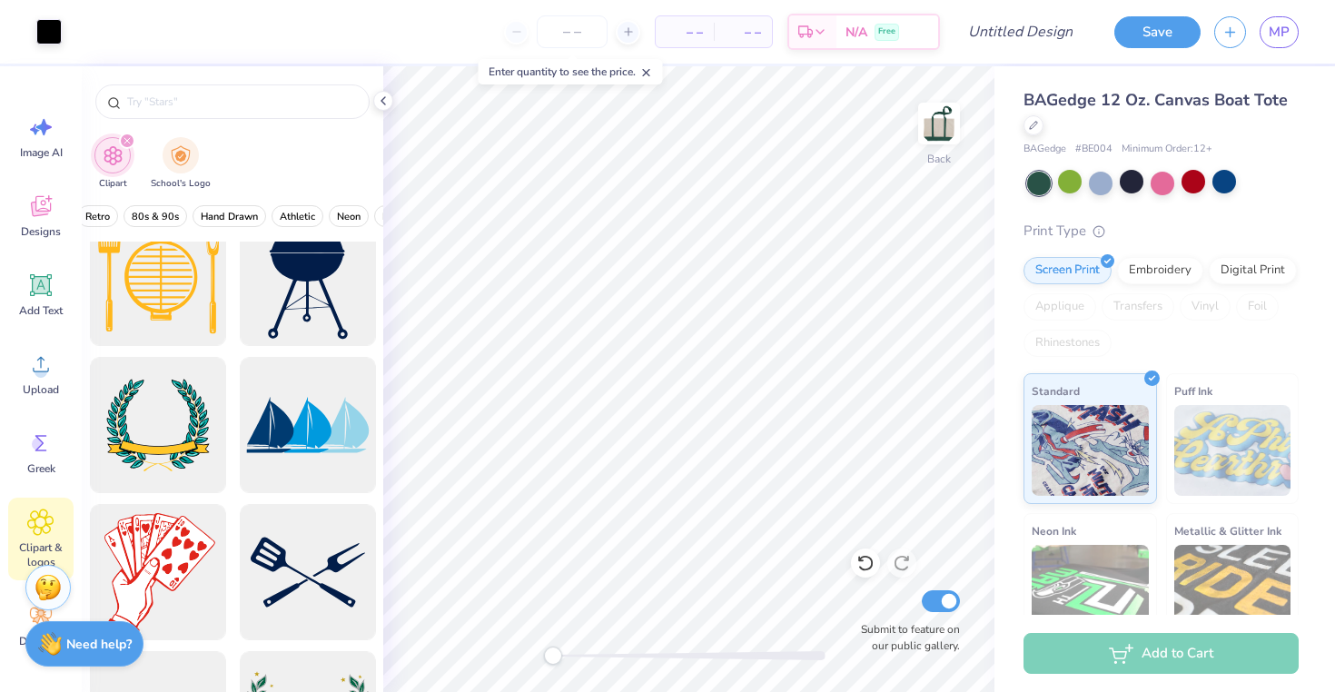
scroll to position [0, 564]
click at [252, 221] on button "Hand Drawn" at bounding box center [224, 216] width 74 height 22
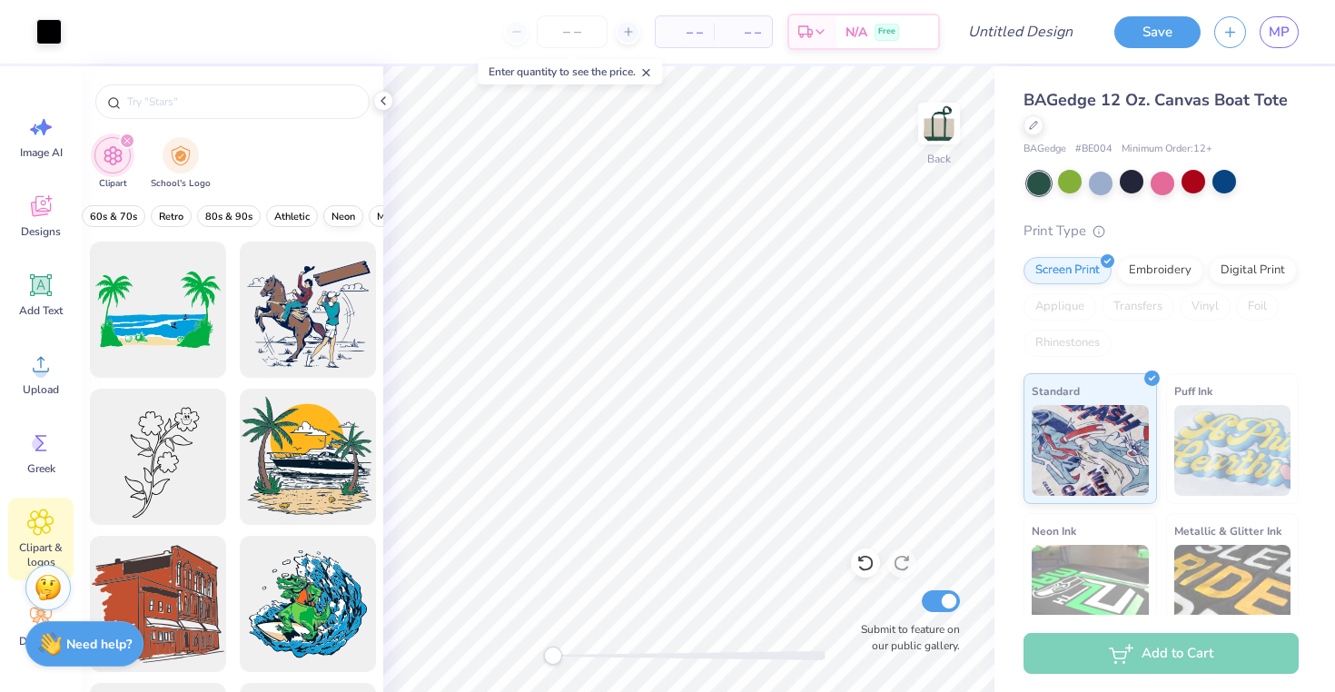
scroll to position [0, 751]
click at [328, 214] on span "Pastels" at bounding box center [330, 217] width 33 height 14
click at [311, 217] on button "Preppy" at bounding box center [330, 216] width 50 height 22
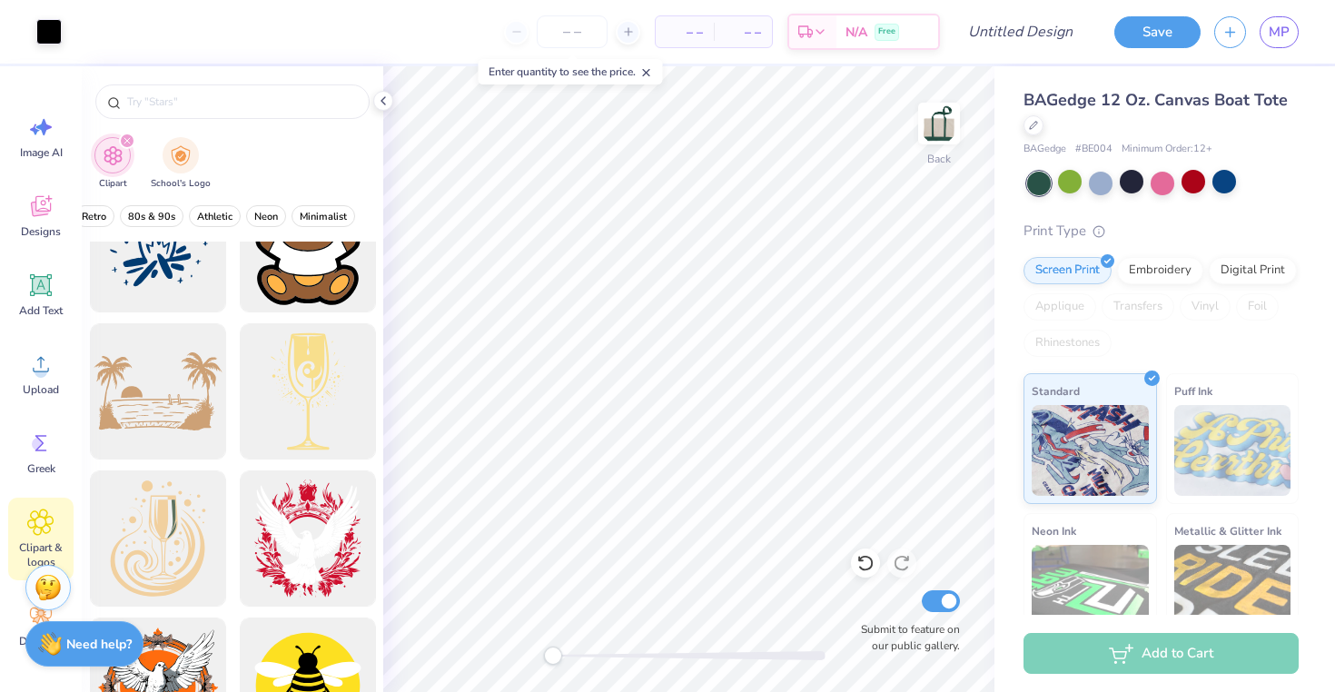
scroll to position [6089, 0]
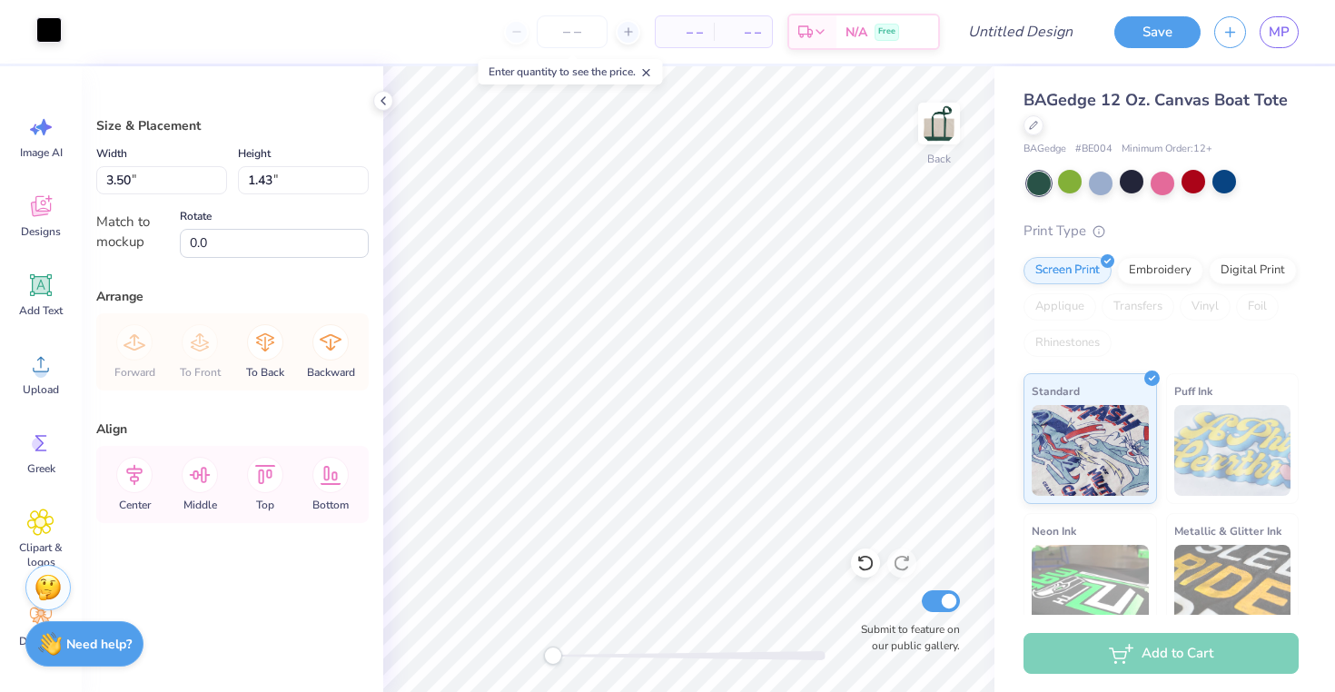
click at [45, 39] on div at bounding box center [48, 29] width 25 height 25
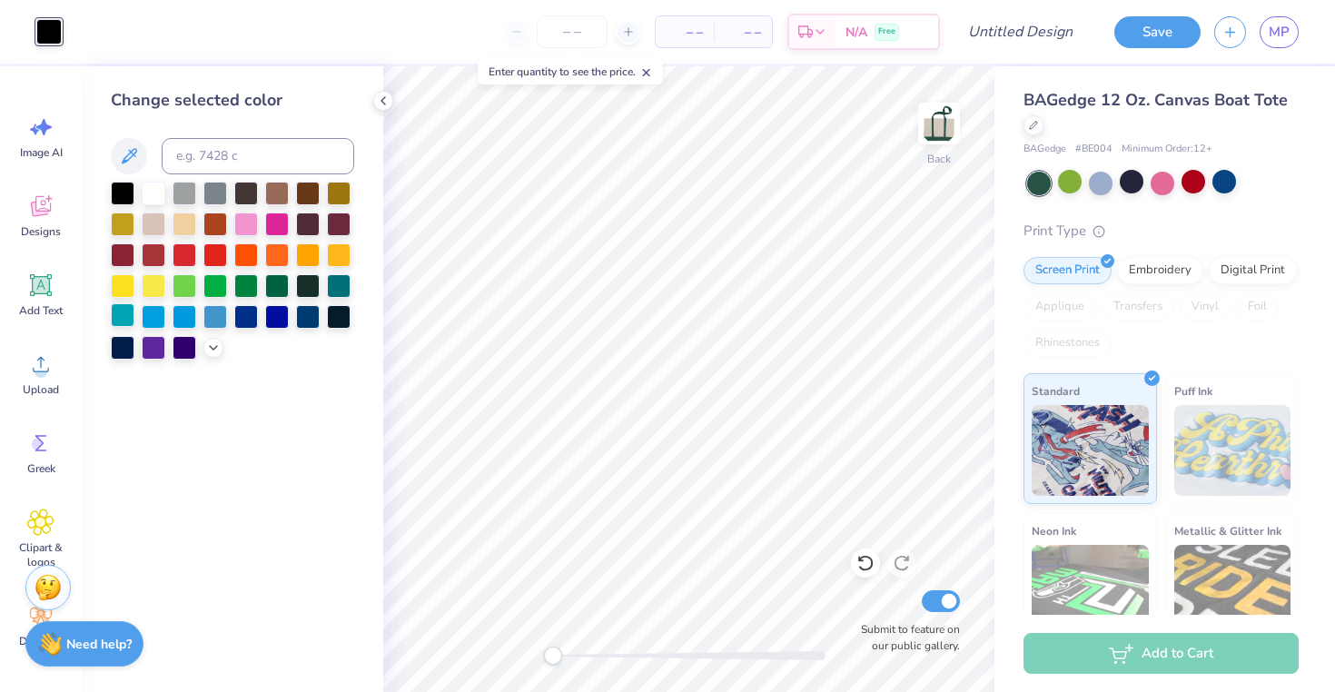
click at [124, 317] on div at bounding box center [123, 315] width 24 height 24
click at [273, 291] on div at bounding box center [277, 284] width 24 height 24
click at [331, 285] on div at bounding box center [339, 284] width 24 height 24
click at [337, 316] on div at bounding box center [339, 315] width 24 height 24
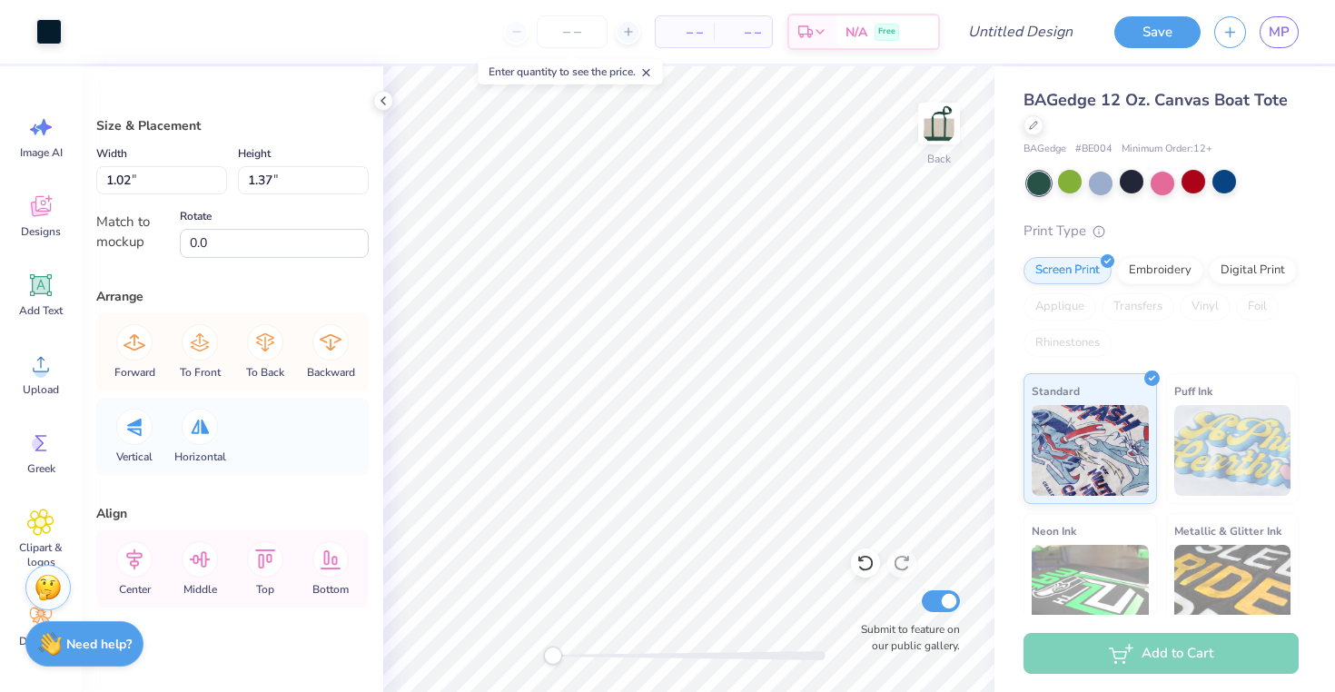
type input "0.85"
click at [861, 577] on div at bounding box center [865, 563] width 29 height 29
click at [861, 569] on icon at bounding box center [864, 564] width 15 height 16
type input "3.46"
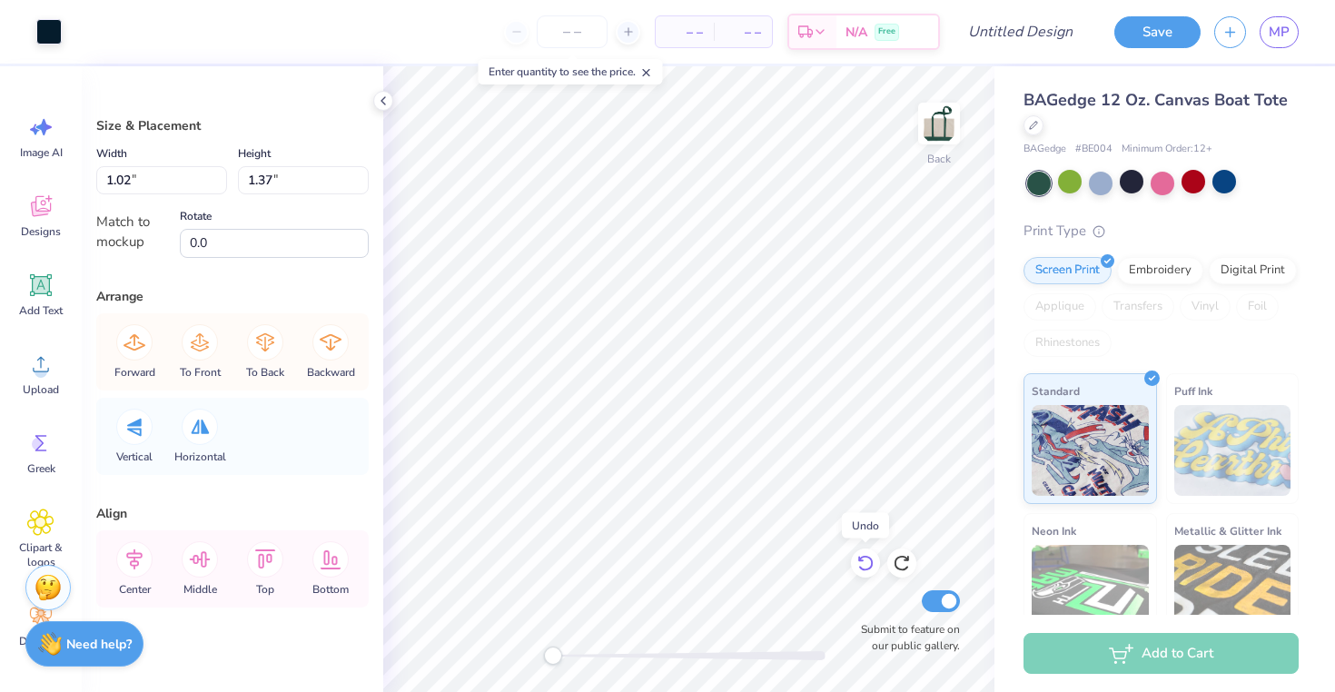
type input "1.41"
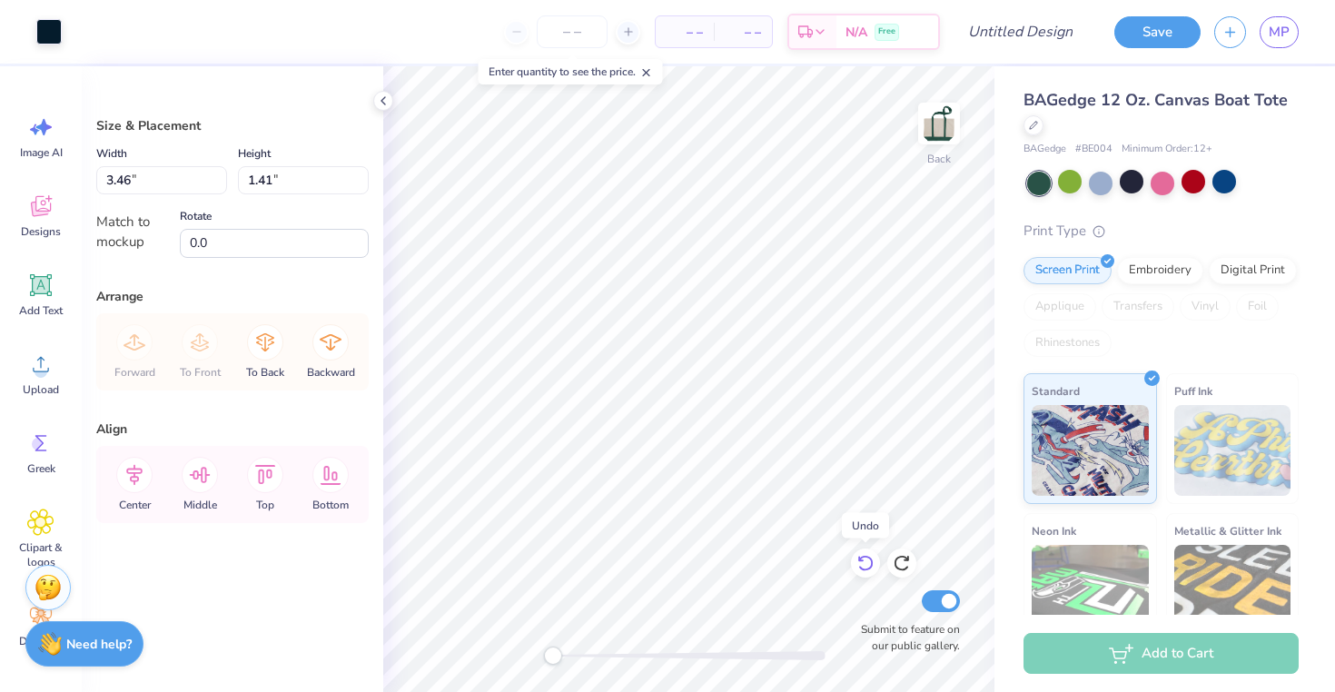
click at [861, 569] on icon at bounding box center [864, 564] width 15 height 16
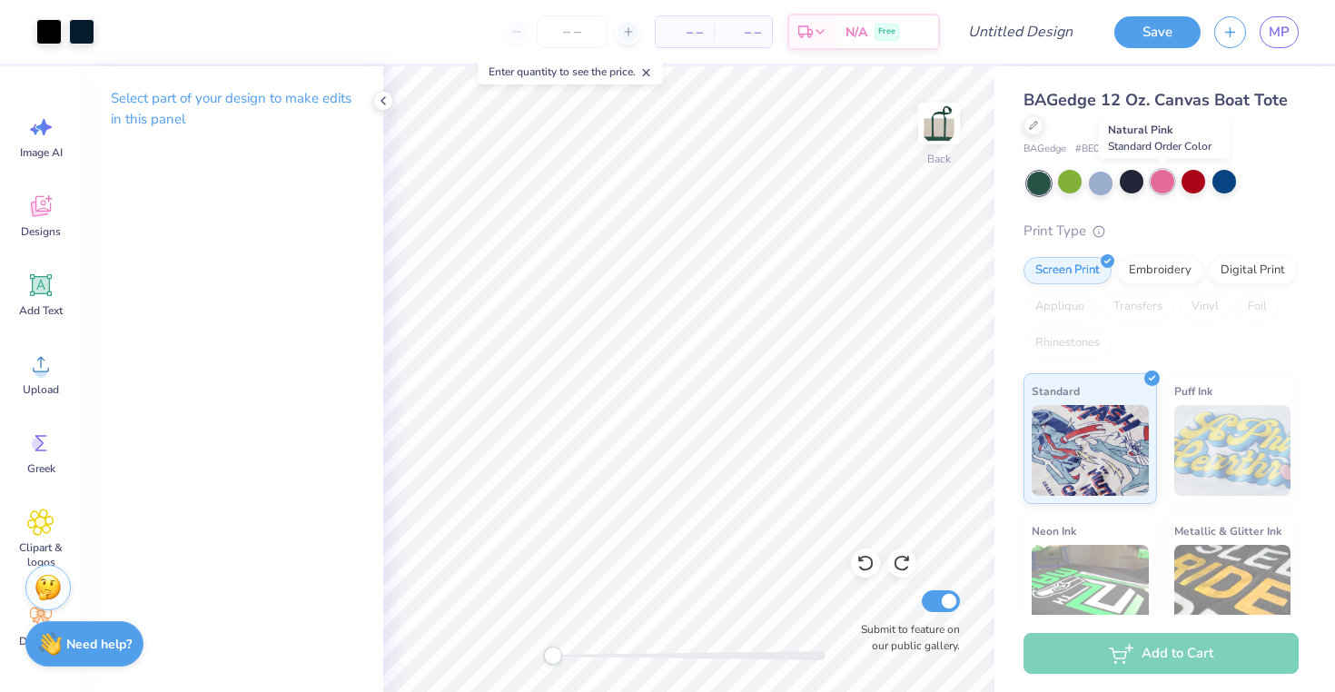
click at [1163, 184] on div at bounding box center [1163, 182] width 24 height 24
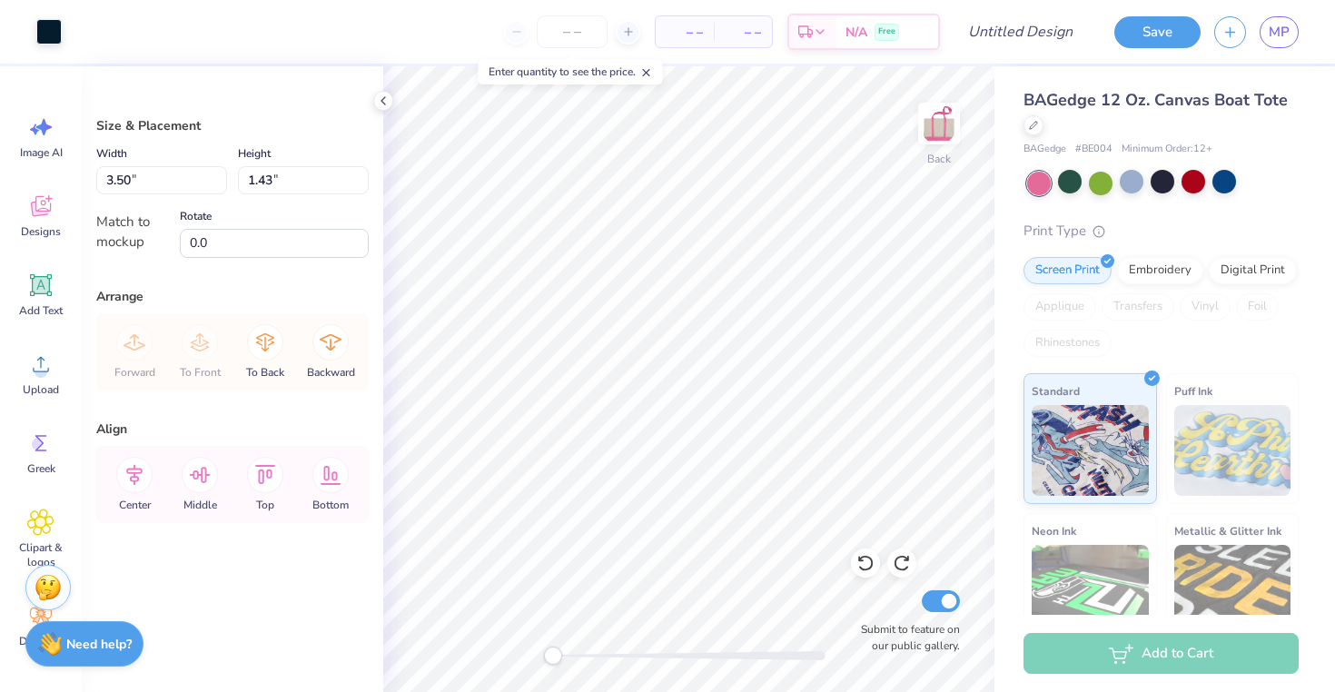
click at [25, 29] on div "Art colors" at bounding box center [31, 32] width 62 height 64
click at [60, 25] on div at bounding box center [48, 29] width 25 height 25
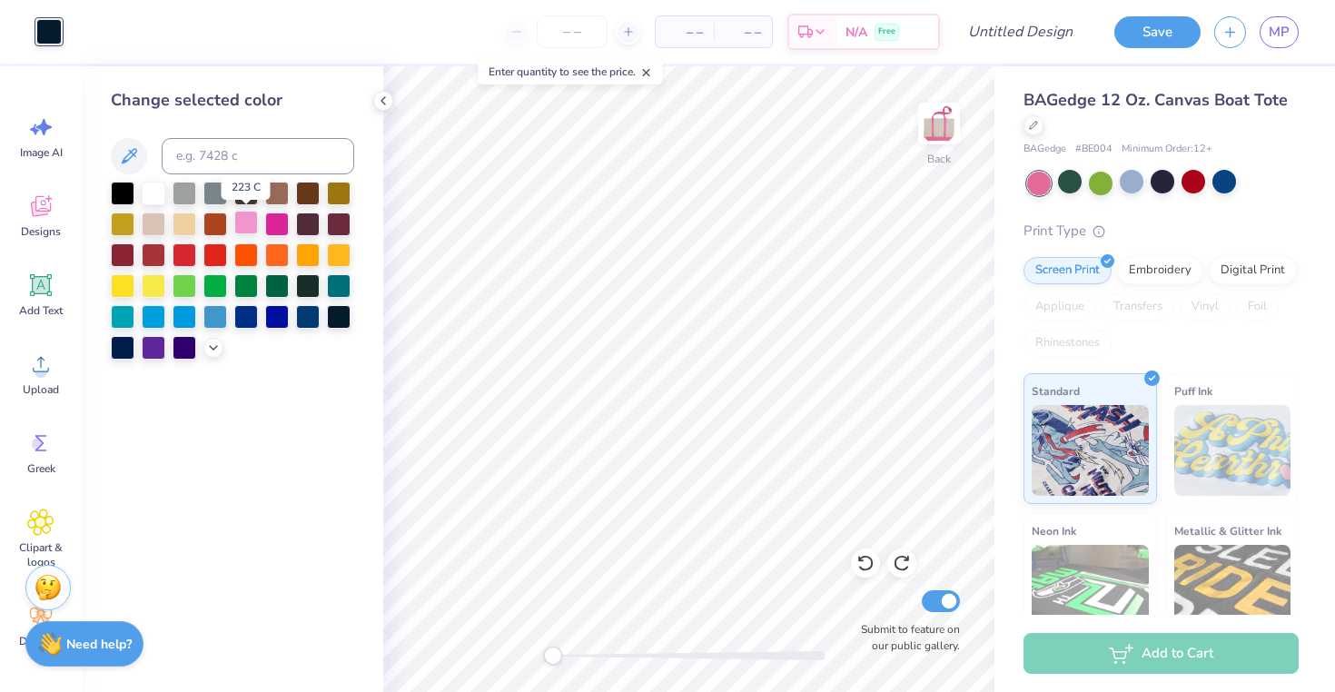
click at [246, 226] on div at bounding box center [246, 223] width 24 height 24
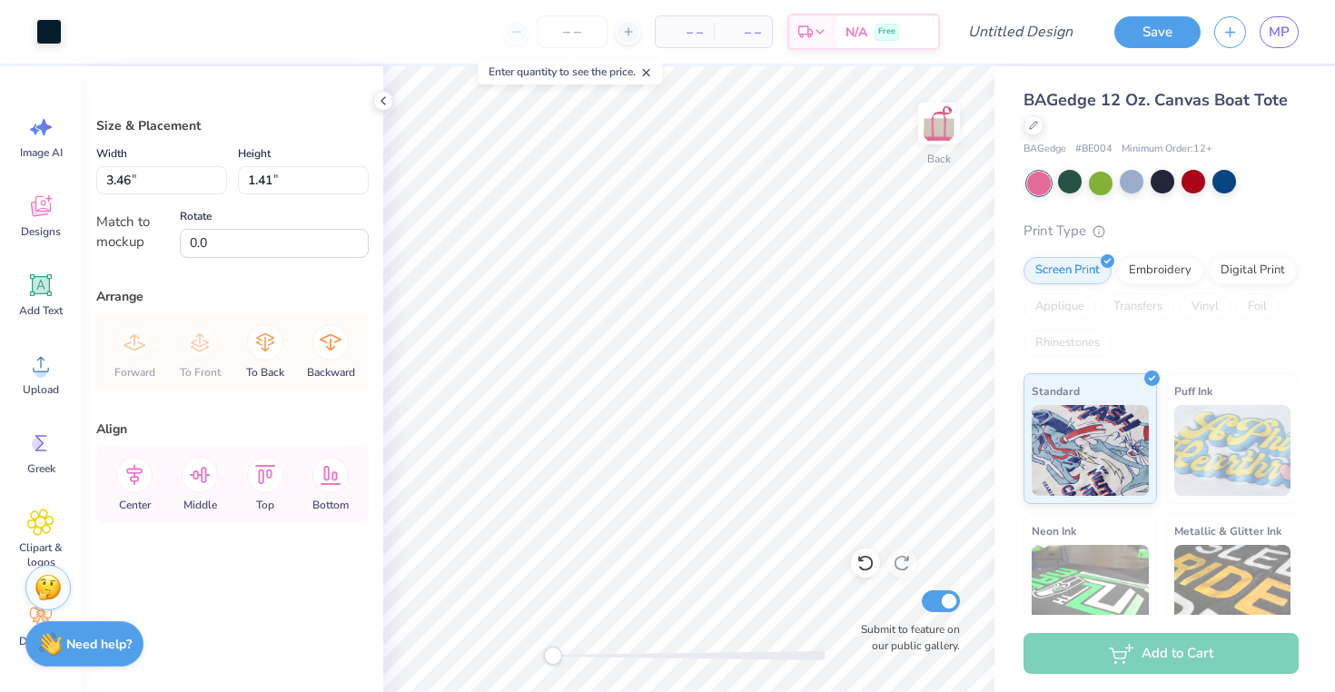
type input "3.46"
type input "1.41"
click at [221, 177] on input "3.47" at bounding box center [161, 180] width 131 height 28
click at [221, 177] on input "3.48" at bounding box center [161, 180] width 131 height 28
click at [221, 177] on input "3.49" at bounding box center [161, 180] width 131 height 28
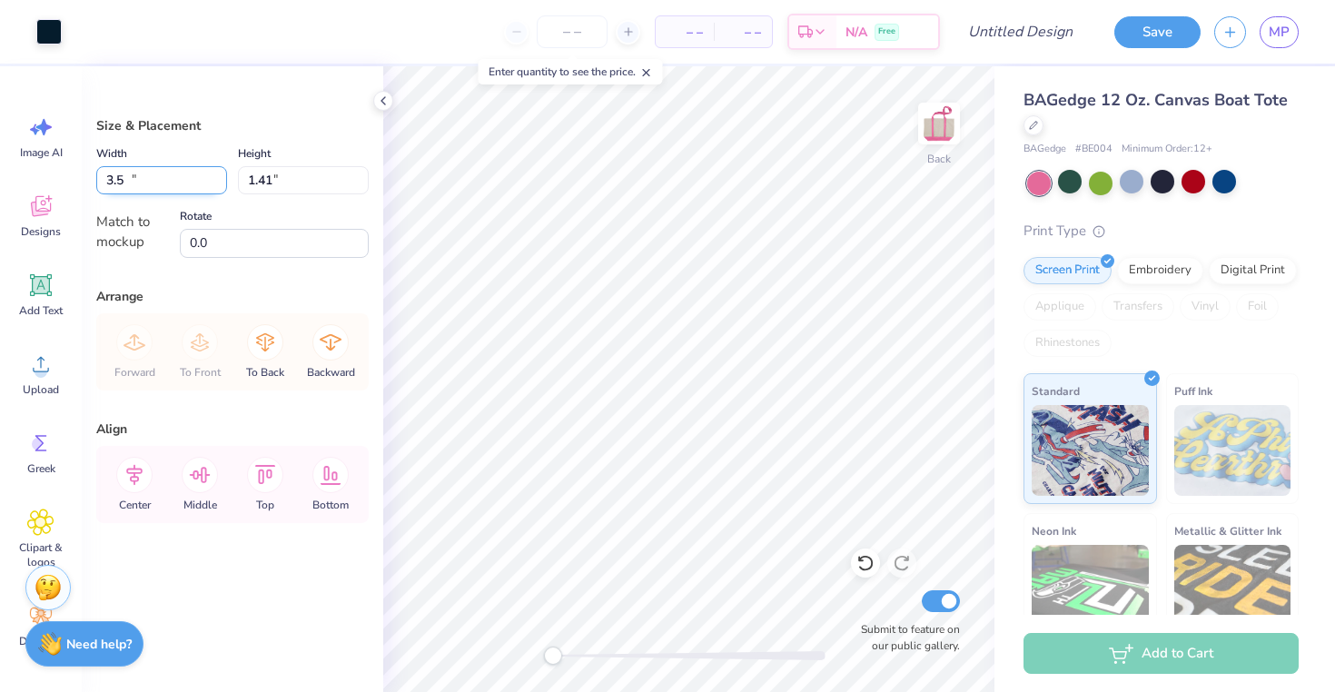
click at [221, 177] on input "3.5" at bounding box center [161, 180] width 131 height 28
click at [221, 177] on input "3.51" at bounding box center [161, 180] width 131 height 28
type input "3.50"
click at [361, 176] on input "1.42" at bounding box center [303, 180] width 131 height 28
type input "1.43"
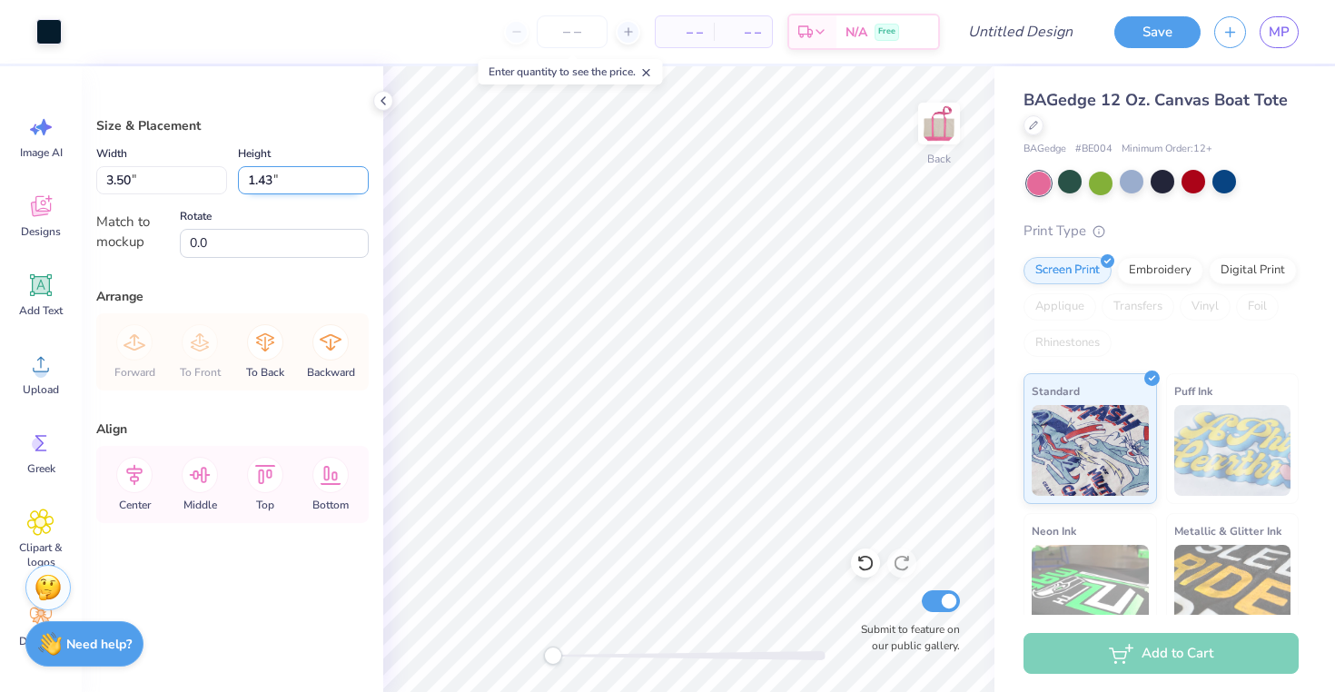
click at [361, 176] on input "1.43" at bounding box center [303, 180] width 131 height 28
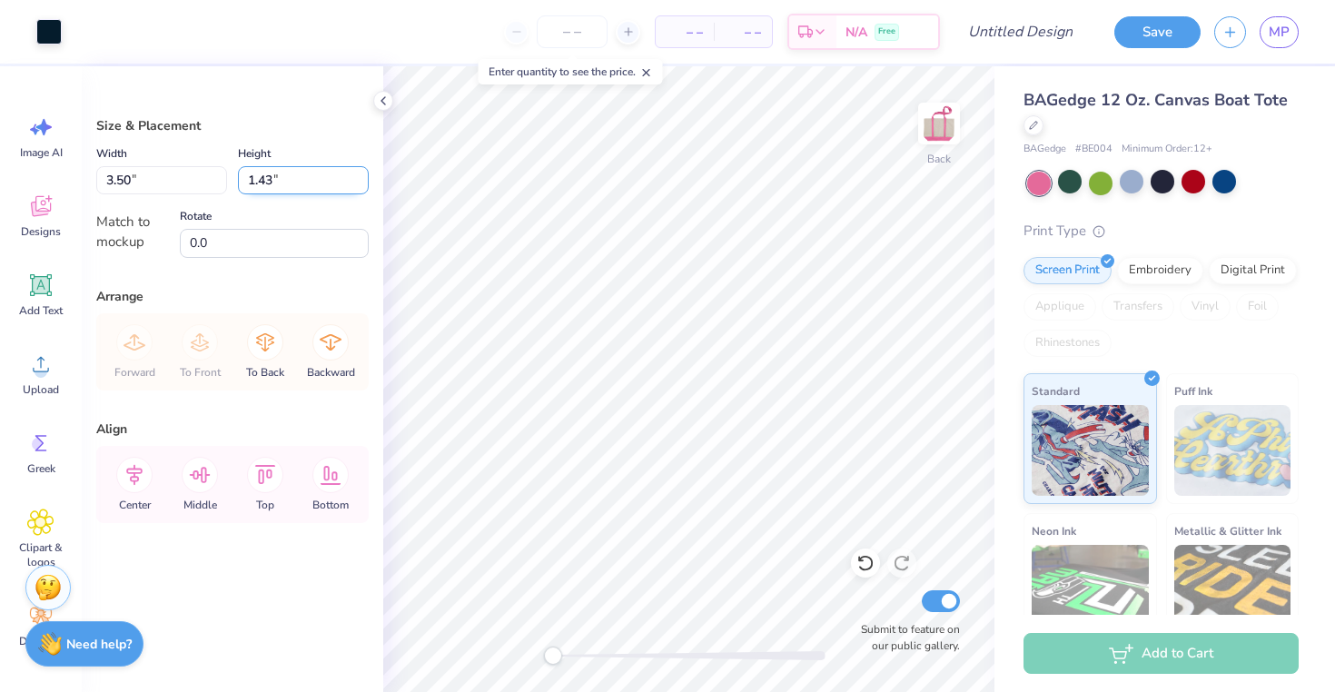
click at [361, 176] on input "1.43" at bounding box center [303, 180] width 131 height 28
click at [203, 183] on input "3.50" at bounding box center [161, 180] width 131 height 28
click at [221, 179] on input "3.50" at bounding box center [161, 180] width 131 height 28
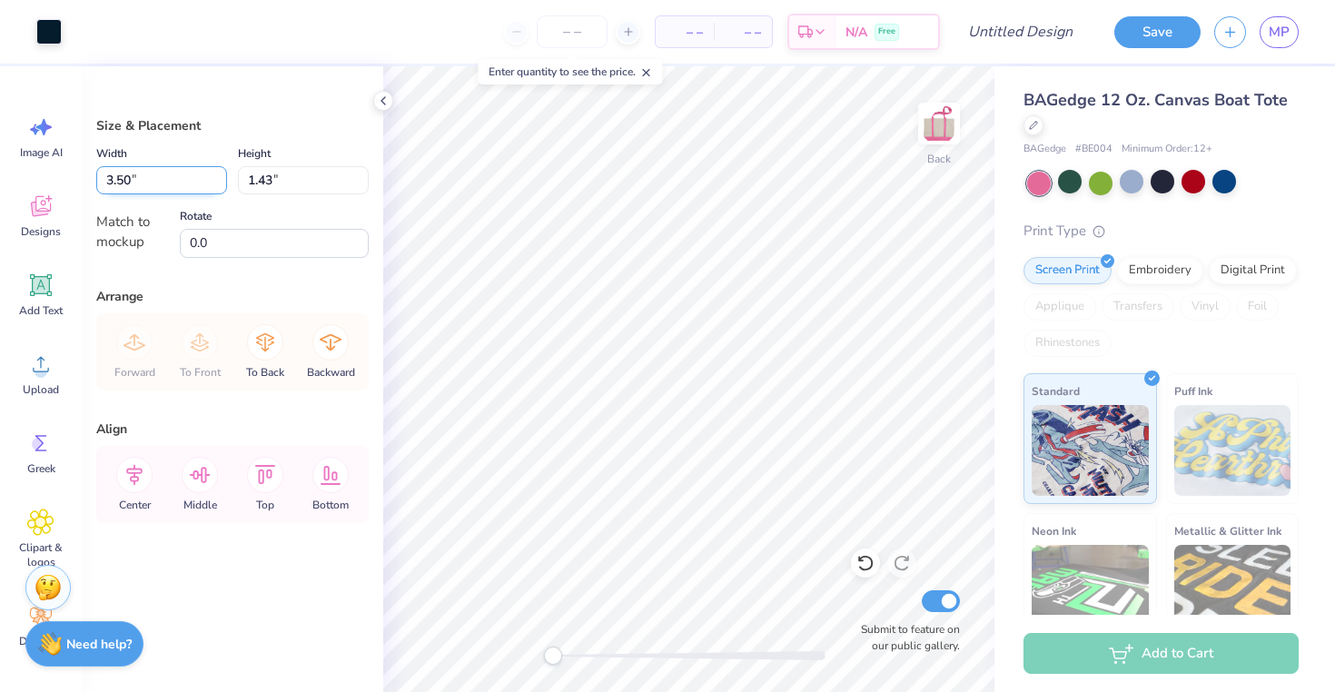
click at [221, 179] on input "3.50" at bounding box center [161, 180] width 131 height 28
click at [54, 40] on div at bounding box center [48, 29] width 25 height 25
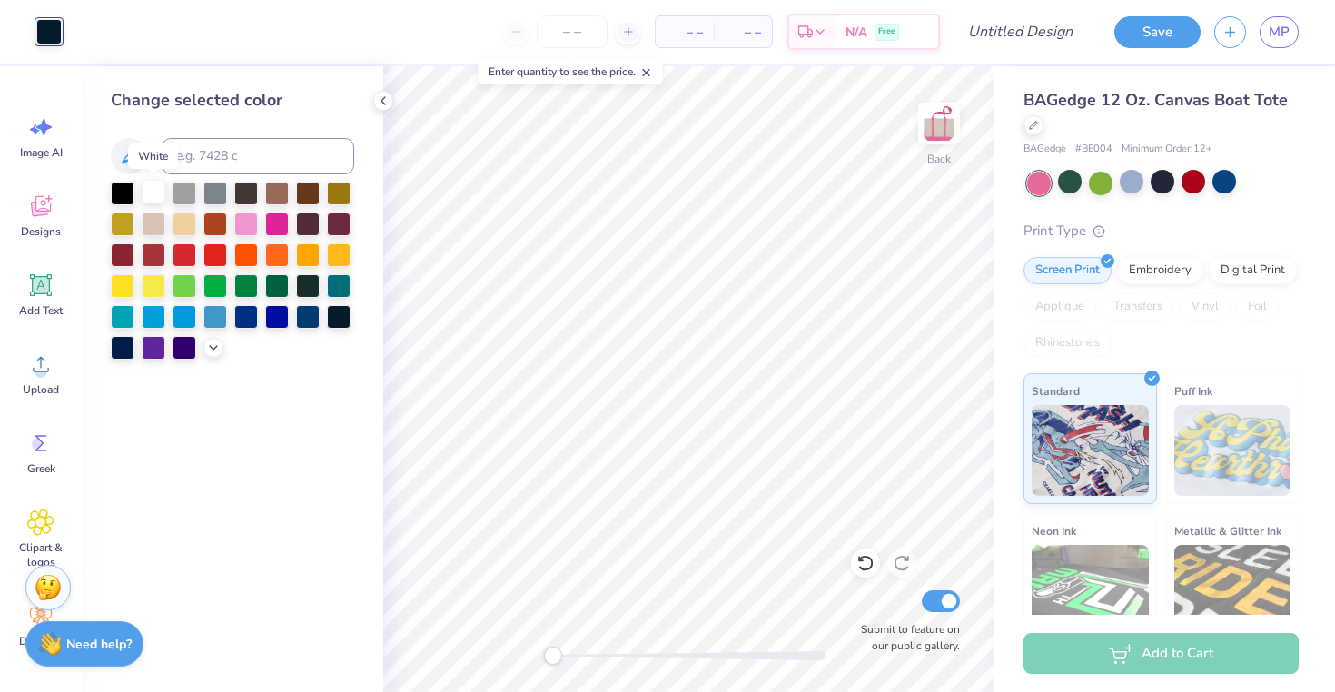
click at [157, 192] on div at bounding box center [154, 192] width 24 height 24
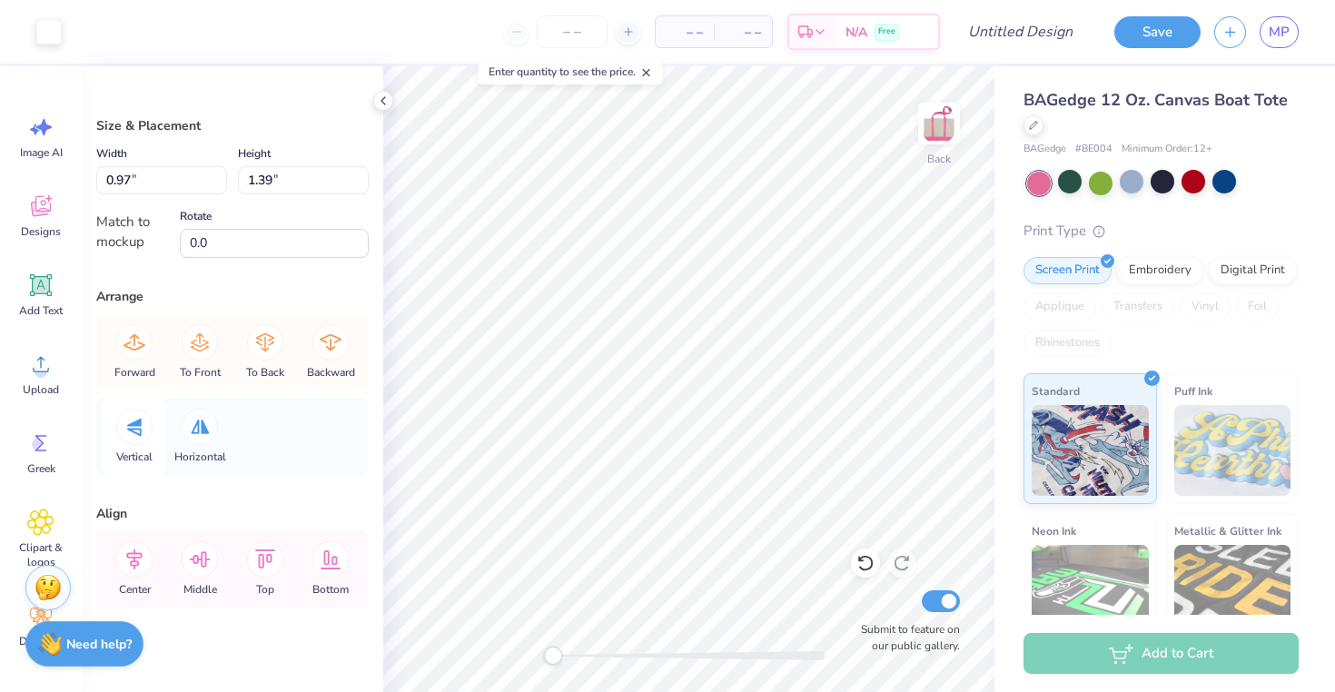
click at [132, 430] on icon at bounding box center [134, 427] width 15 height 18
click at [272, 341] on icon at bounding box center [265, 342] width 18 height 18
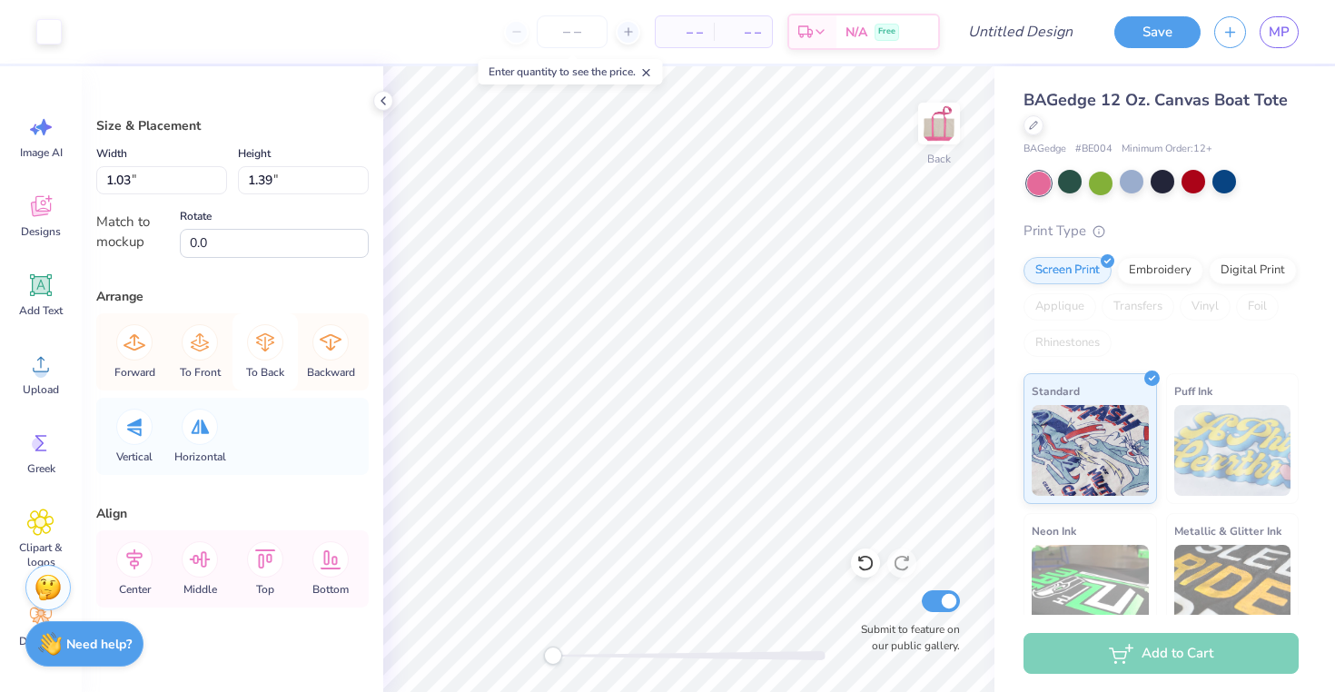
click at [271, 337] on icon at bounding box center [265, 342] width 36 height 36
type input "0.97"
click at [271, 343] on icon at bounding box center [265, 342] width 18 height 18
click at [48, 40] on div at bounding box center [48, 29] width 25 height 25
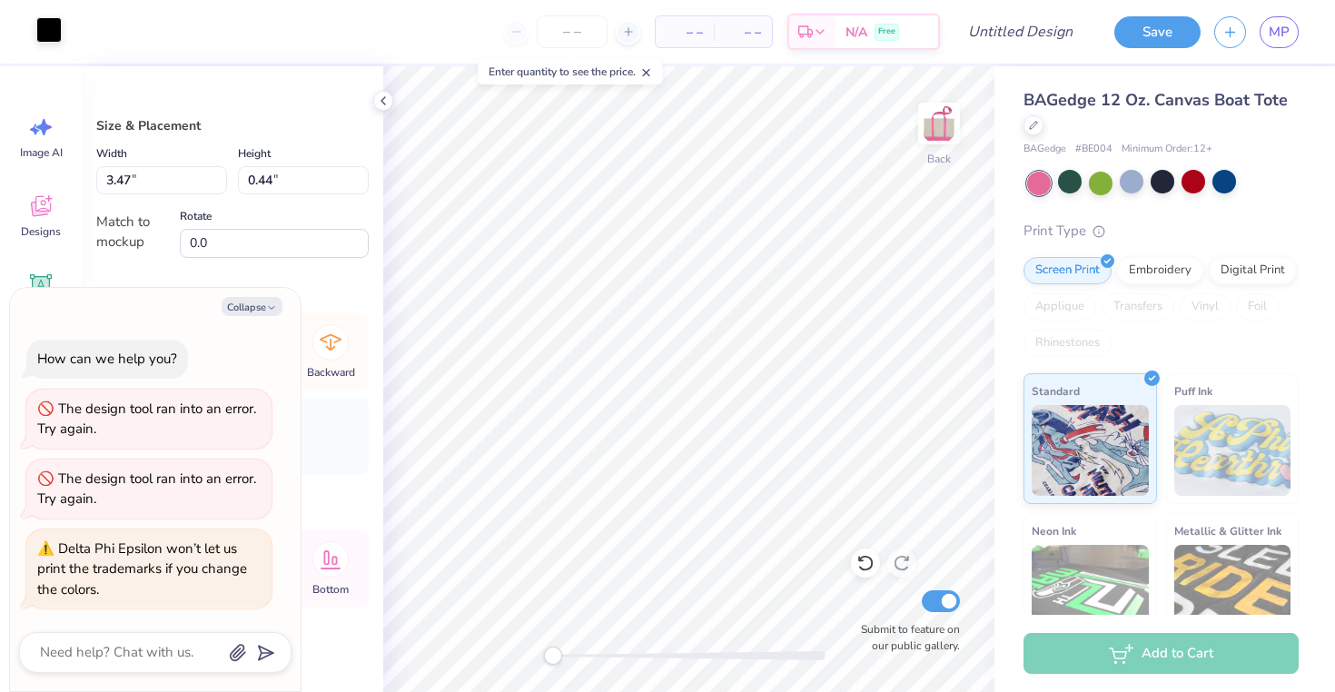
click at [51, 33] on div at bounding box center [48, 29] width 25 height 25
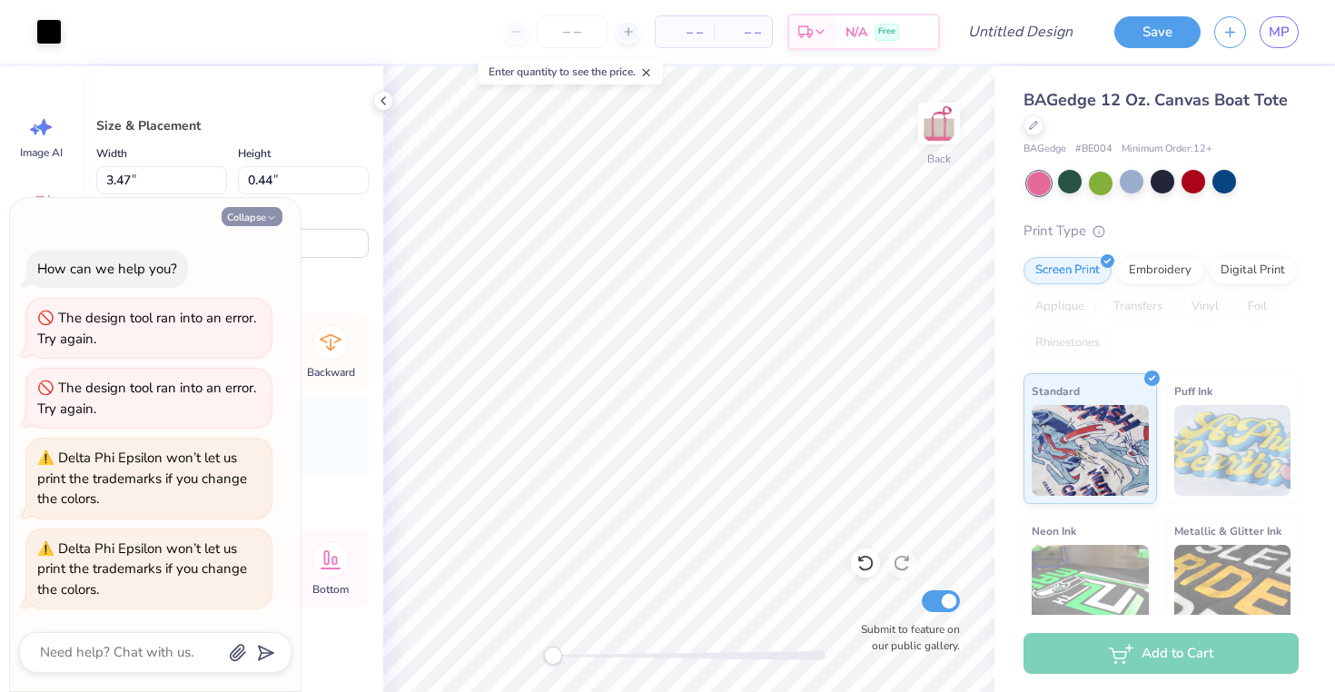
click at [269, 210] on button "Collapse" at bounding box center [252, 216] width 61 height 19
type textarea "x"
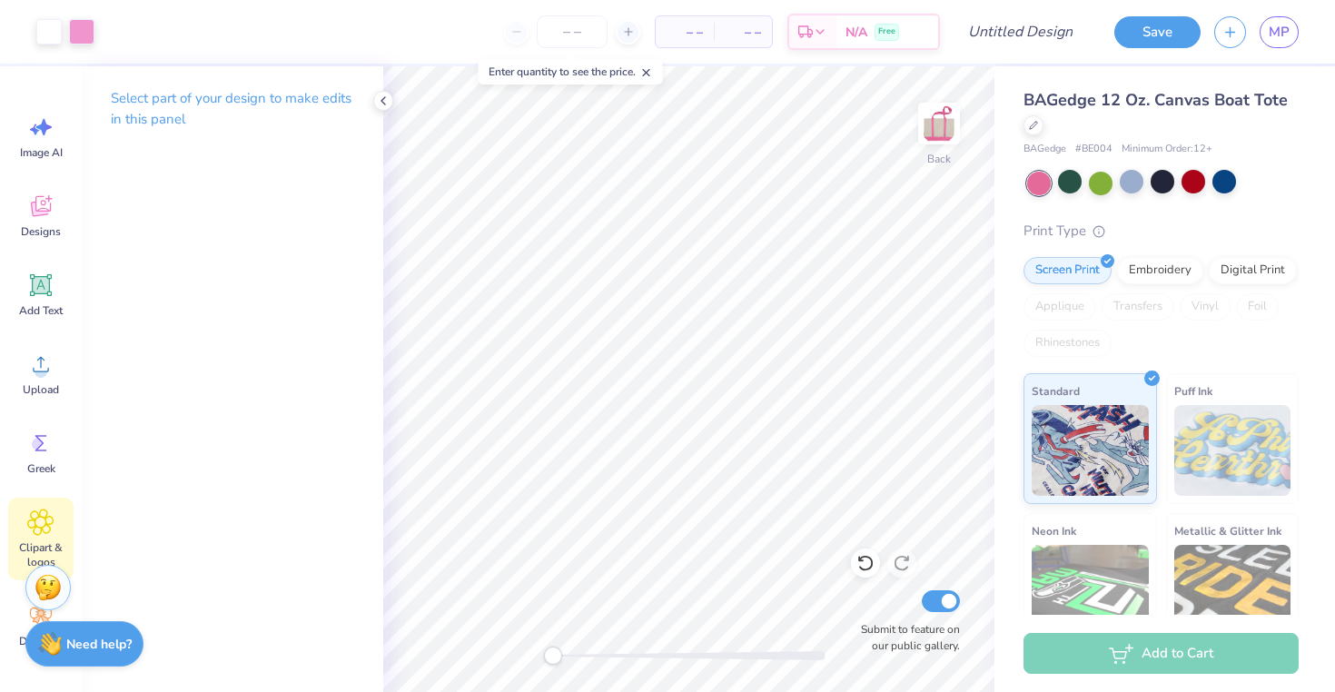
click at [38, 510] on icon at bounding box center [40, 522] width 26 height 27
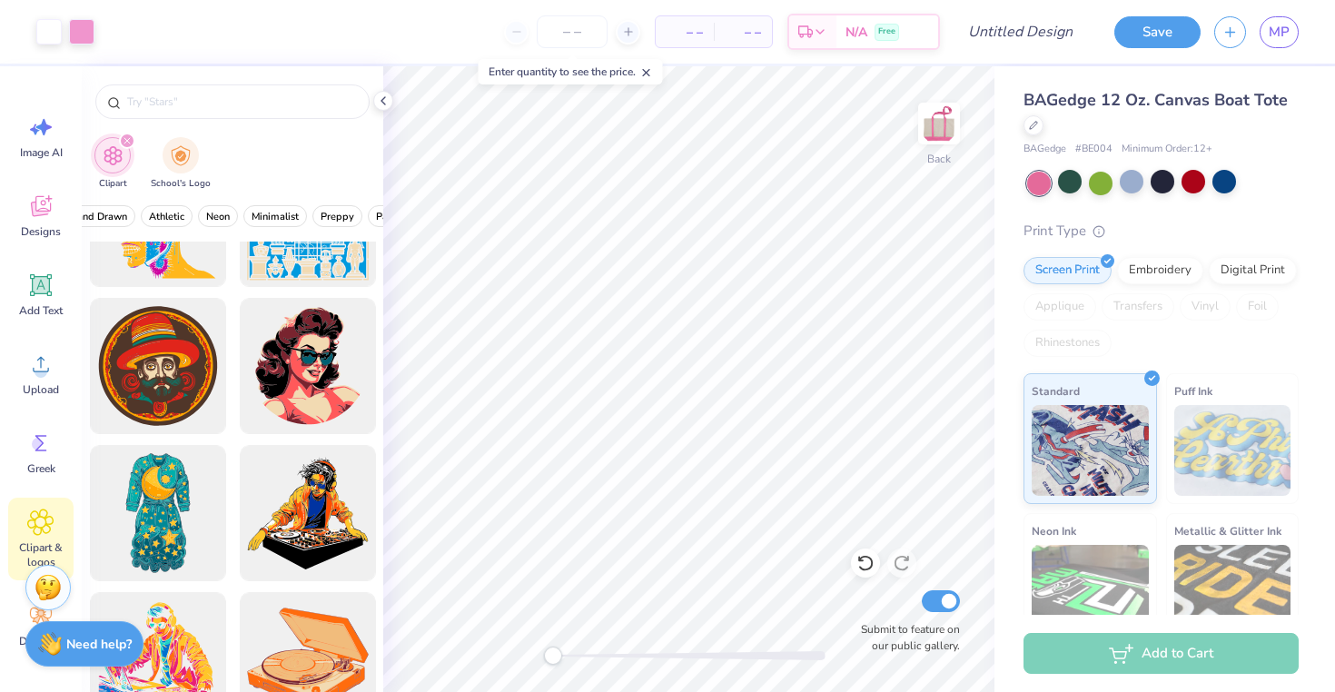
scroll to position [0, 751]
click at [324, 210] on span "Pastels" at bounding box center [330, 217] width 33 height 14
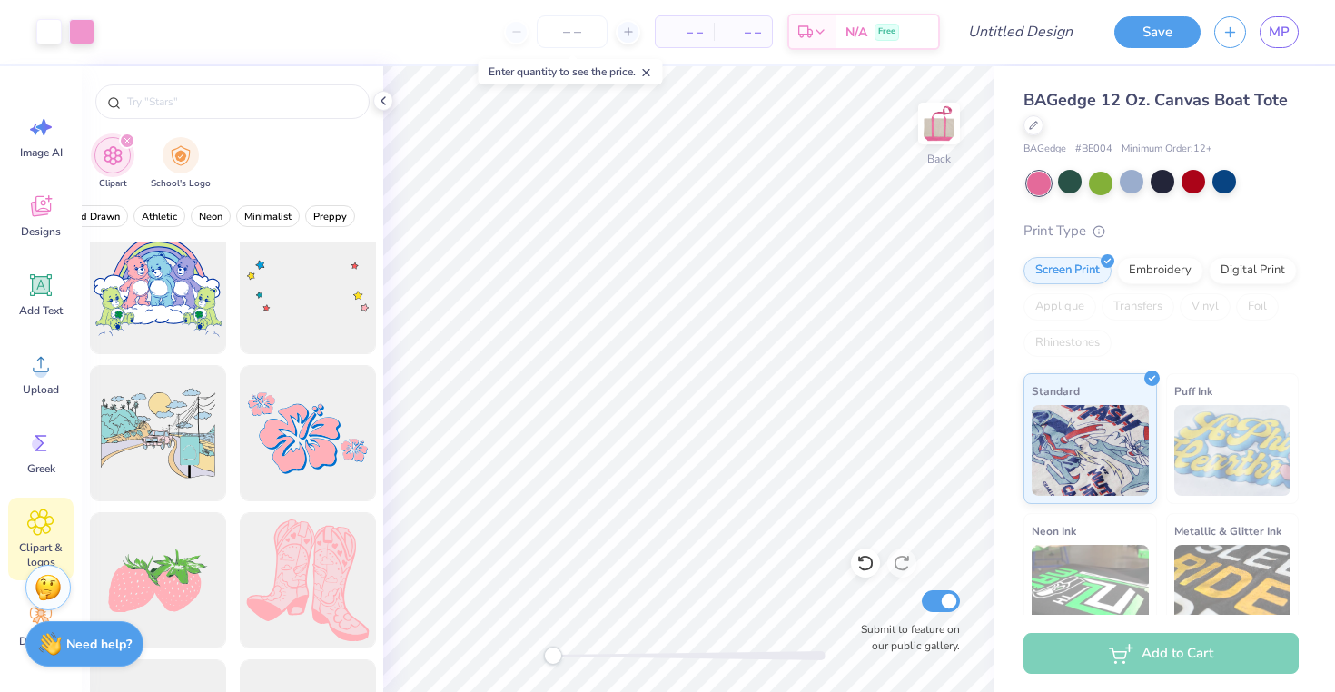
scroll to position [358, 0]
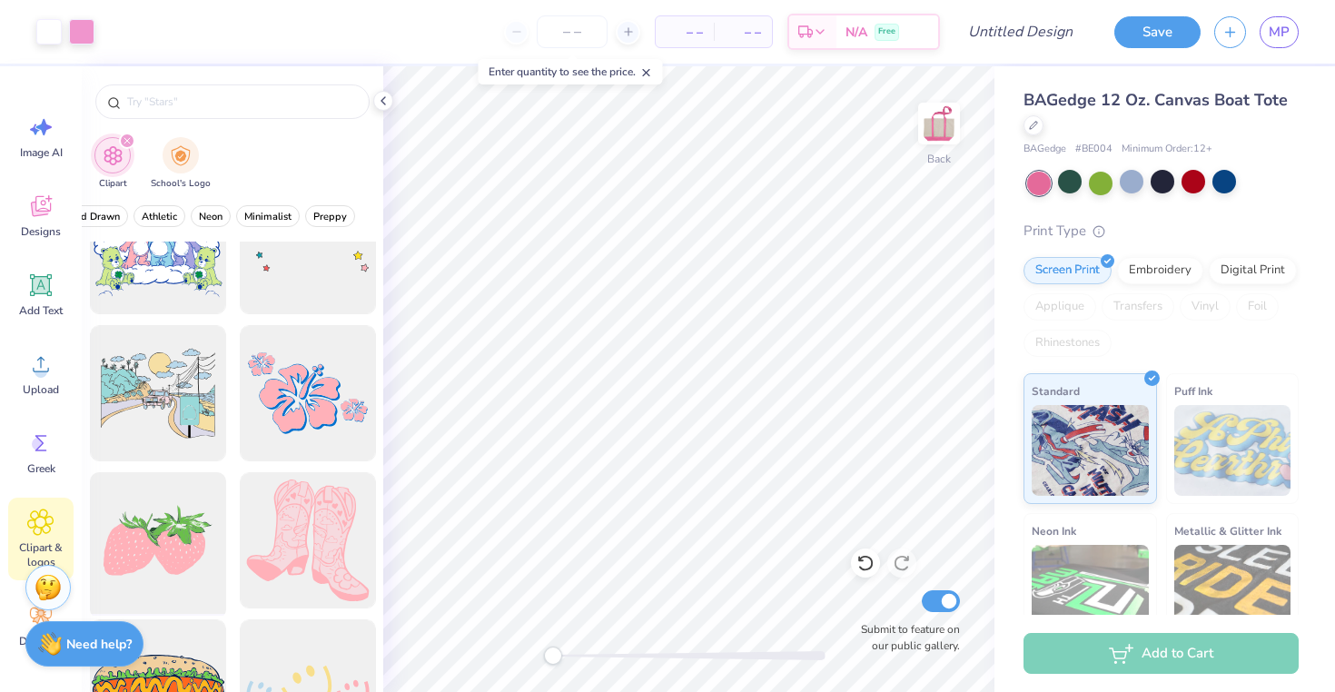
click at [180, 549] on div at bounding box center [158, 541] width 150 height 150
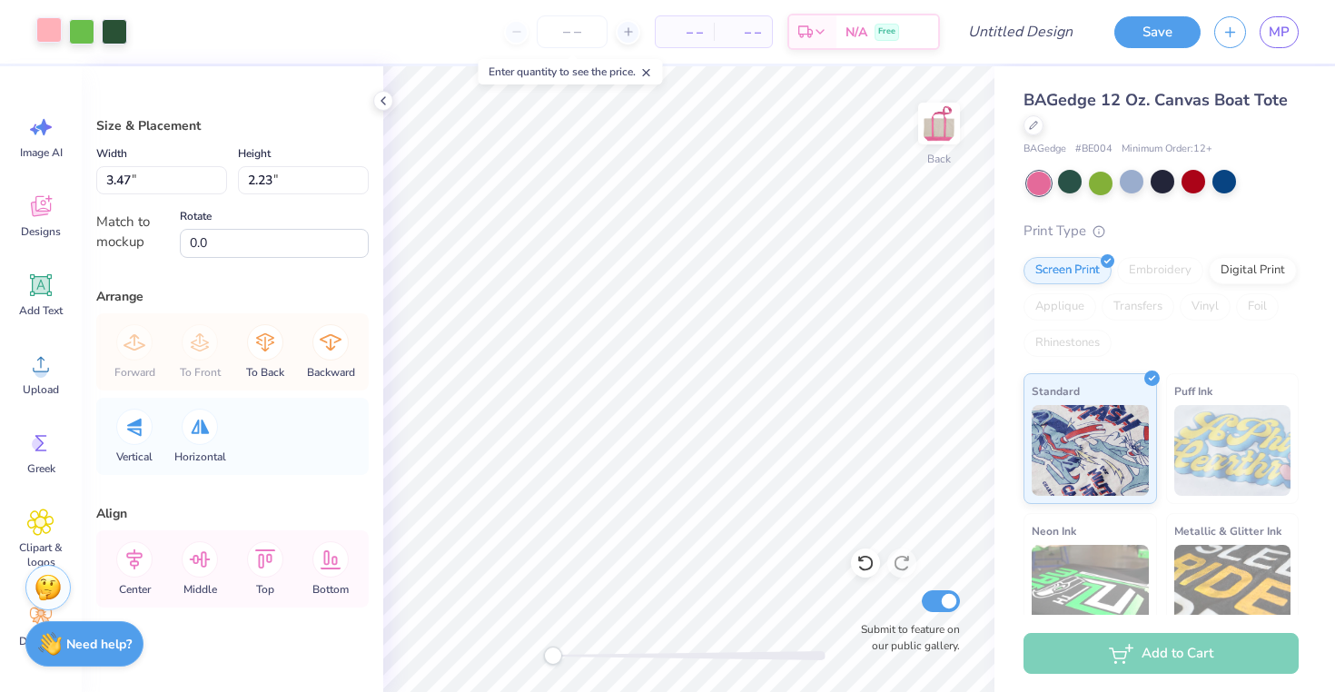
click at [54, 26] on div at bounding box center [48, 29] width 25 height 25
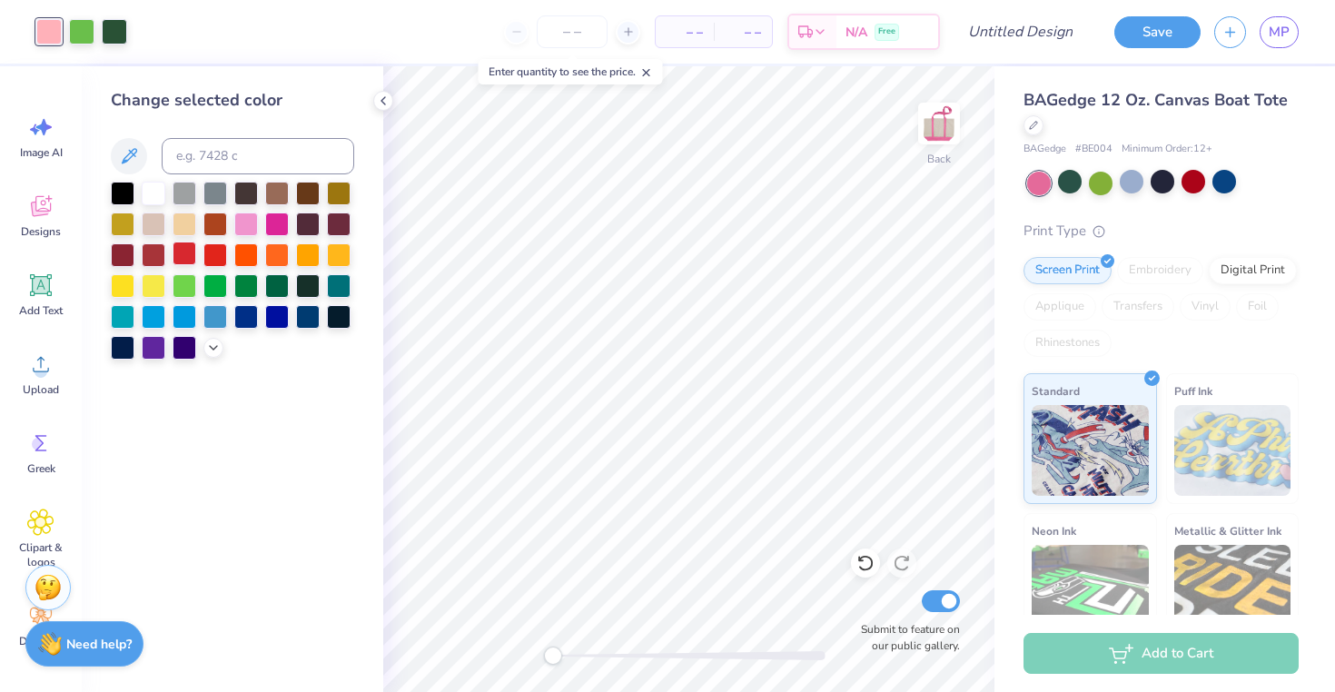
click at [187, 255] on div at bounding box center [185, 254] width 24 height 24
click at [256, 225] on div at bounding box center [246, 223] width 24 height 24
click at [272, 225] on div at bounding box center [277, 223] width 24 height 24
click at [220, 351] on div at bounding box center [213, 346] width 20 height 20
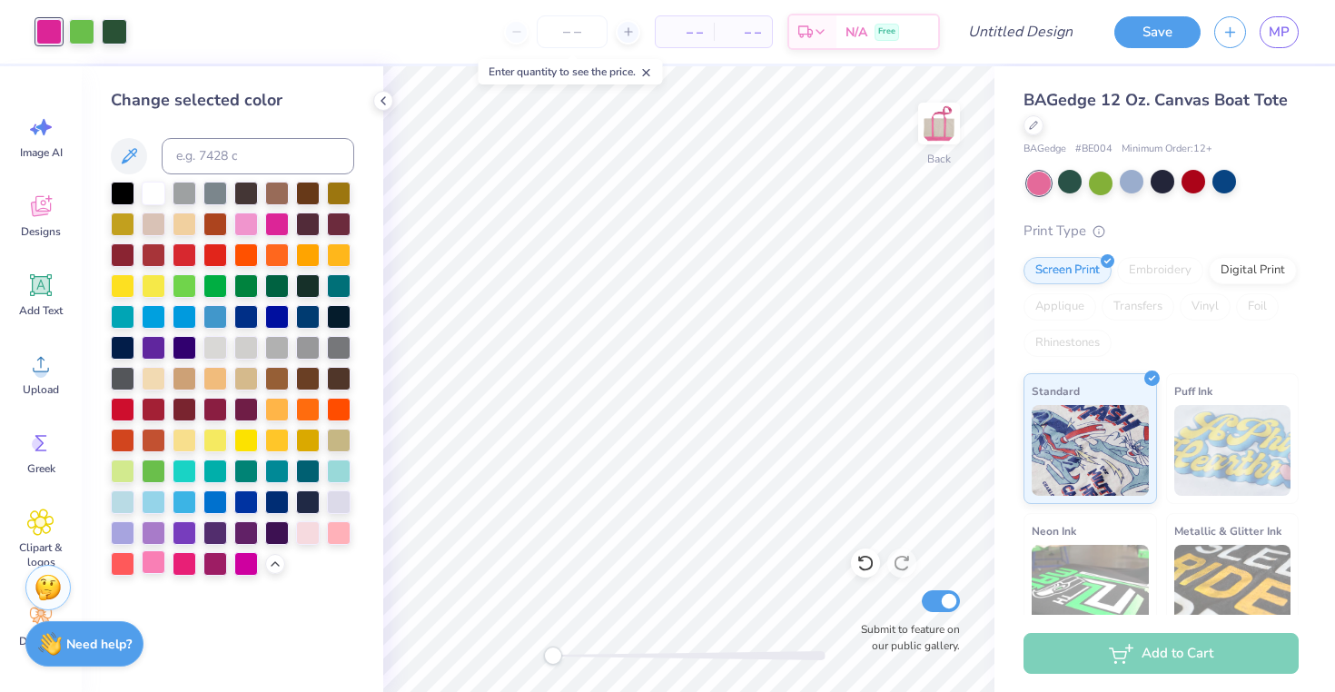
click at [153, 565] on div at bounding box center [154, 562] width 24 height 24
click at [183, 567] on div at bounding box center [185, 562] width 24 height 24
click at [90, 33] on div at bounding box center [81, 29] width 25 height 25
click at [245, 230] on div at bounding box center [246, 223] width 24 height 24
click at [115, 29] on div at bounding box center [114, 29] width 25 height 25
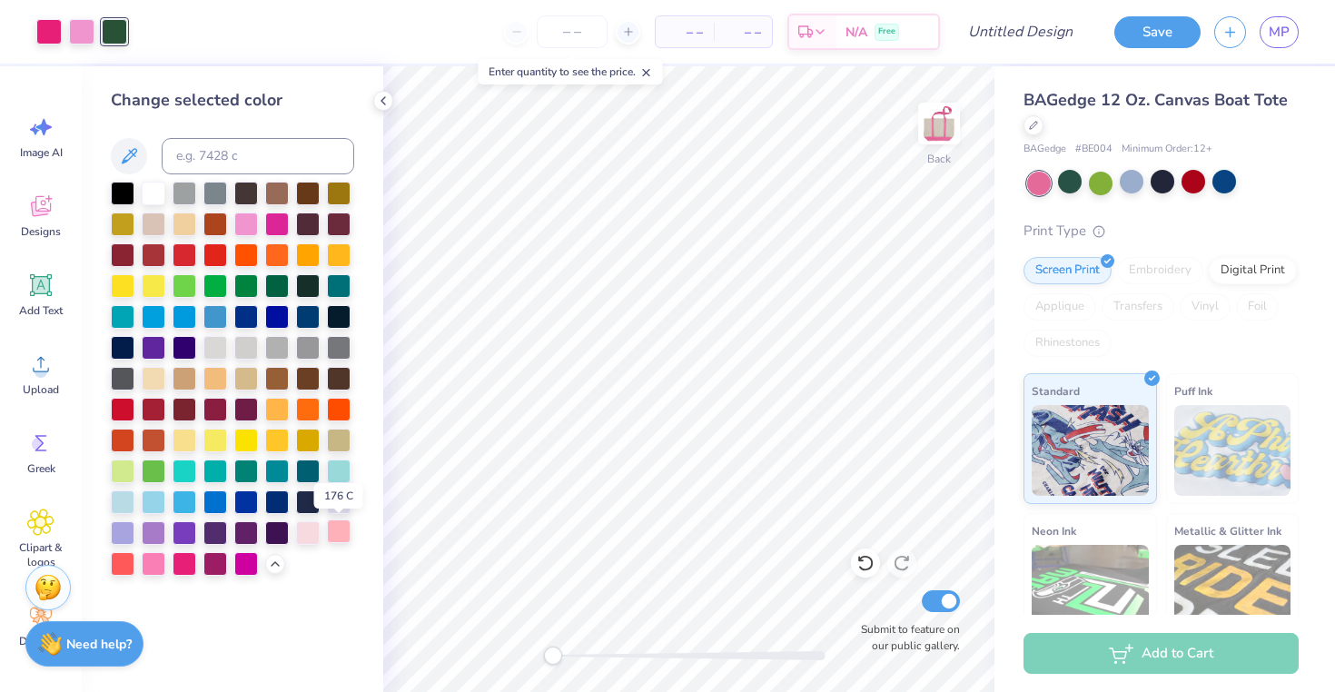
click at [338, 533] on div at bounding box center [339, 531] width 24 height 24
click at [306, 527] on div at bounding box center [308, 531] width 24 height 24
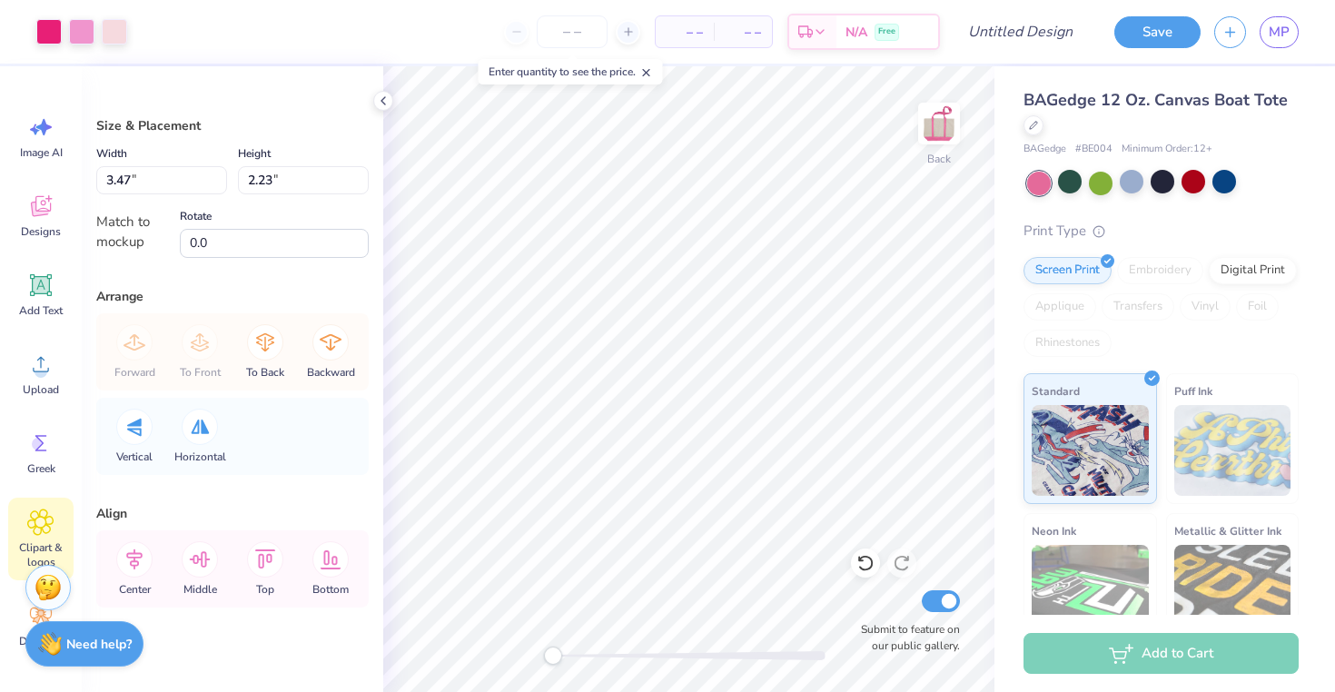
click at [42, 529] on icon at bounding box center [40, 522] width 25 height 25
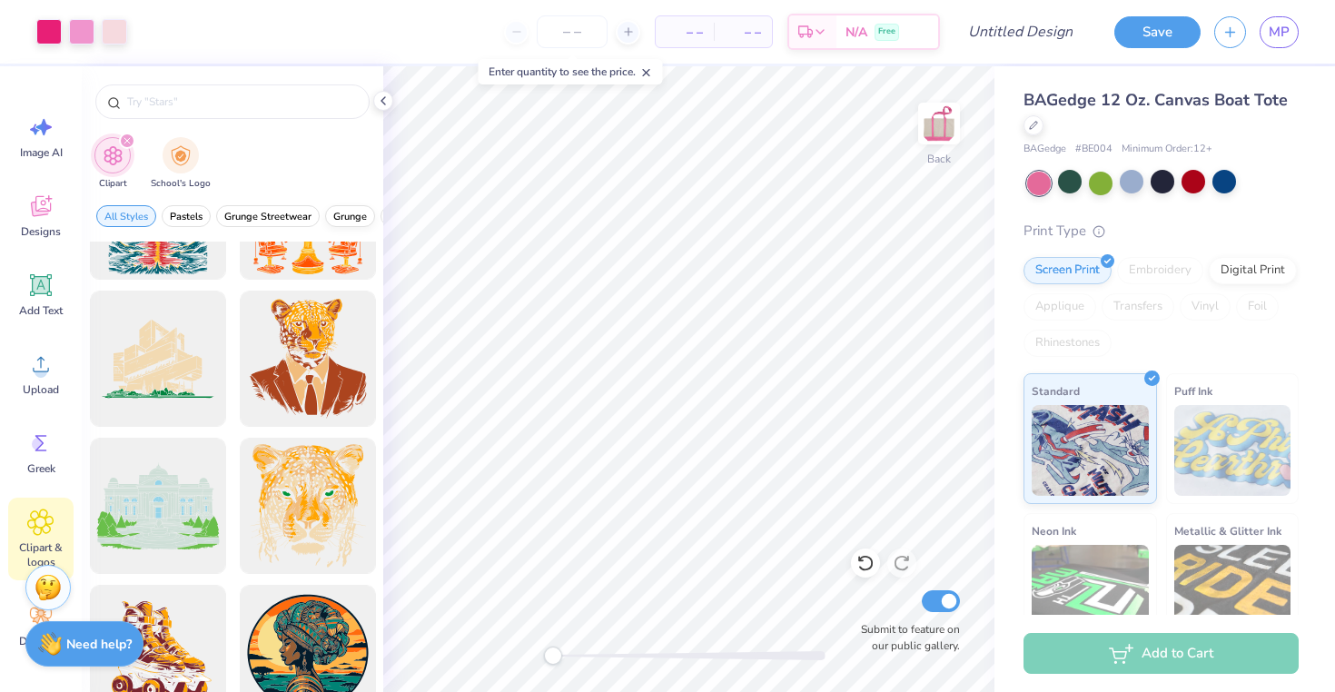
scroll to position [0, 751]
click at [331, 221] on span "Preppy" at bounding box center [330, 217] width 34 height 14
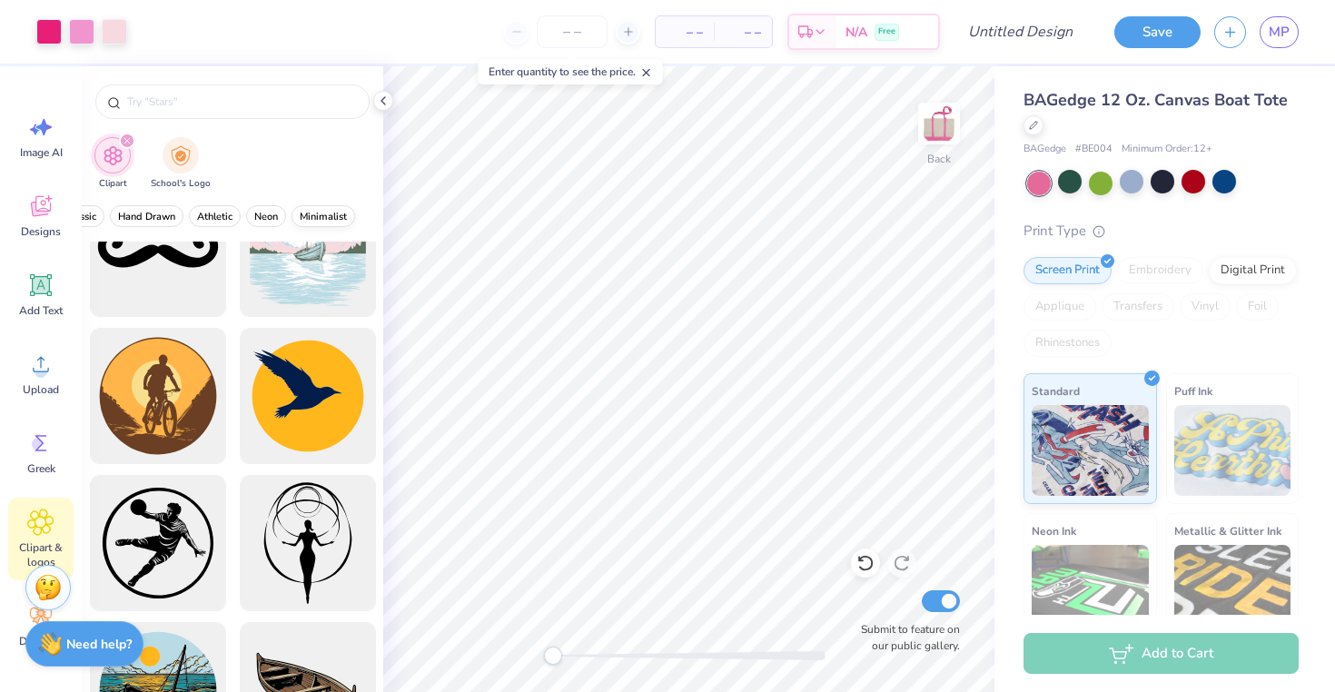
scroll to position [0, 0]
click at [240, 223] on button "Pastels" at bounding box center [241, 216] width 49 height 22
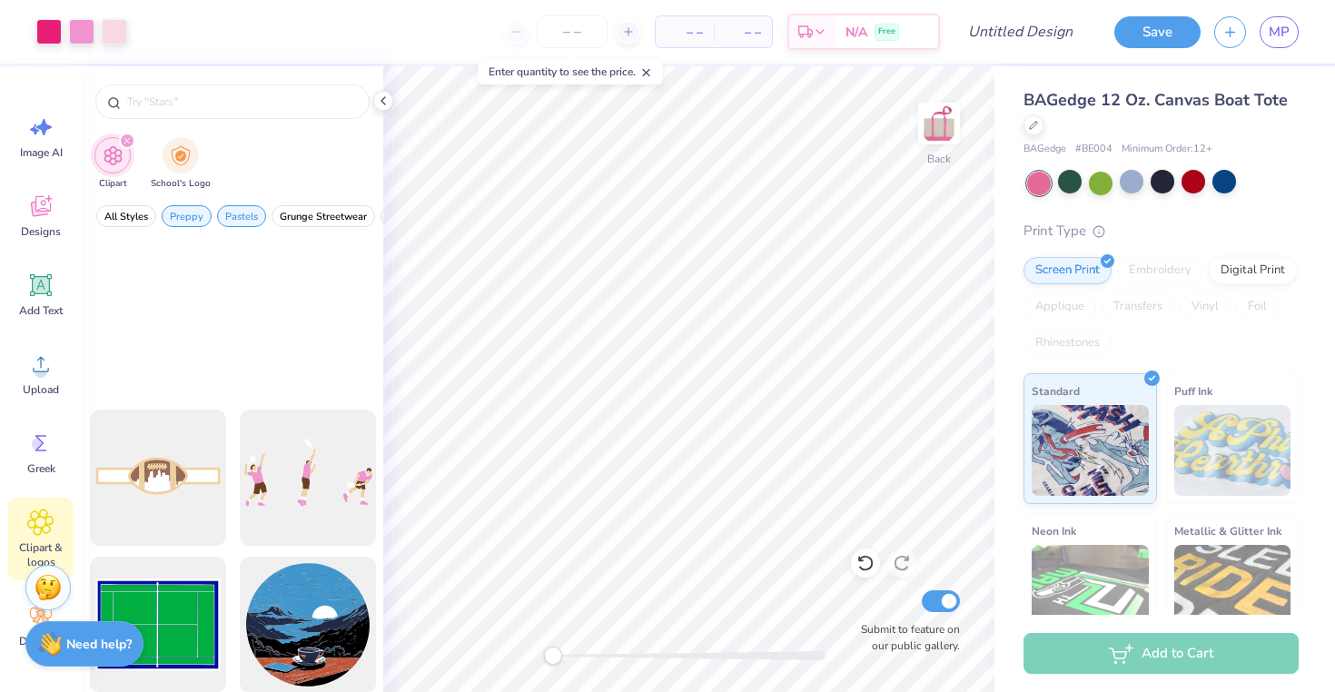
scroll to position [2460, 0]
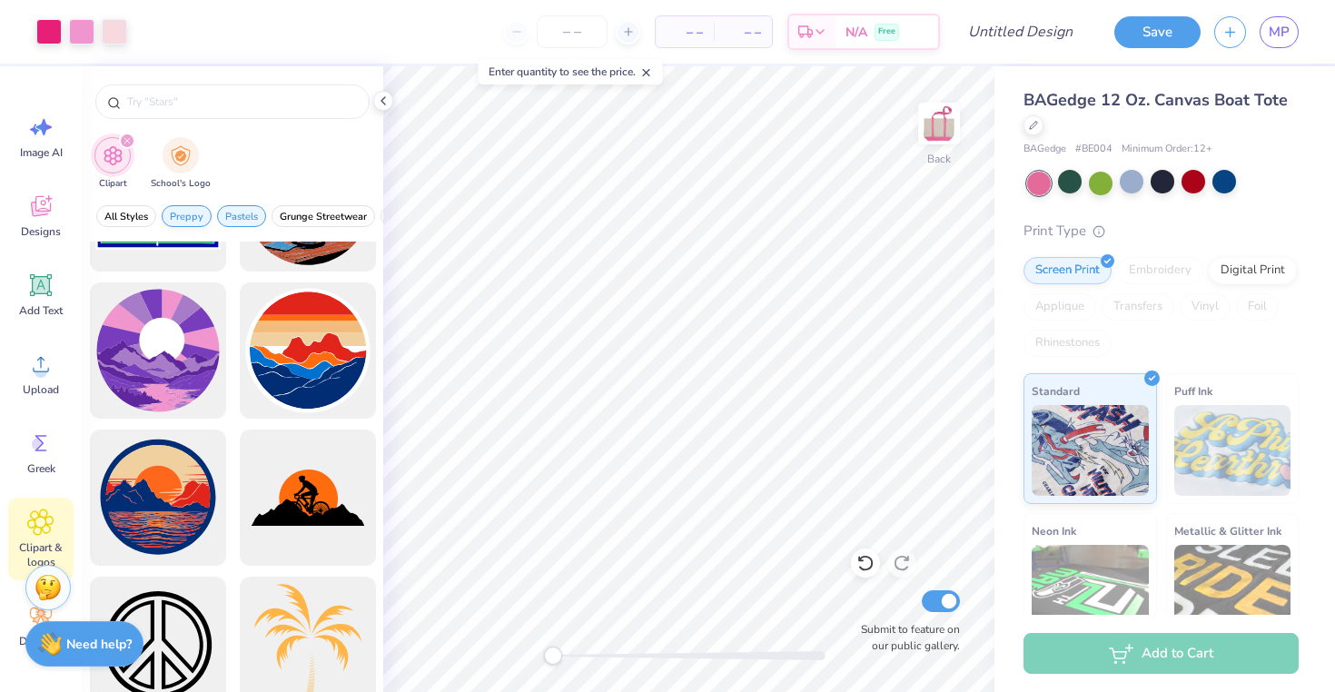
click at [195, 216] on span "Preppy" at bounding box center [187, 217] width 34 height 14
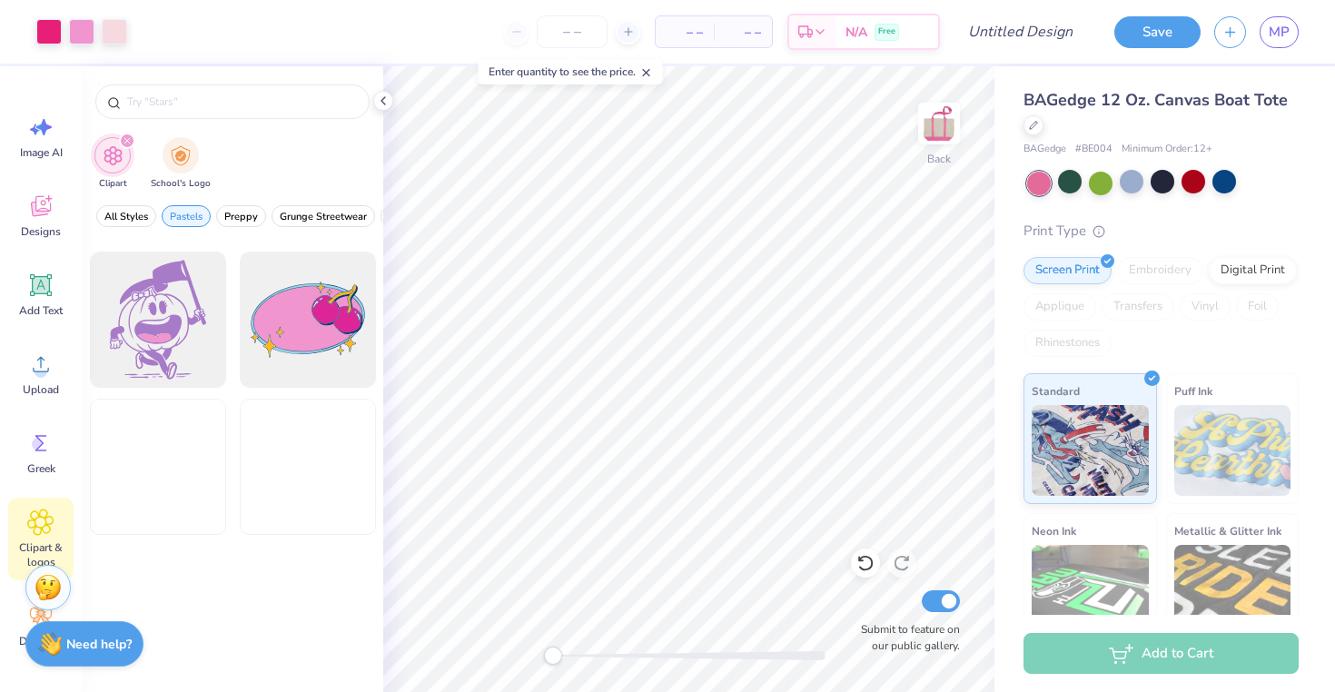
scroll to position [1903, 0]
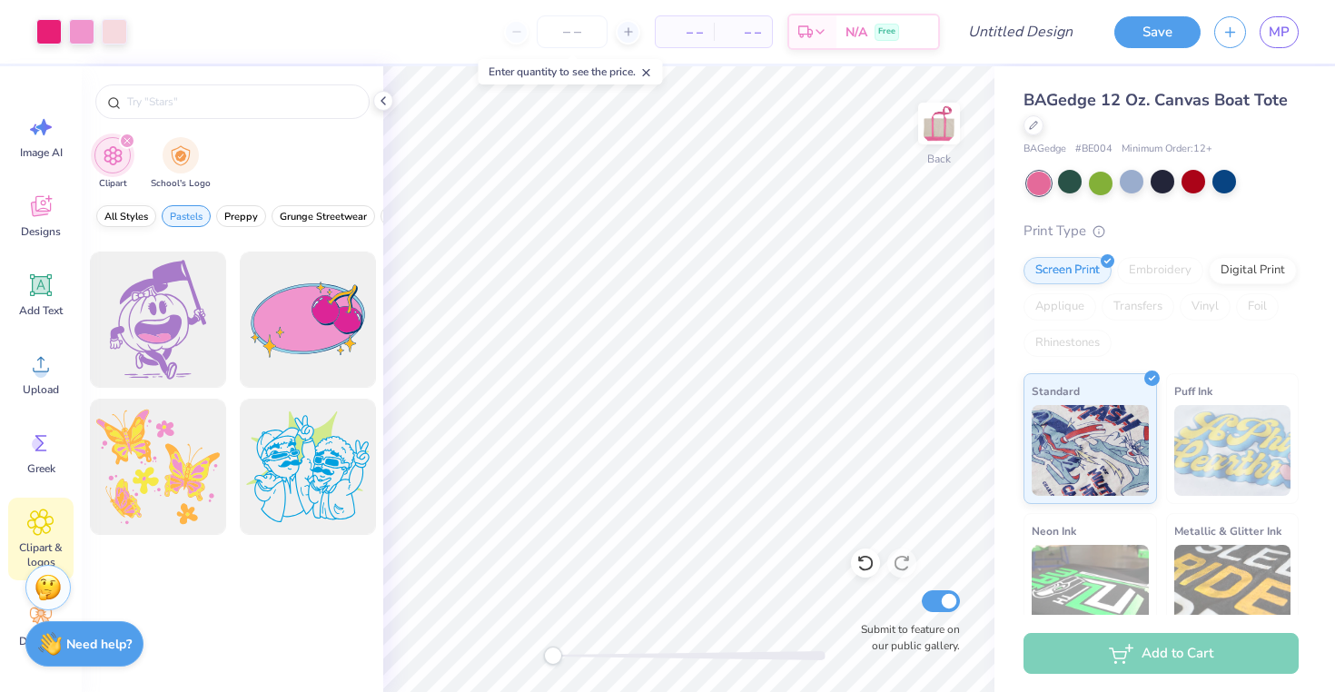
click at [131, 208] on button "All Styles" at bounding box center [126, 216] width 60 height 22
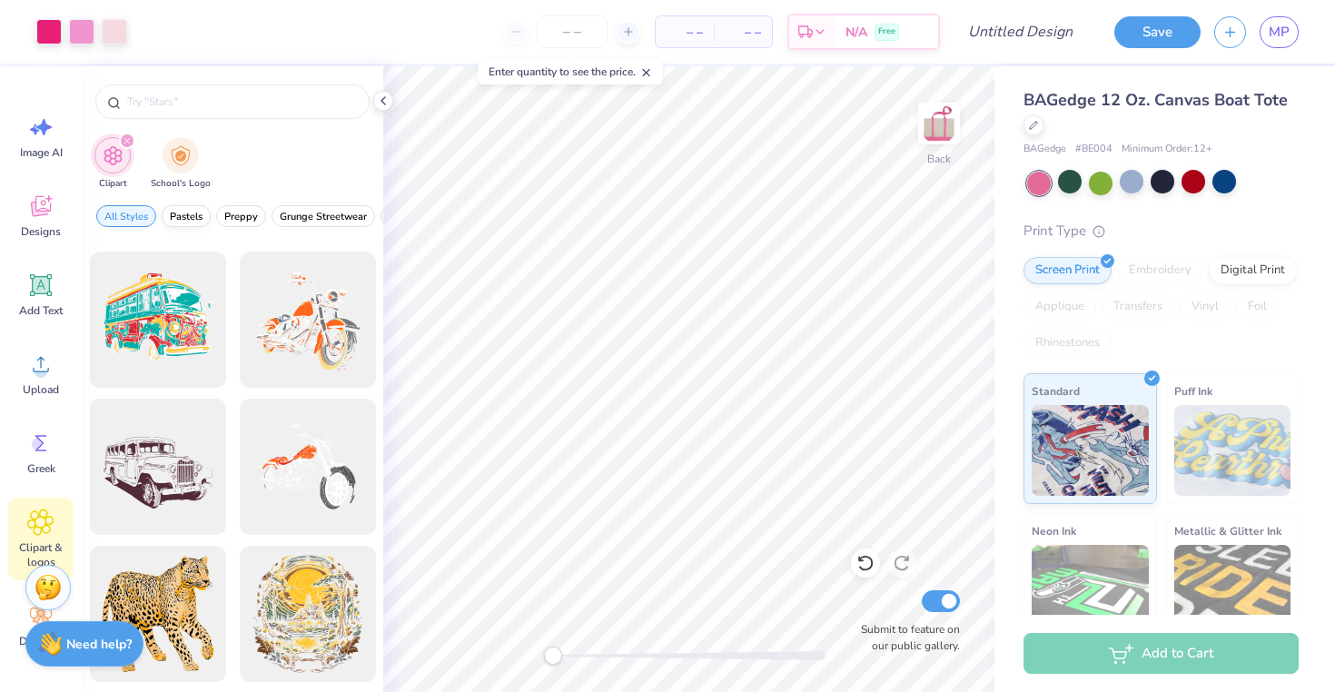
click at [192, 223] on button "Pastels" at bounding box center [186, 216] width 49 height 22
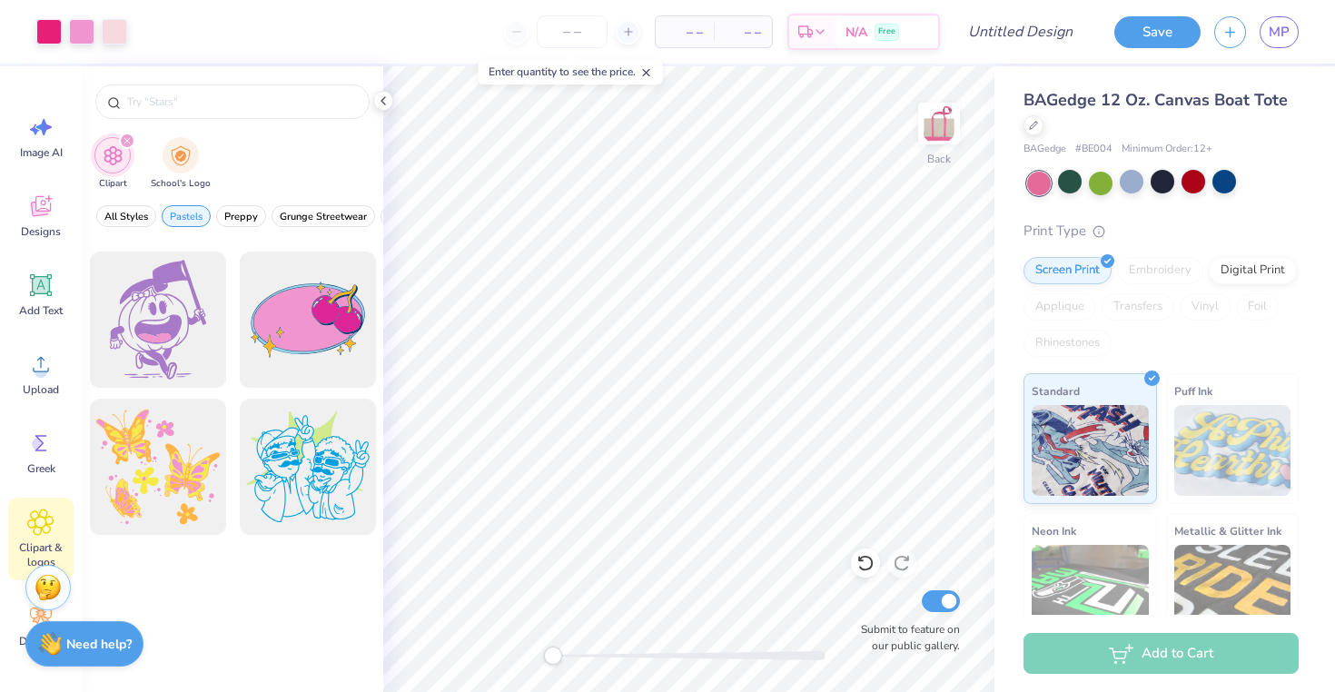
click at [127, 143] on icon "filter for Clipart" at bounding box center [126, 140] width 5 height 5
click at [134, 214] on span "All Styles" at bounding box center [126, 217] width 44 height 14
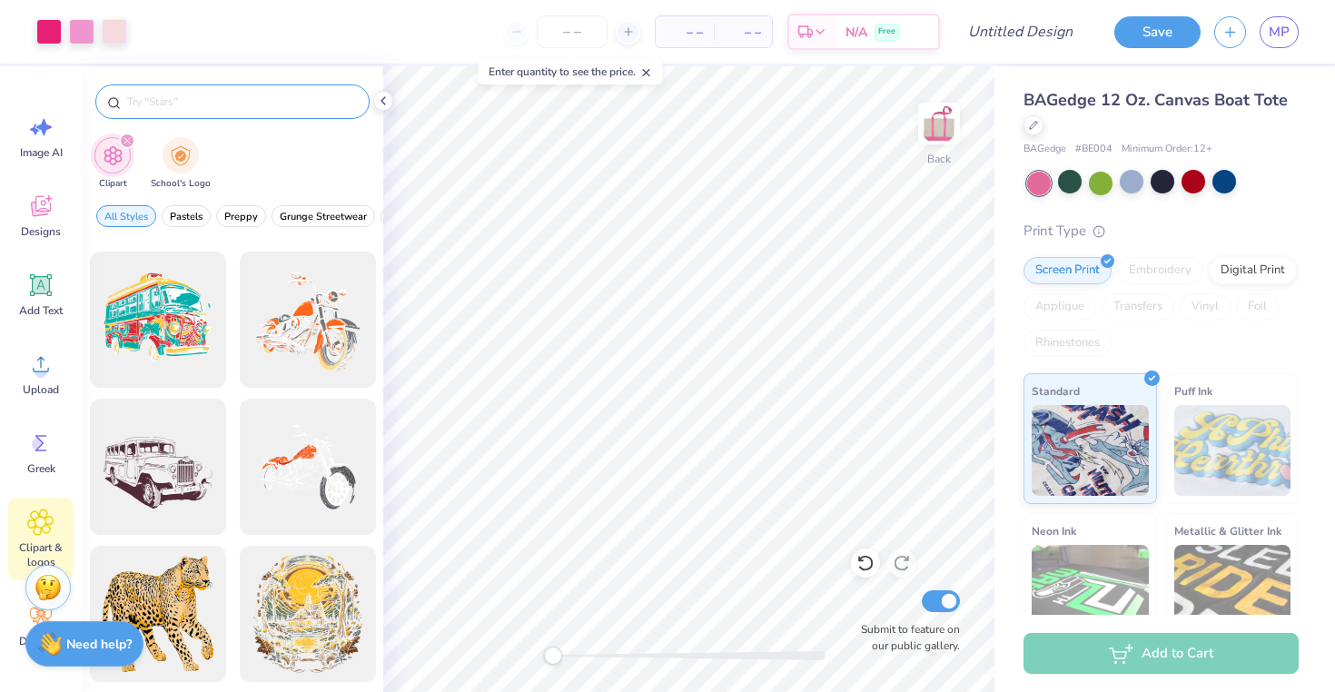
click at [174, 94] on input "text" at bounding box center [241, 102] width 232 height 18
type input "stars"
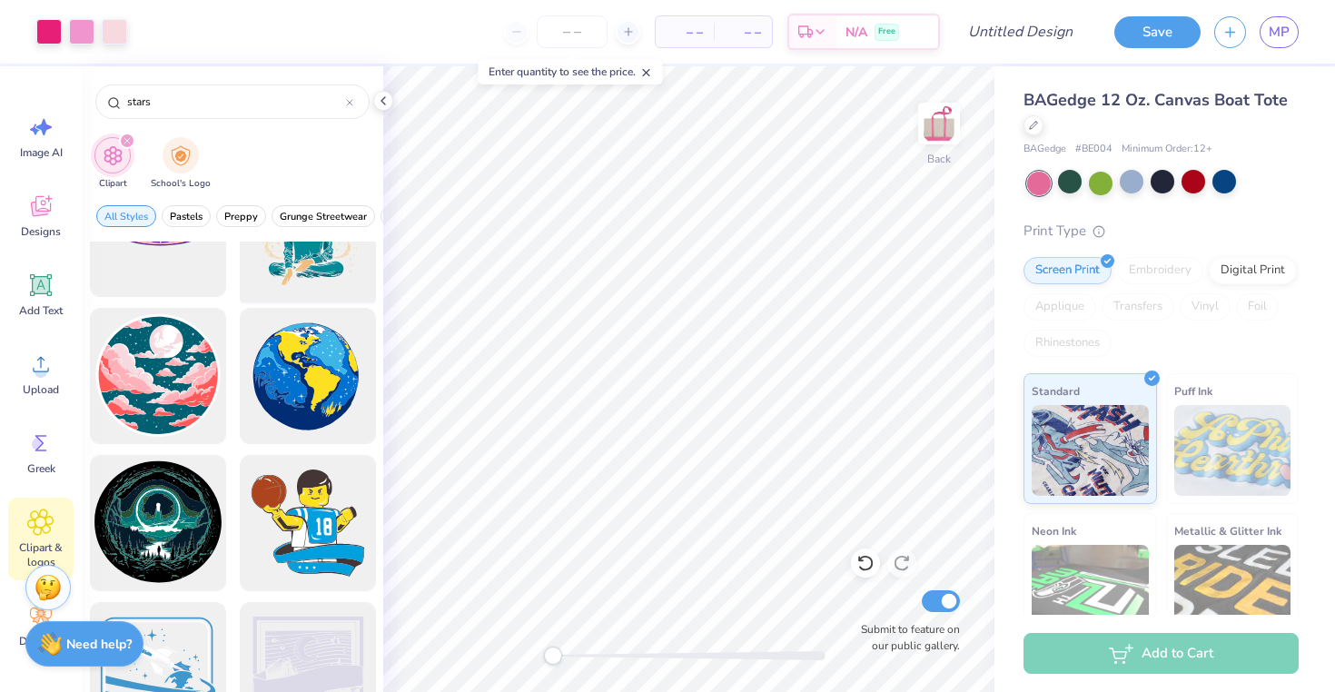
scroll to position [1408, 0]
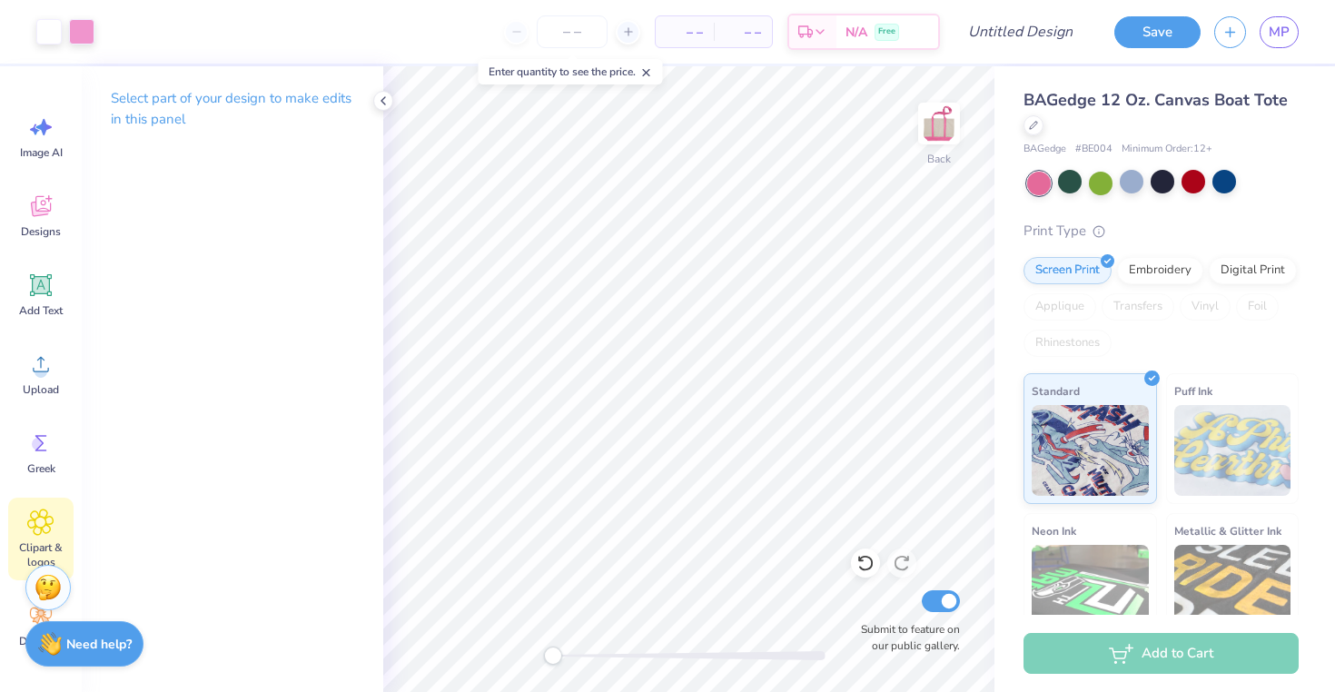
click at [46, 527] on icon at bounding box center [40, 522] width 26 height 27
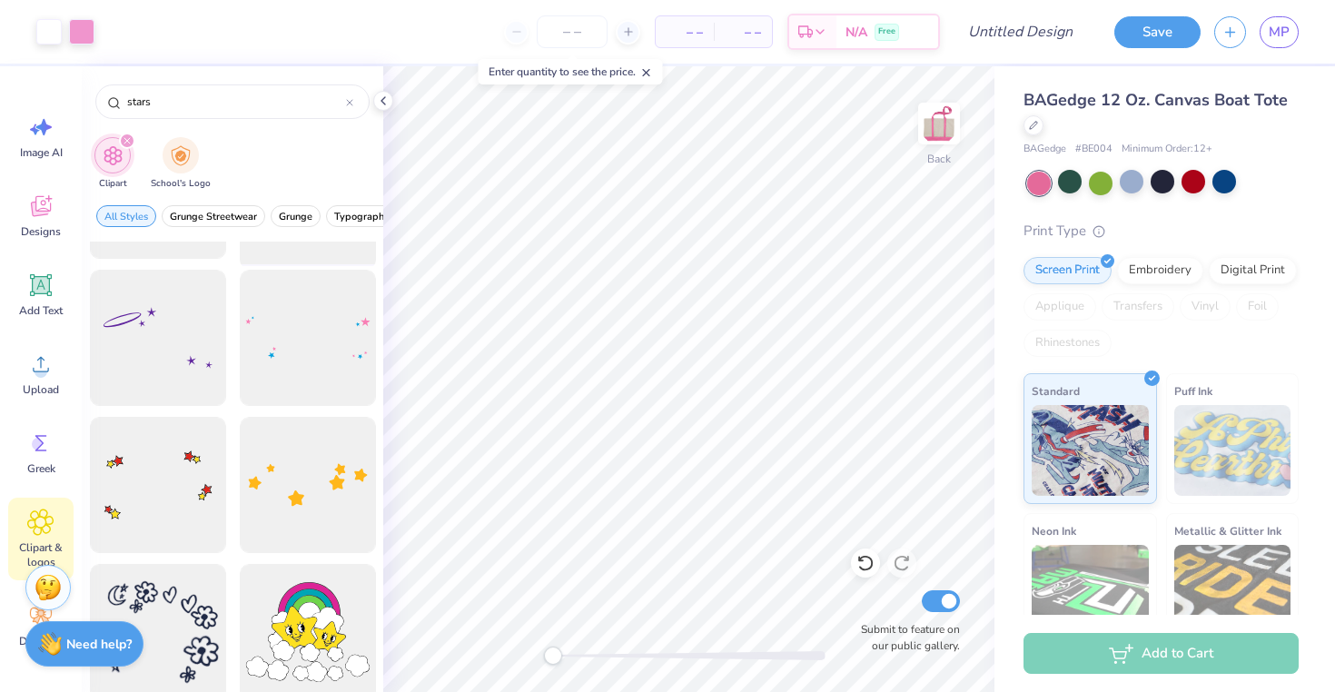
scroll to position [0, 0]
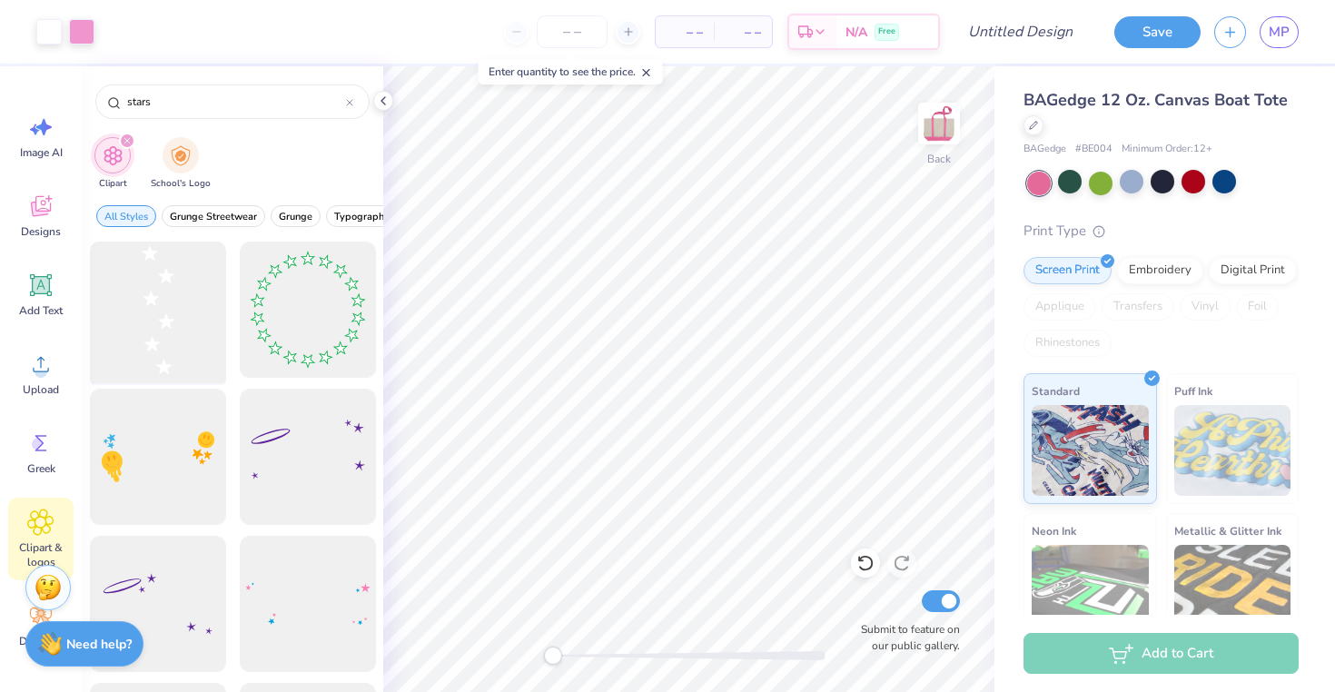
click at [159, 329] on div at bounding box center [158, 310] width 150 height 150
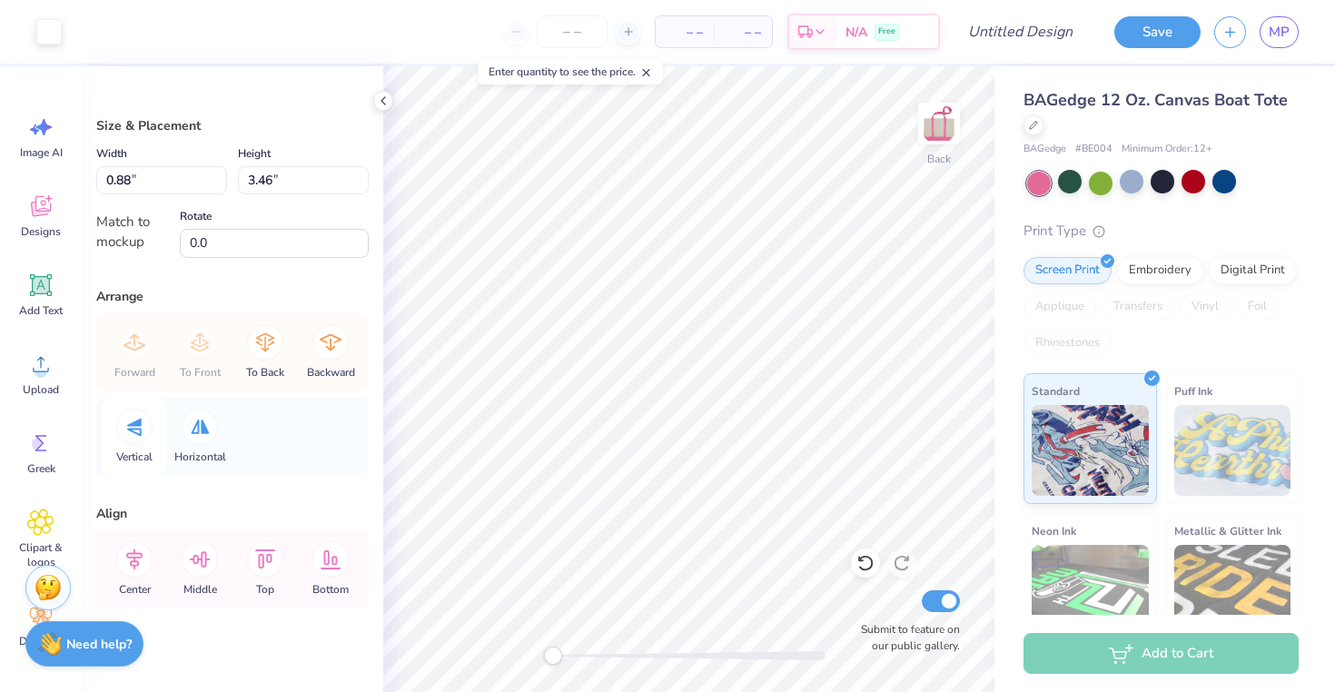
click at [130, 422] on icon at bounding box center [134, 427] width 15 height 19
click at [210, 432] on div at bounding box center [200, 427] width 36 height 36
click at [224, 235] on input "0.0" at bounding box center [274, 243] width 189 height 29
type input "0"
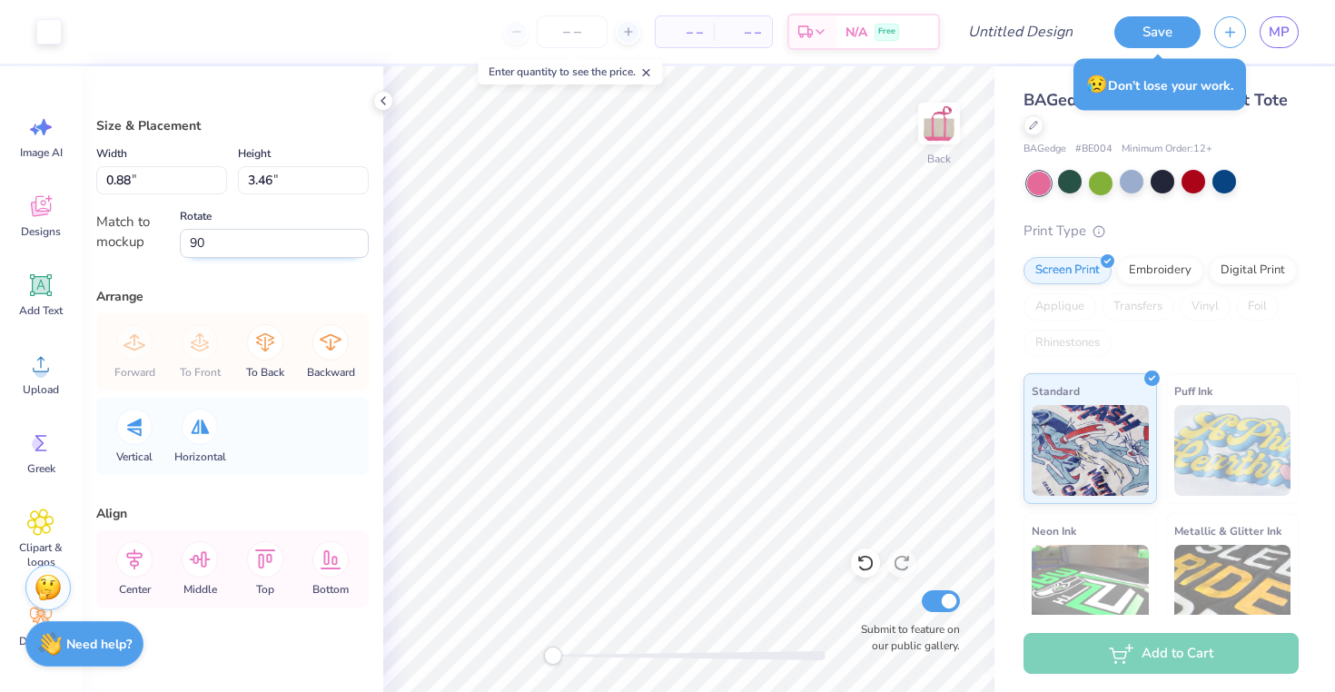
type input "90.0"
